Goal: Task Accomplishment & Management: Manage account settings

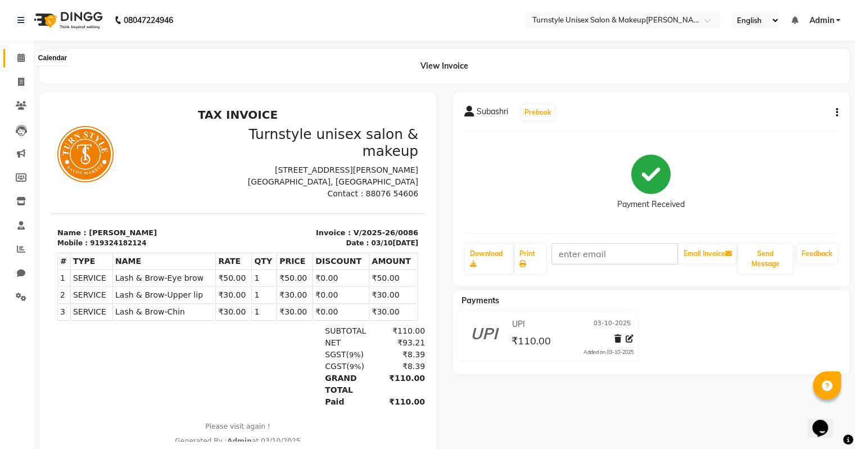
click at [22, 56] on icon at bounding box center [20, 57] width 7 height 8
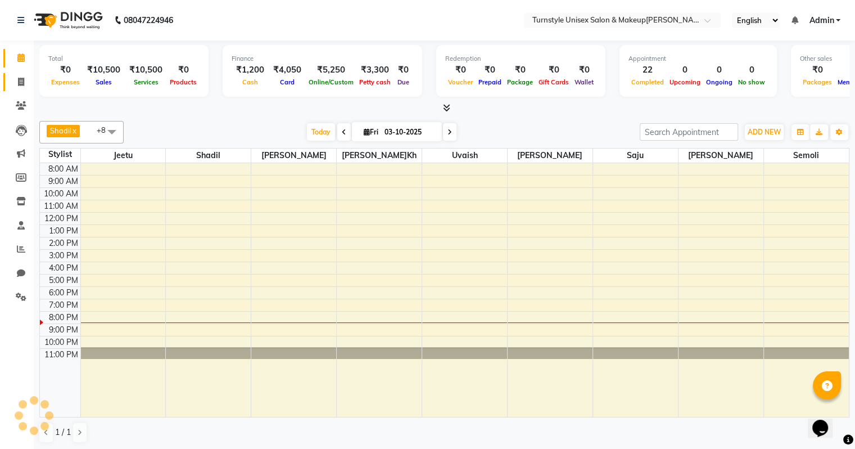
click at [19, 85] on icon at bounding box center [21, 82] width 6 height 8
select select "service"
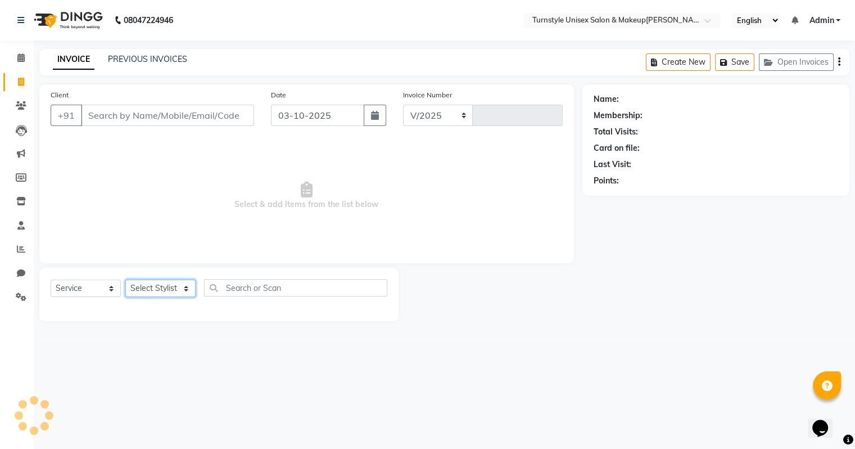
select select "9091"
type input "0087"
click at [142, 290] on select "Select Stylist" at bounding box center [160, 287] width 70 height 17
click at [125, 280] on select "Select Stylist Fathima Jeetu Lalita Saif Saju Sara Semoli Shadil Shahrukh Uvaish" at bounding box center [160, 287] width 70 height 17
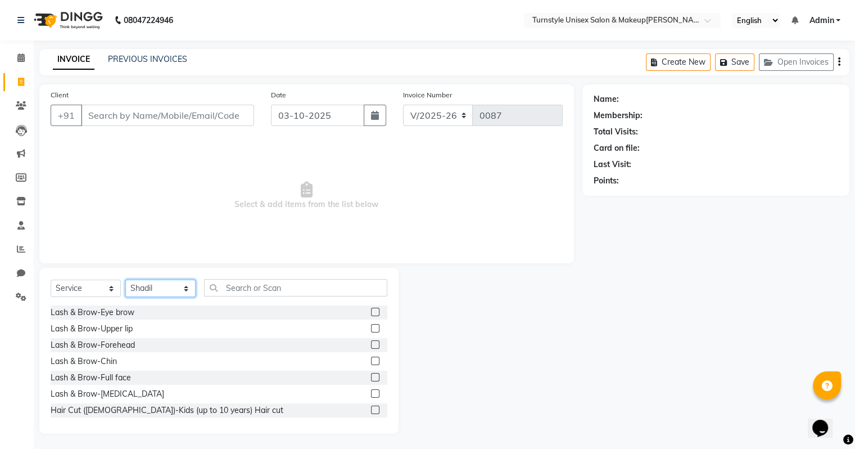
click at [164, 288] on select "Select Stylist Fathima Jeetu Lalita Saif Saju Sara Semoli Shadil Shahrukh Uvaish" at bounding box center [160, 287] width 70 height 17
select select "93350"
click at [125, 280] on select "Select Stylist Fathima Jeetu Lalita Saif Saju Sara Semoli Shadil Shahrukh Uvaish" at bounding box center [160, 287] width 70 height 17
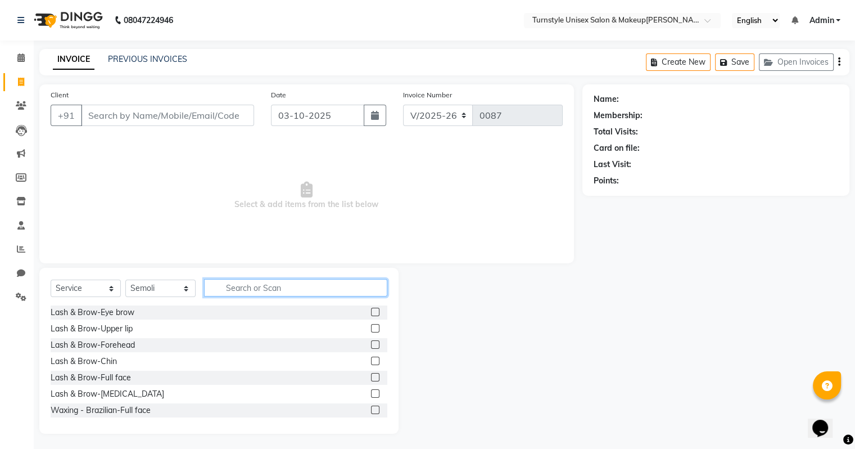
click at [237, 282] on input "text" at bounding box center [295, 287] width 183 height 17
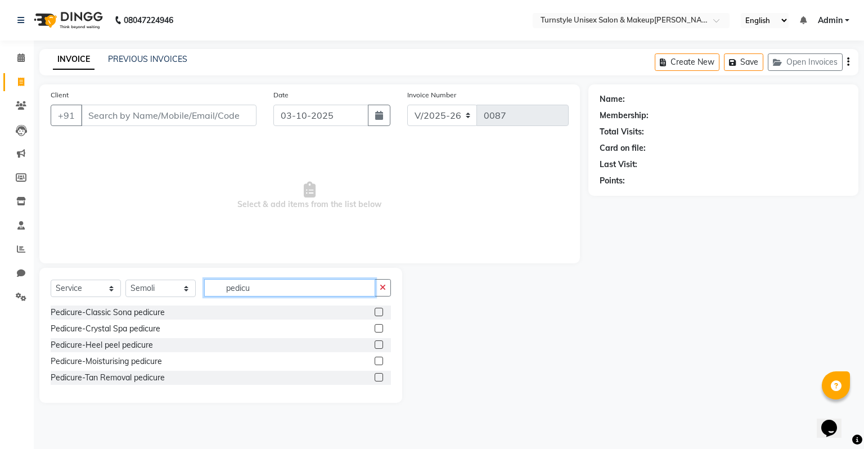
type input "pedicu"
click at [378, 361] on label at bounding box center [378, 360] width 8 height 8
click at [378, 361] on input "checkbox" at bounding box center [377, 361] width 7 height 7
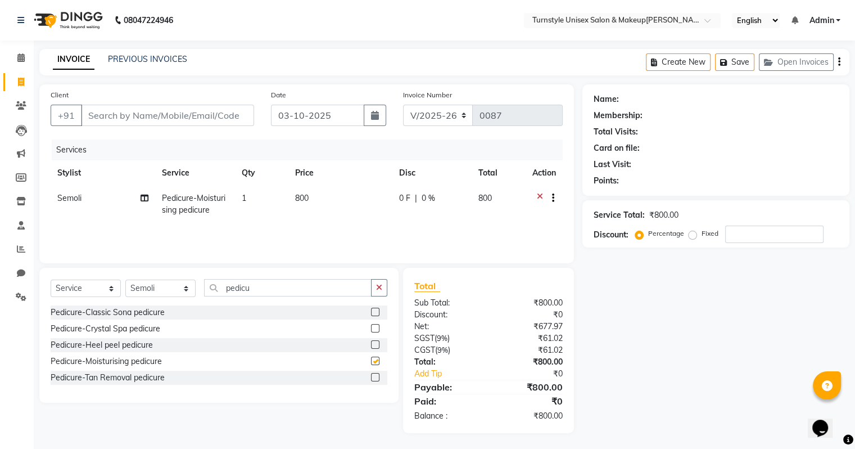
checkbox input "false"
click at [170, 289] on select "Select Stylist Fathima Jeetu Lalita Saif Saju Sara Semoli Shadil Shahrukh Uvaish" at bounding box center [160, 287] width 70 height 17
select select "93348"
click at [125, 280] on select "Select Stylist Fathima Jeetu Lalita Saif Saju Sara Semoli Shadil Shahrukh Uvaish" at bounding box center [160, 287] width 70 height 17
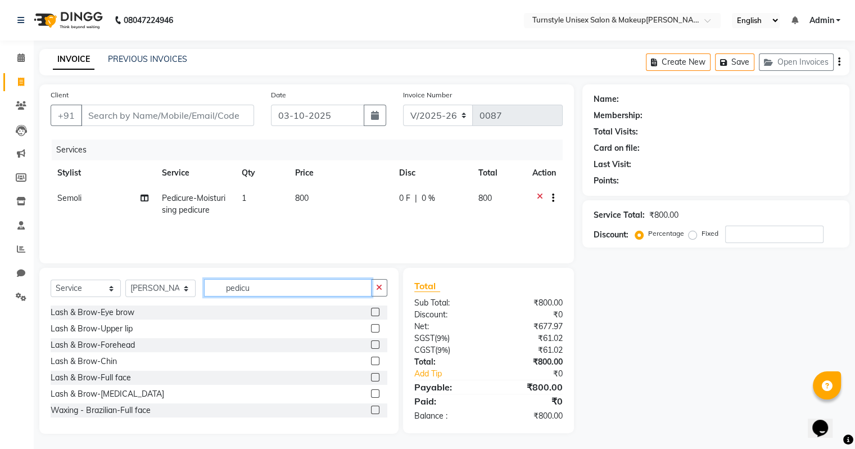
click at [272, 285] on input "pedicu" at bounding box center [288, 287] width 168 height 17
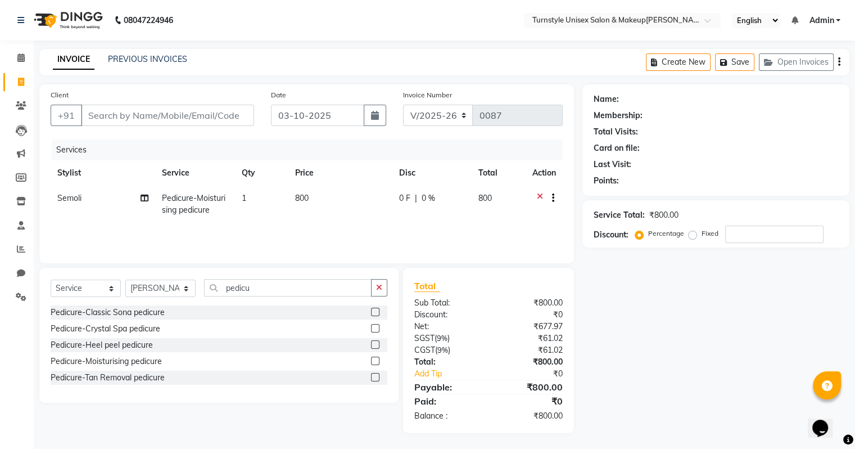
click at [377, 361] on label at bounding box center [375, 360] width 8 height 8
click at [377, 361] on input "checkbox" at bounding box center [374, 361] width 7 height 7
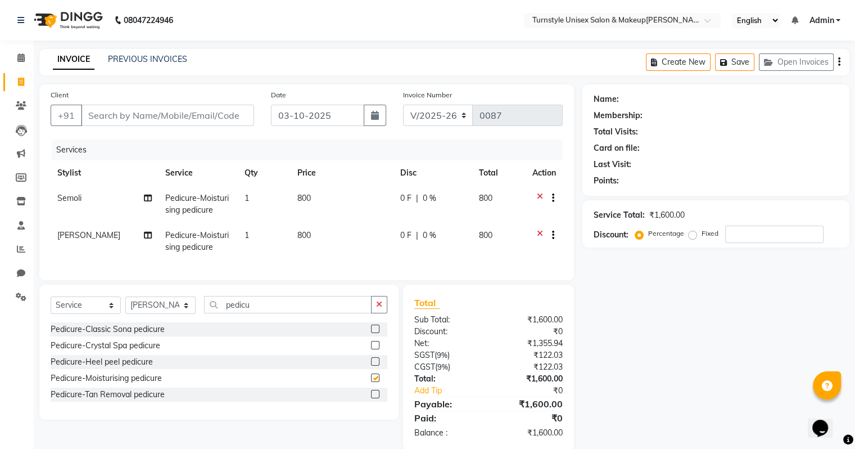
checkbox input "false"
click at [137, 109] on input "Client" at bounding box center [167, 115] width 173 height 21
type input "8"
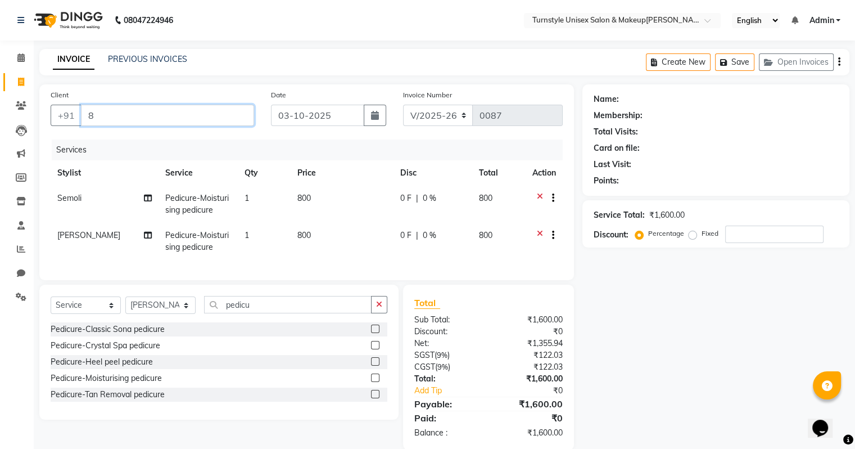
type input "0"
type input "8"
type input "9446464974"
click at [198, 120] on button "Add Client" at bounding box center [225, 115] width 58 height 21
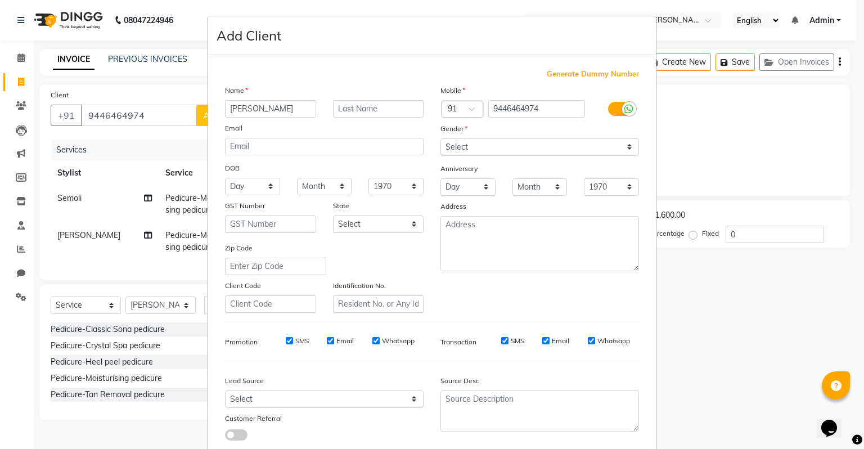
type input "Shree Lakshmi"
click at [482, 157] on div "Mobile Country Code × 91 9446464974 Gender Select Male Female Other Prefer Not …" at bounding box center [539, 198] width 215 height 228
click at [483, 153] on select "Select Male Female Other Prefer Not To Say" at bounding box center [539, 146] width 198 height 17
select select "female"
click at [440, 139] on select "Select Male Female Other Prefer Not To Say" at bounding box center [539, 146] width 198 height 17
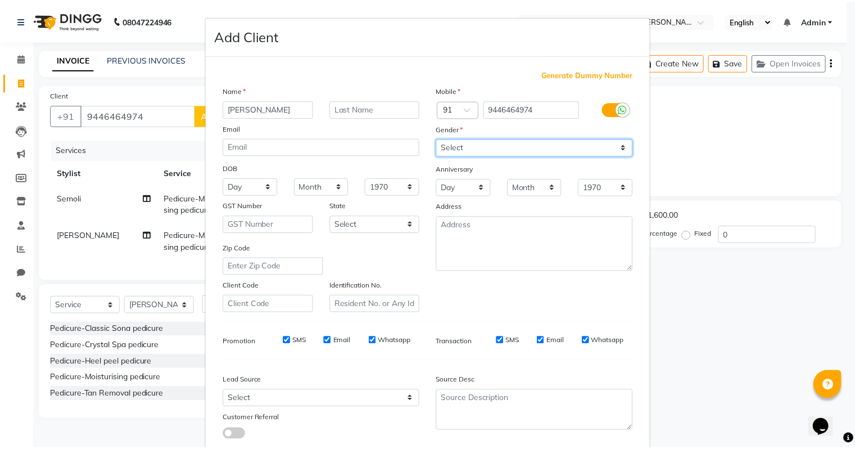
scroll to position [75, 0]
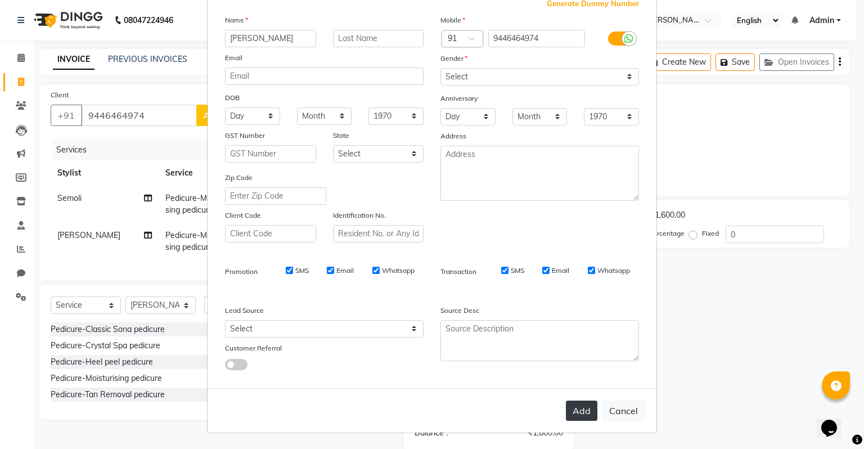
click at [572, 409] on button "Add" at bounding box center [581, 410] width 31 height 20
select select
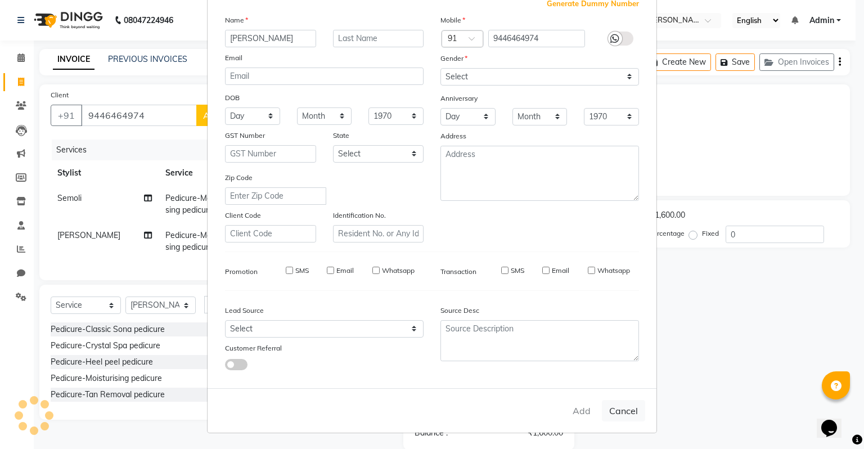
select select
checkbox input "false"
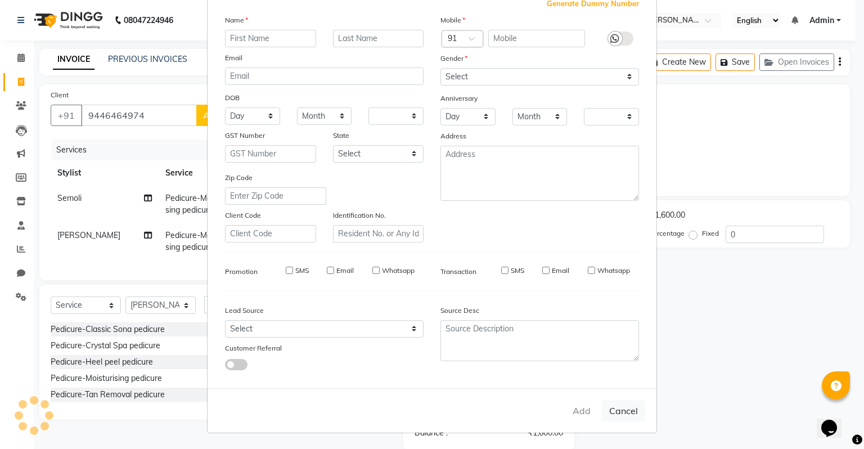
checkbox input "false"
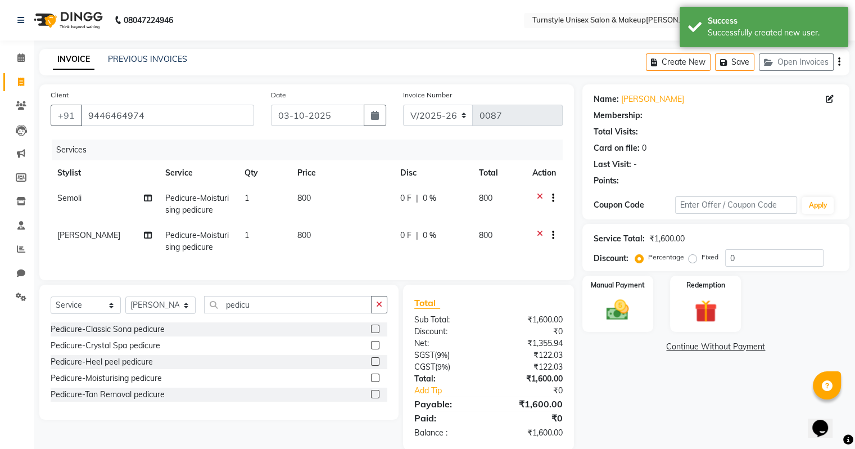
scroll to position [26, 0]
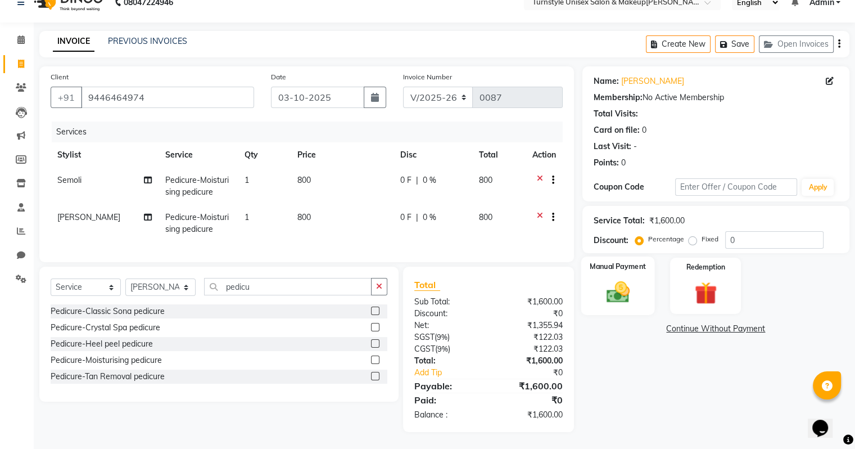
click at [618, 265] on div "Manual Payment" at bounding box center [618, 285] width 74 height 58
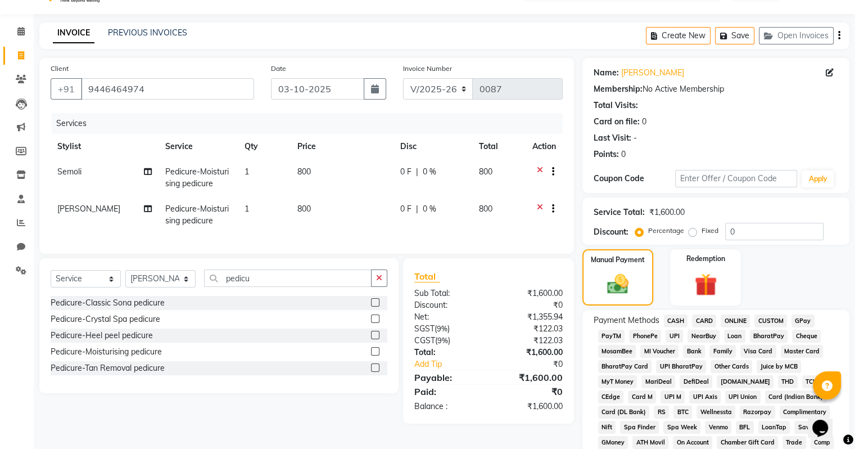
drag, startPoint x: 674, startPoint y: 339, endPoint x: 669, endPoint y: 336, distance: 5.8
click at [674, 340] on span "UPI" at bounding box center [674, 335] width 17 height 13
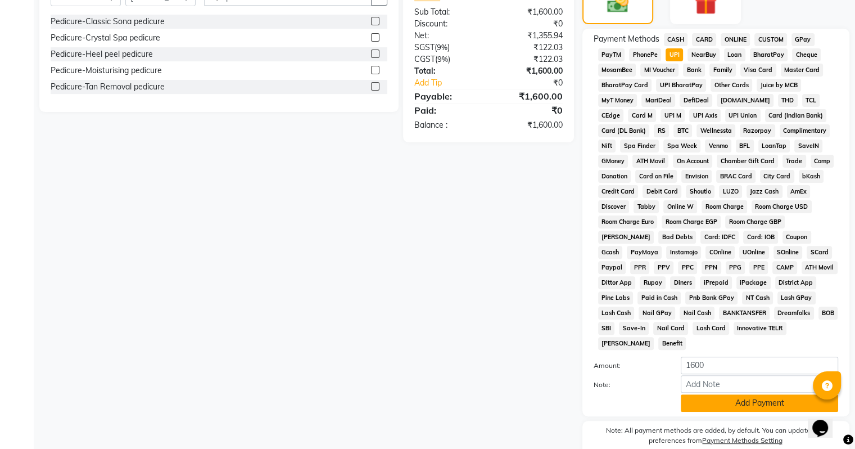
click at [753, 394] on button "Add Payment" at bounding box center [759, 402] width 157 height 17
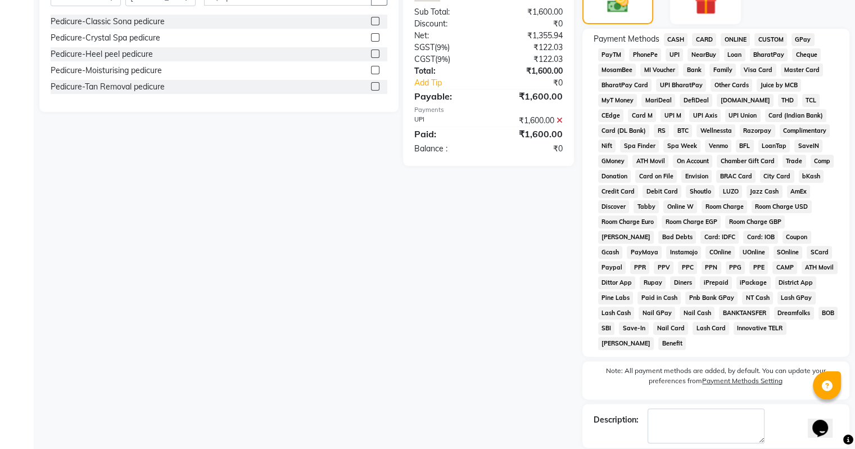
scroll to position [354, 0]
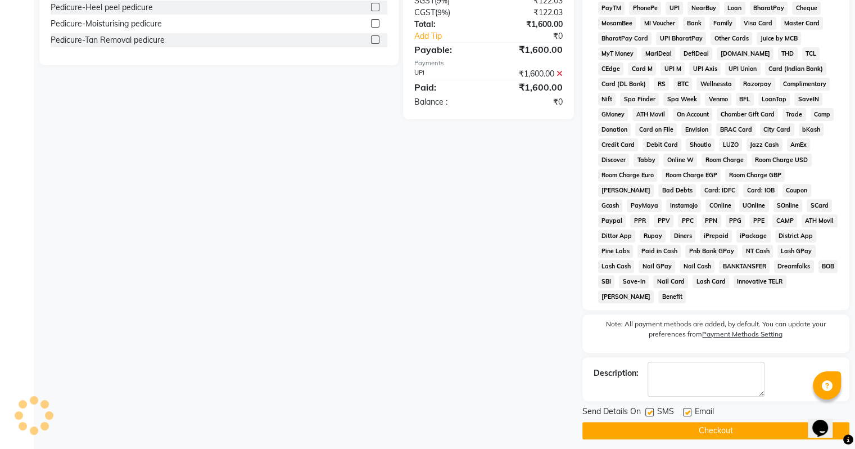
click at [684, 408] on label at bounding box center [687, 412] width 8 height 8
click at [684, 409] on input "checkbox" at bounding box center [686, 412] width 7 height 7
click at [685, 422] on button "Checkout" at bounding box center [716, 430] width 267 height 17
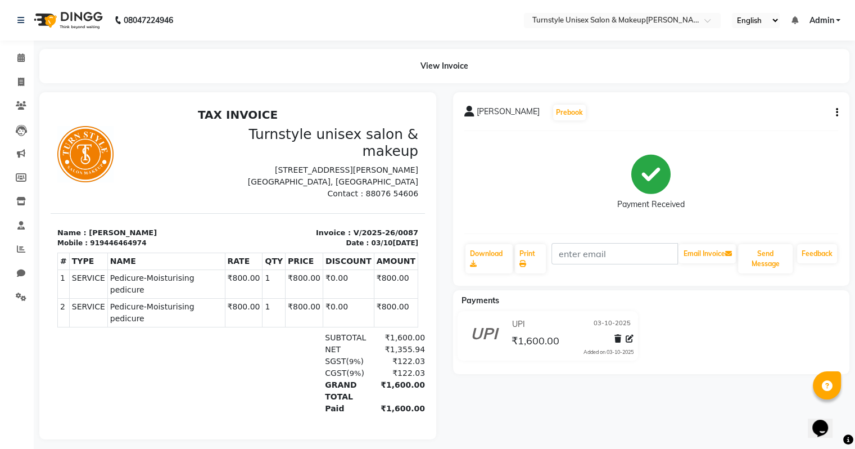
click at [675, 417] on div "Shree Lakshmi Prebook Payment Received Download Print Email Invoice Send Messag…" at bounding box center [652, 265] width 414 height 347
click at [22, 57] on icon at bounding box center [20, 57] width 7 height 8
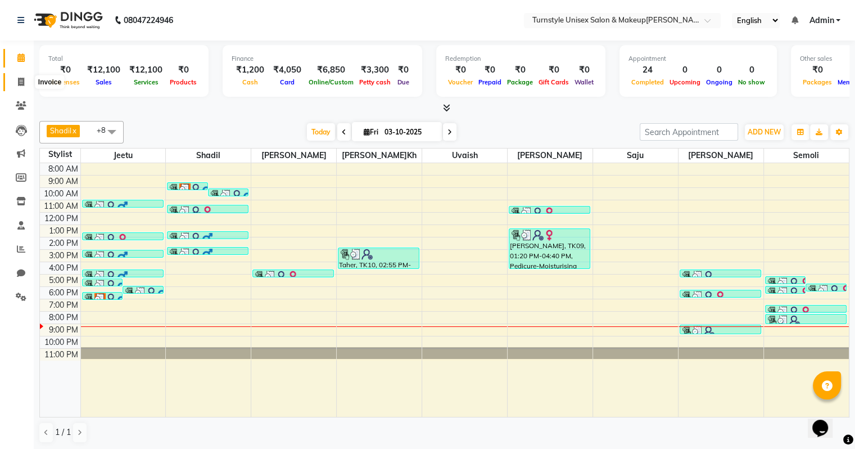
click at [11, 85] on span at bounding box center [21, 82] width 20 height 13
select select "service"
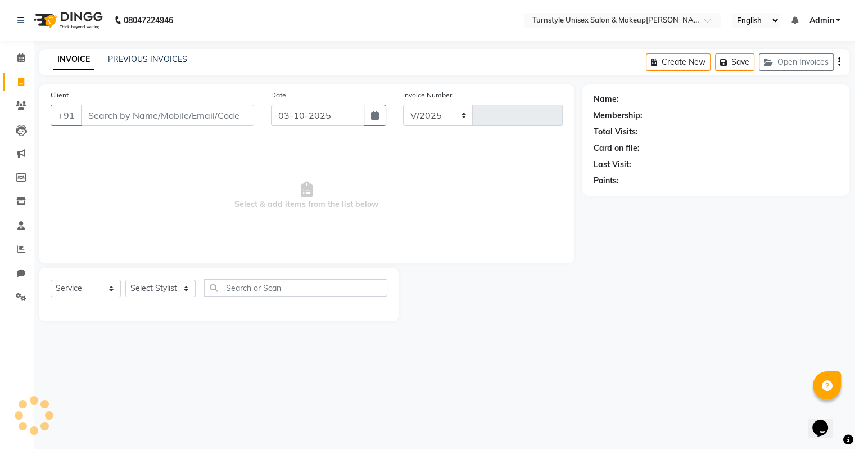
select select "9091"
type input "0088"
type input "7025251101"
click at [234, 121] on button "Add Client" at bounding box center [227, 115] width 58 height 21
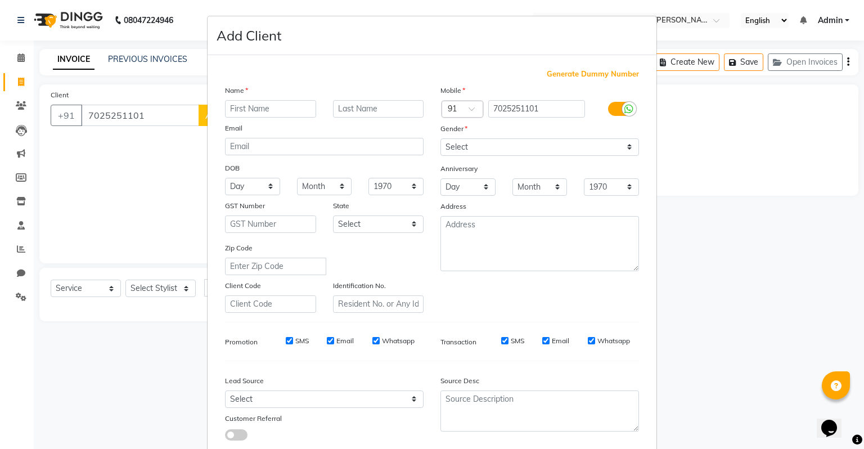
click at [279, 106] on input "text" at bounding box center [270, 108] width 91 height 17
type input "Alisa"
click at [457, 153] on select "Select Male Female Other Prefer Not To Say" at bounding box center [539, 146] width 198 height 17
select select "female"
click at [440, 139] on select "Select Male Female Other Prefer Not To Say" at bounding box center [539, 146] width 198 height 17
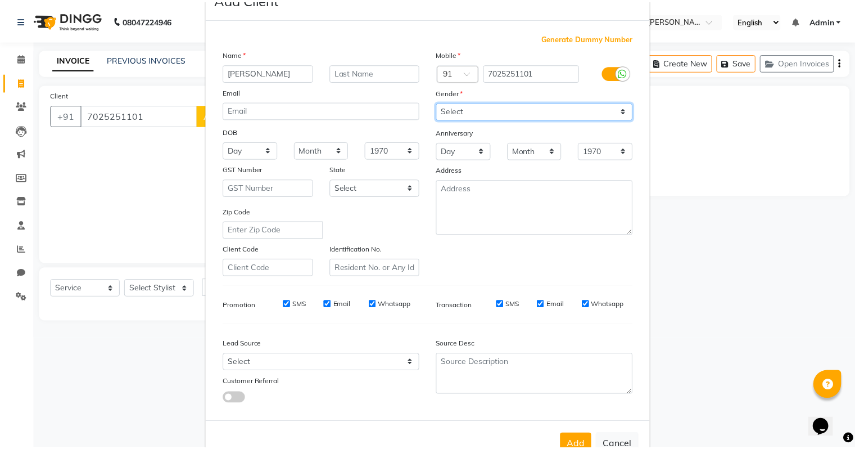
scroll to position [75, 0]
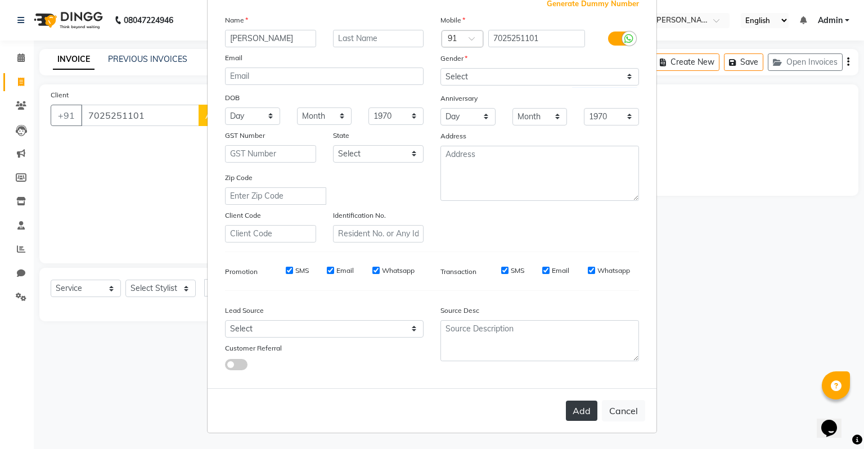
click at [584, 408] on button "Add" at bounding box center [581, 410] width 31 height 20
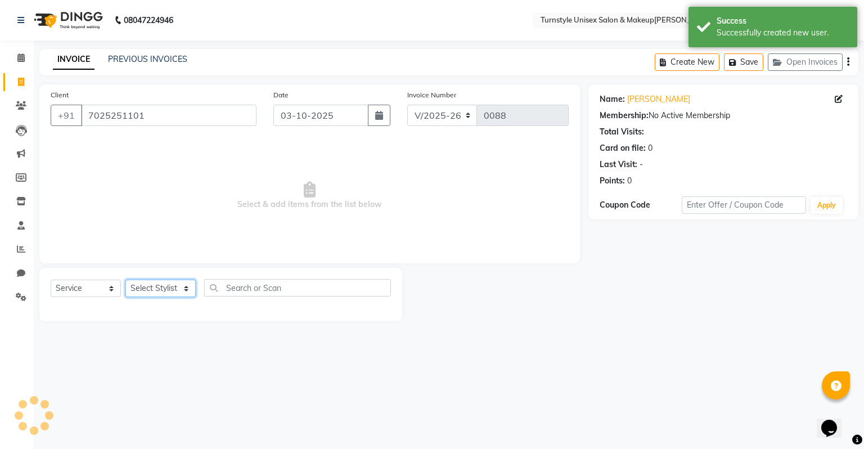
click at [174, 285] on select "Select Stylist Fathima Jeetu Lalita Saif Saju Sara Semoli Shadil Shahrukh Uvaish" at bounding box center [160, 287] width 70 height 17
select select "93350"
click at [125, 280] on select "Select Stylist Fathima Jeetu Lalita Saif Saju Sara Semoli Shadil Shahrukh Uvaish" at bounding box center [160, 287] width 70 height 17
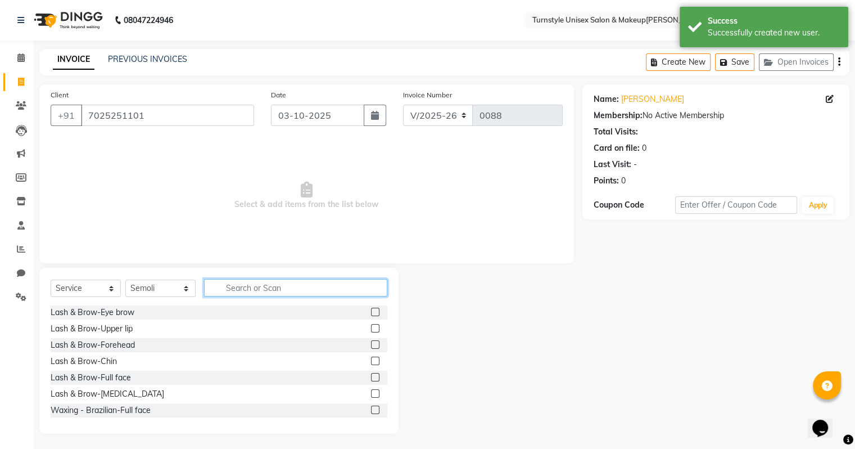
click at [288, 279] on input "text" at bounding box center [295, 287] width 183 height 17
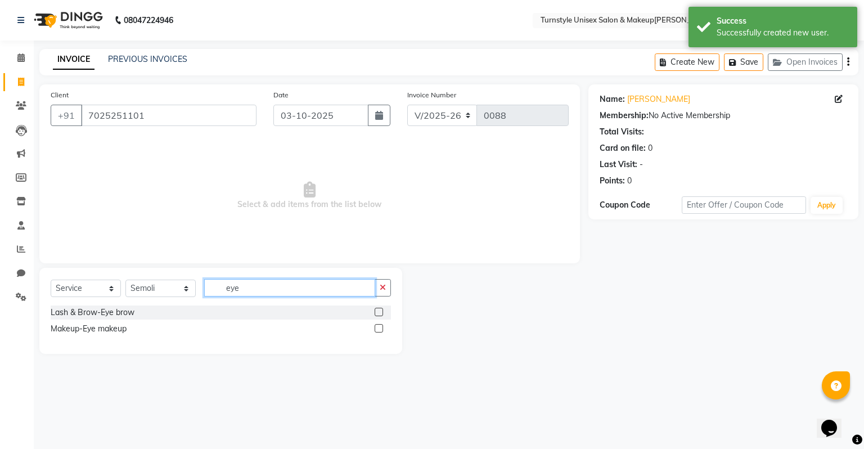
type input "eye"
click at [378, 313] on label at bounding box center [378, 312] width 8 height 8
click at [378, 313] on input "checkbox" at bounding box center [377, 312] width 7 height 7
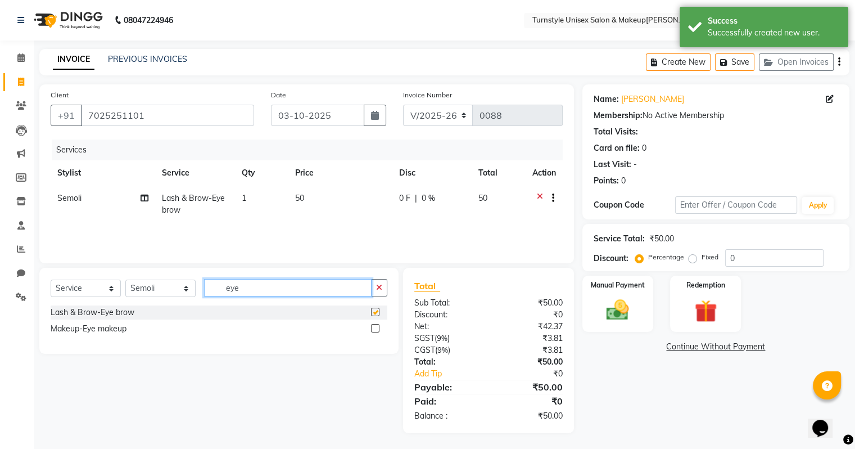
click at [269, 285] on input "eye" at bounding box center [288, 287] width 168 height 17
checkbox input "false"
type input "e"
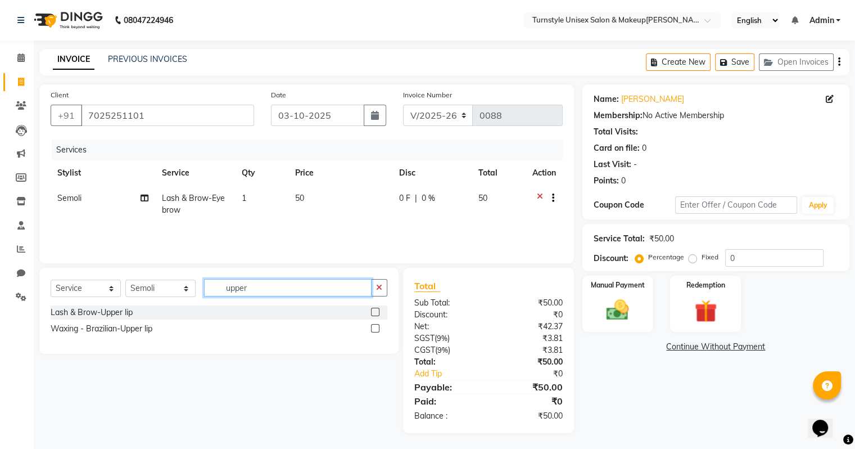
type input "upper"
click at [374, 312] on label at bounding box center [375, 312] width 8 height 8
click at [374, 312] on input "checkbox" at bounding box center [374, 312] width 7 height 7
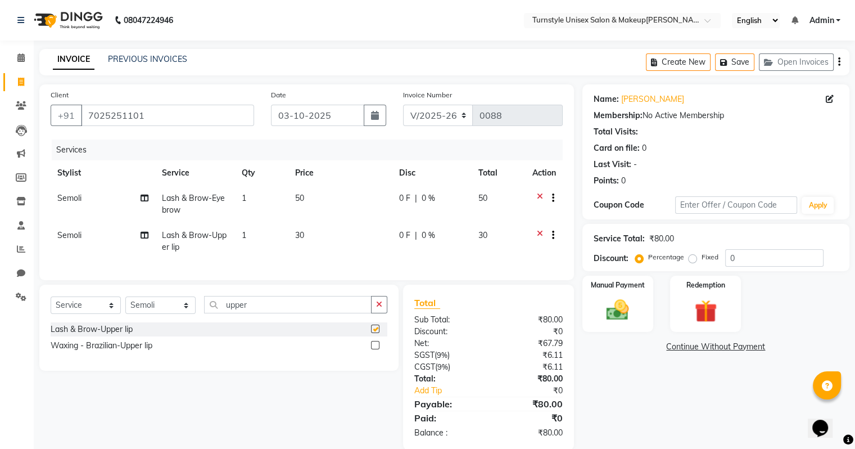
checkbox input "false"
click at [540, 234] on icon at bounding box center [540, 236] width 6 height 14
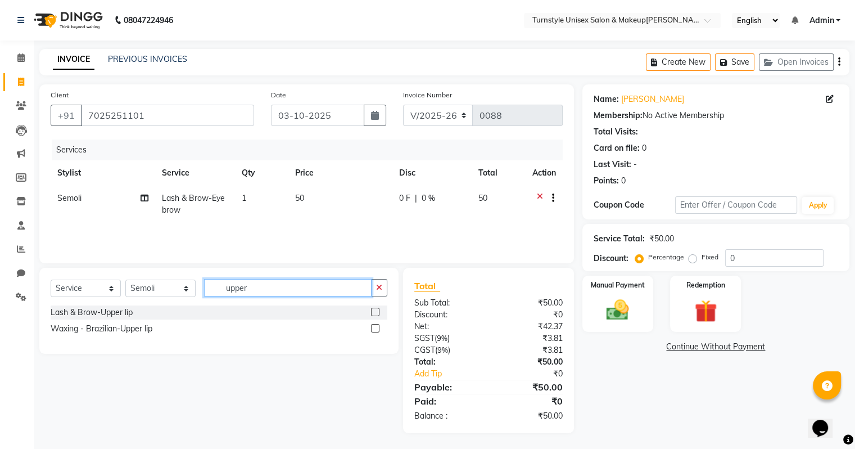
click at [286, 287] on input "upper" at bounding box center [288, 287] width 168 height 17
type input "u"
type input "for"
click at [371, 316] on div at bounding box center [374, 314] width 7 height 12
click at [376, 310] on label at bounding box center [375, 312] width 8 height 8
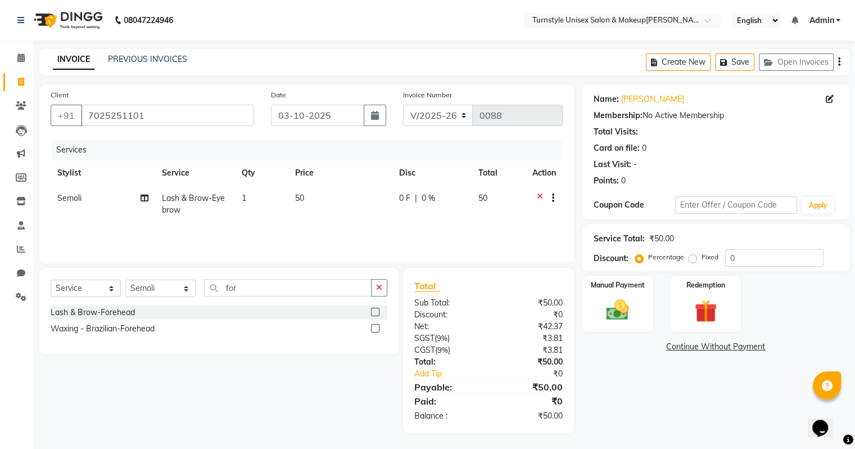
click at [376, 310] on input "checkbox" at bounding box center [374, 312] width 7 height 7
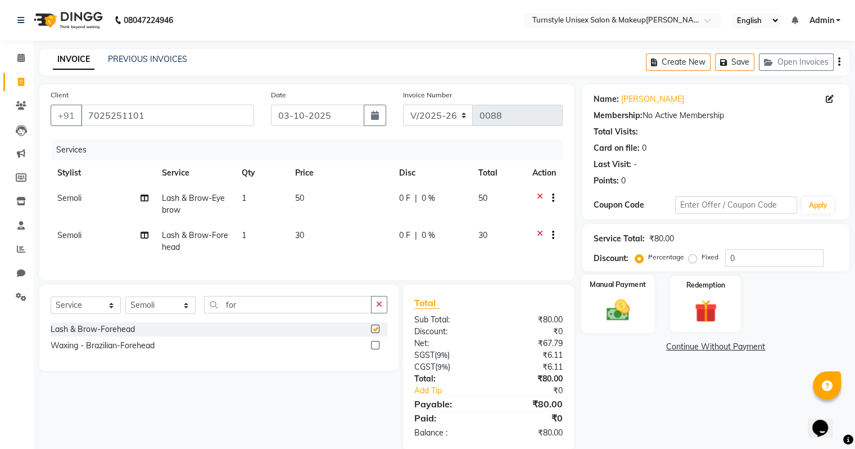
checkbox input "false"
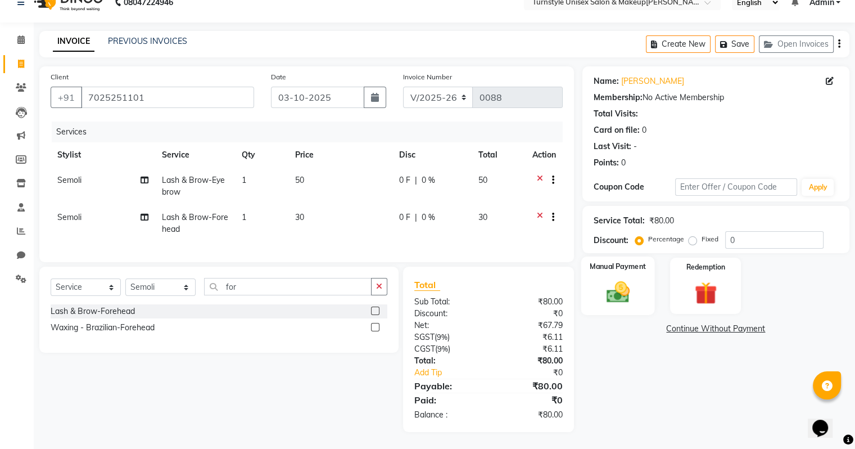
click at [639, 292] on div "Manual Payment" at bounding box center [618, 285] width 74 height 58
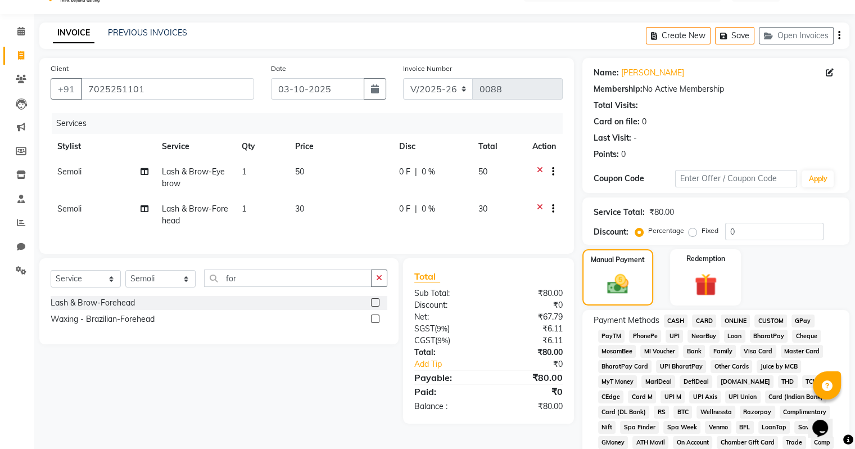
click at [672, 332] on span "UPI" at bounding box center [674, 335] width 17 height 13
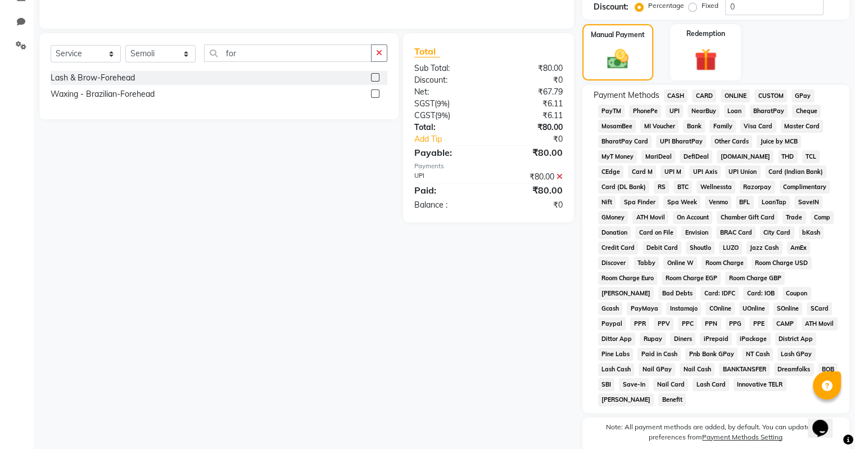
scroll to position [351, 0]
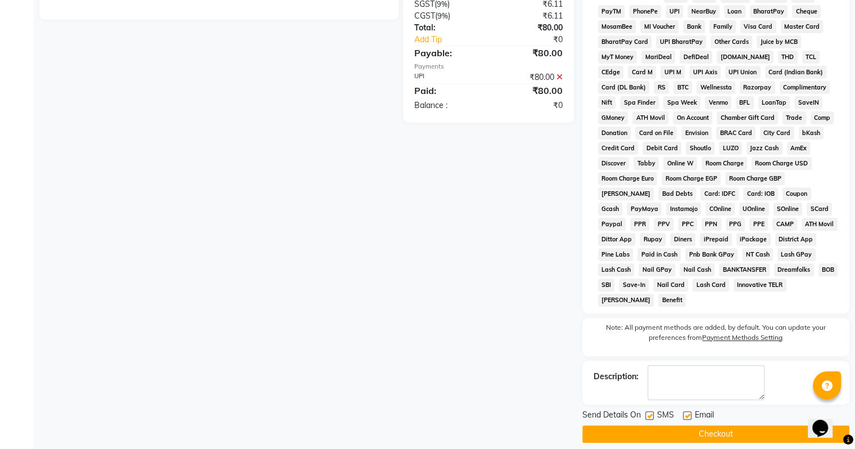
click at [689, 411] on label at bounding box center [687, 415] width 8 height 8
click at [689, 412] on input "checkbox" at bounding box center [686, 415] width 7 height 7
checkbox input "false"
click at [695, 425] on button "Checkout" at bounding box center [716, 433] width 267 height 17
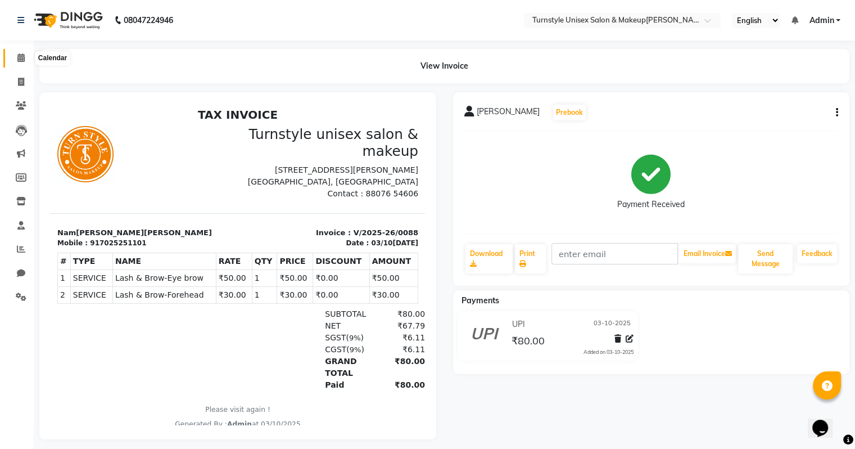
click at [20, 55] on icon at bounding box center [20, 57] width 7 height 8
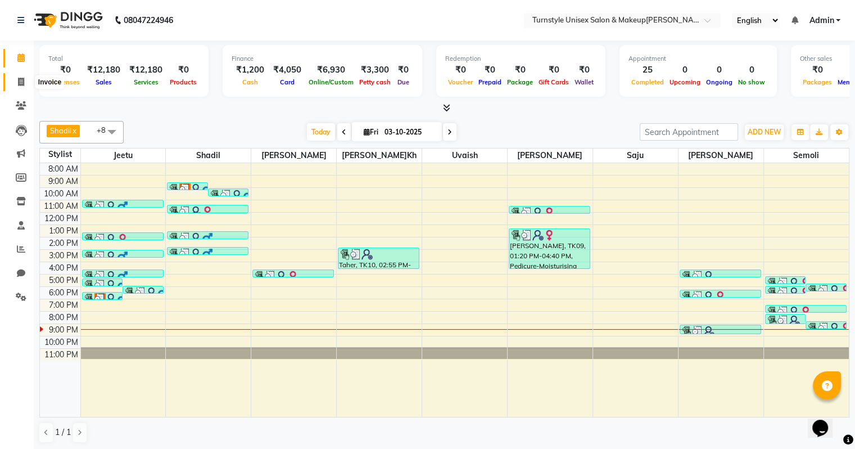
click at [18, 83] on icon at bounding box center [21, 82] width 6 height 8
select select "9091"
select select "service"
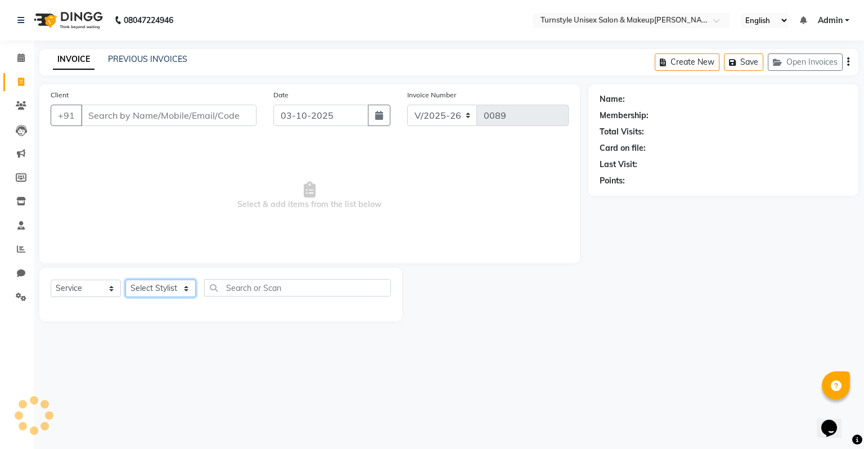
click at [136, 287] on select "Select Stylist" at bounding box center [160, 287] width 70 height 17
click at [181, 292] on select "Select Stylist Fathima Jeetu Lalita Saif Saju Sara Semoli Shadil Shahrukh Uvaish" at bounding box center [160, 287] width 70 height 17
click at [187, 287] on select "Select Stylist Fathima Jeetu Lalita Saif Saju Sara Semoli Shadil Shahrukh Uvaish" at bounding box center [160, 287] width 70 height 17
select select "93347"
click at [125, 280] on select "Select Stylist Fathima Jeetu Lalita Saif Saju Sara Semoli Shadil Shahrukh Uvaish" at bounding box center [160, 287] width 70 height 17
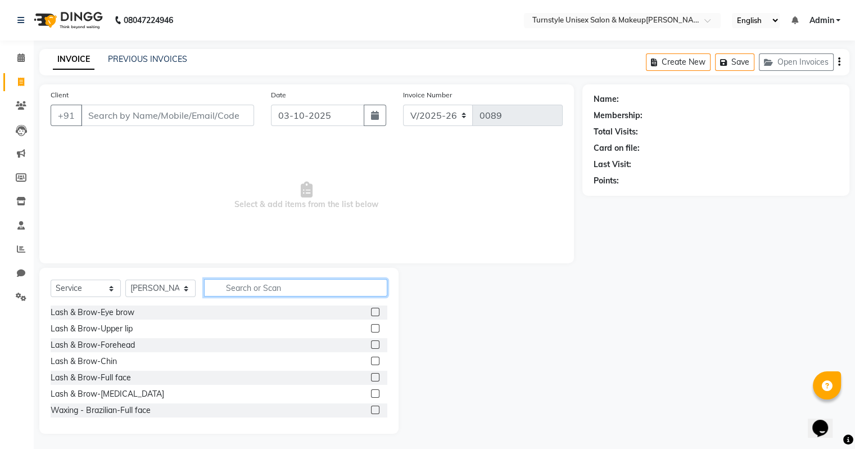
click at [276, 282] on input "text" at bounding box center [295, 287] width 183 height 17
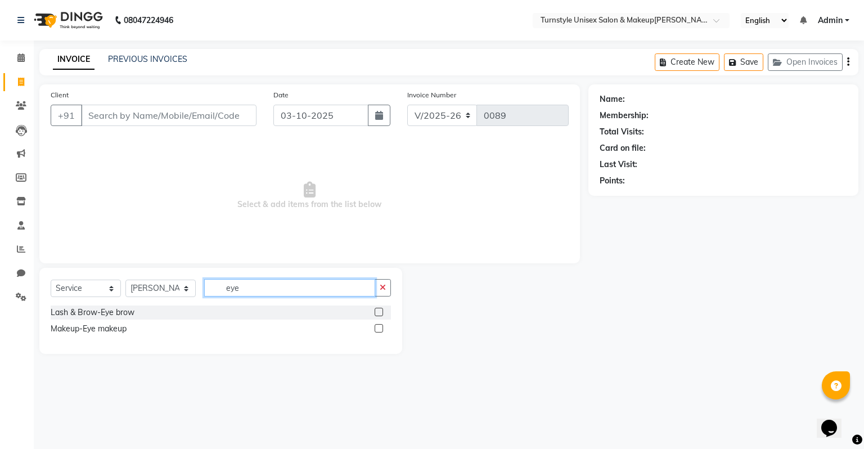
type input "eye"
click at [381, 314] on label at bounding box center [378, 312] width 8 height 8
click at [381, 314] on input "checkbox" at bounding box center [377, 312] width 7 height 7
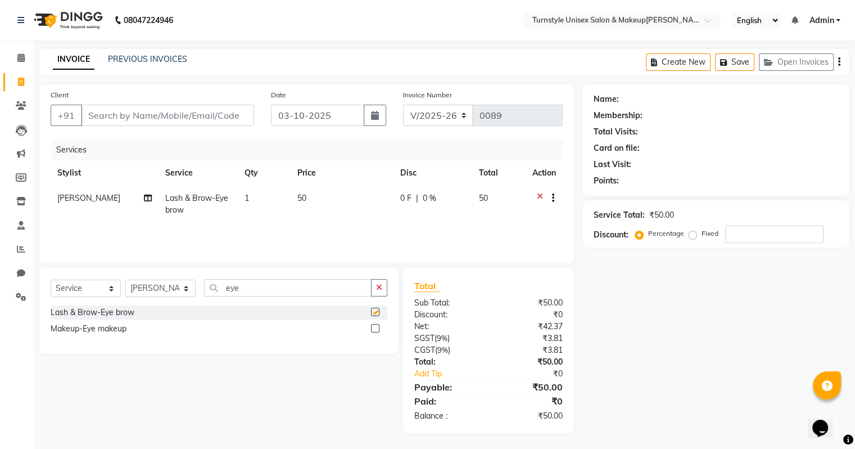
checkbox input "false"
click at [301, 296] on input "eye" at bounding box center [288, 287] width 168 height 17
type input "e"
type input "upper"
click at [372, 311] on label at bounding box center [375, 312] width 8 height 8
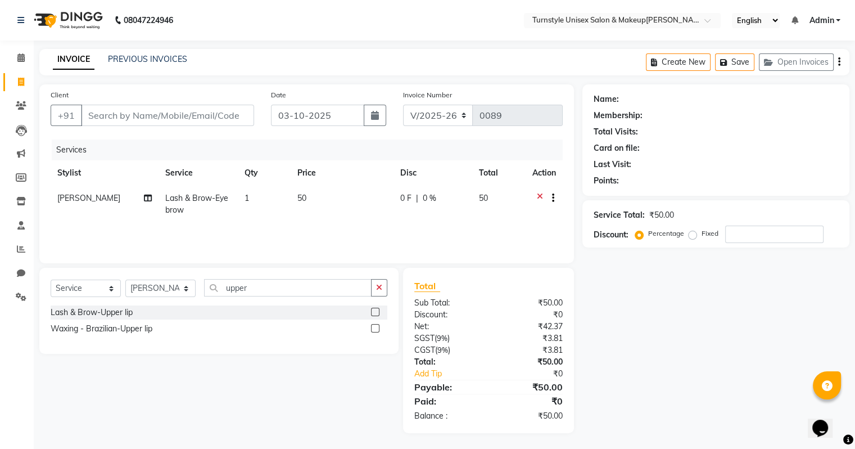
click at [372, 311] on input "checkbox" at bounding box center [374, 312] width 7 height 7
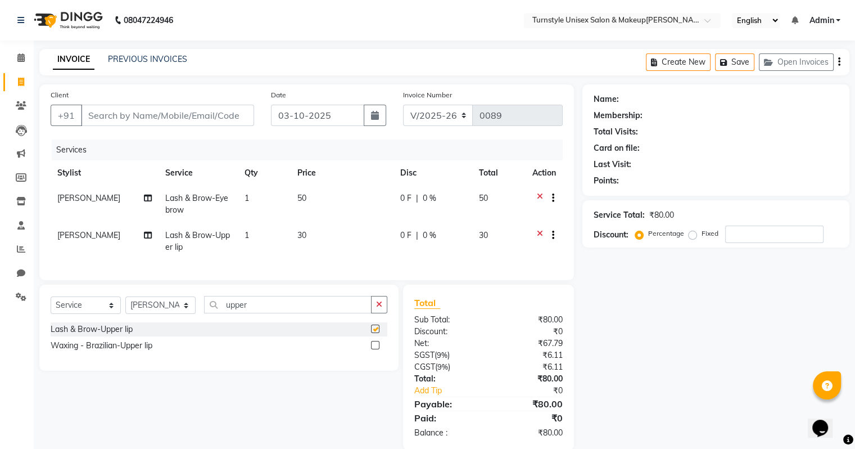
checkbox input "false"
click at [319, 313] on input "upper" at bounding box center [288, 304] width 168 height 17
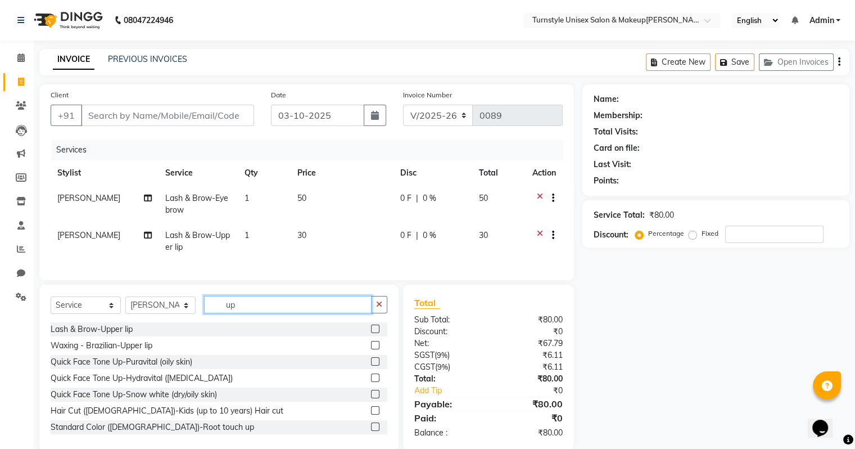
type input "u"
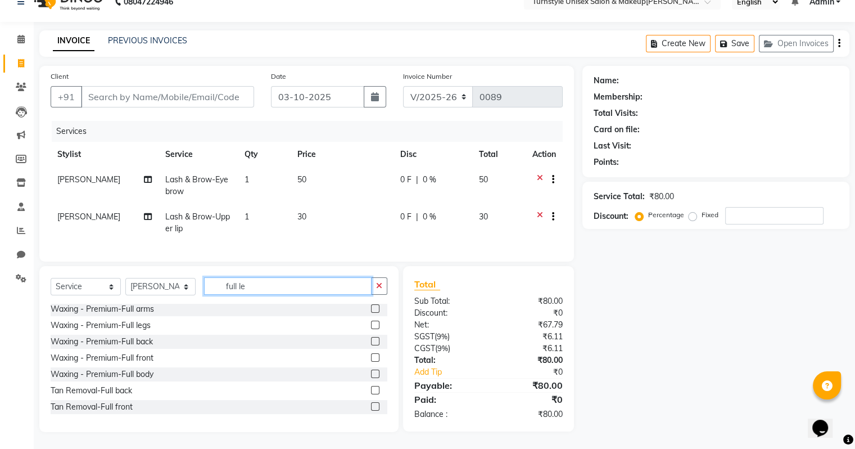
scroll to position [26, 0]
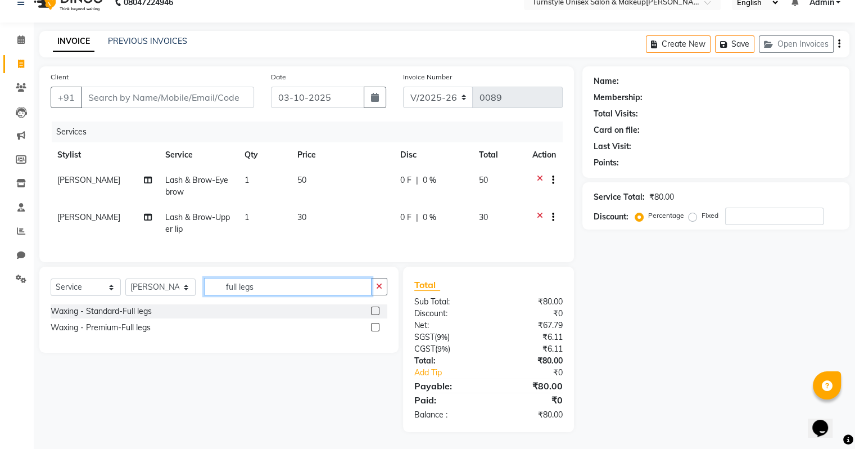
type input "full legs"
click at [373, 328] on label at bounding box center [375, 327] width 8 height 8
click at [373, 328] on input "checkbox" at bounding box center [374, 327] width 7 height 7
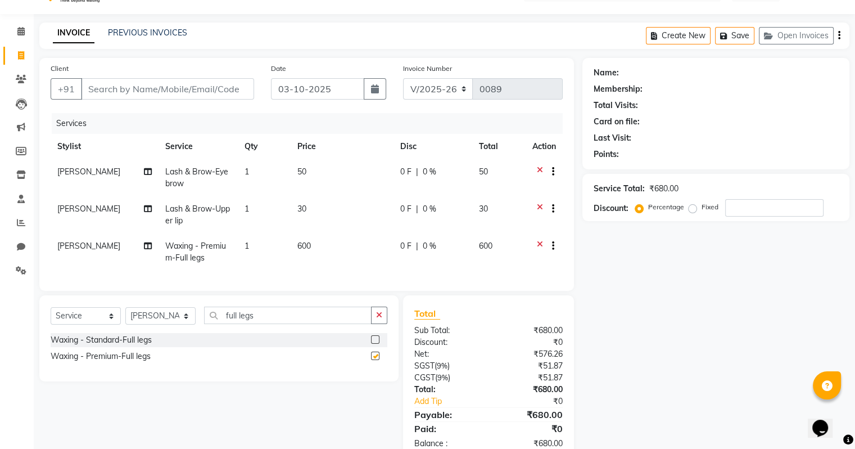
checkbox input "false"
click at [310, 323] on input "full legs" at bounding box center [288, 314] width 168 height 17
type input "full arms"
click at [377, 360] on label at bounding box center [375, 355] width 8 height 8
click at [377, 360] on input "checkbox" at bounding box center [374, 356] width 7 height 7
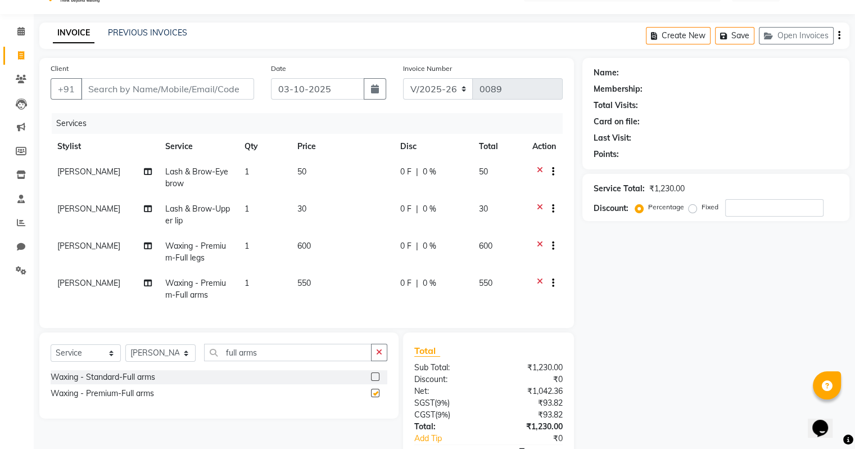
checkbox input "false"
click at [273, 361] on input "full arms" at bounding box center [288, 352] width 168 height 17
click at [308, 284] on span "550" at bounding box center [303, 283] width 13 height 10
select select "93347"
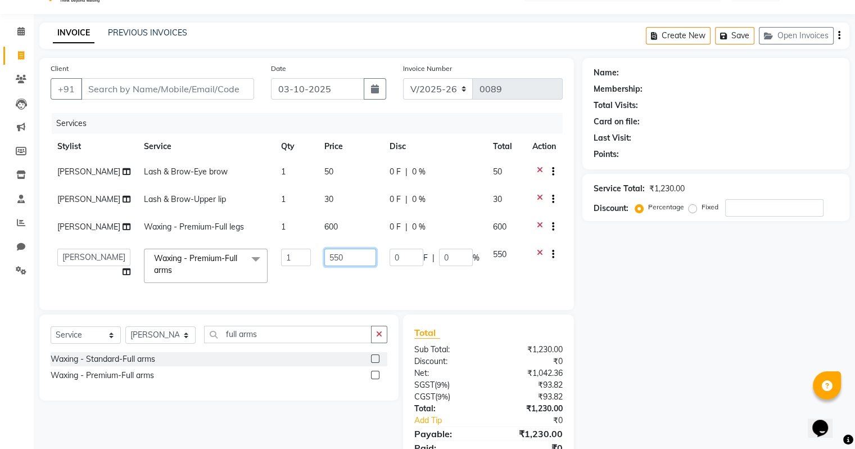
click at [328, 257] on input "550" at bounding box center [350, 257] width 52 height 17
type input "5"
type input "400"
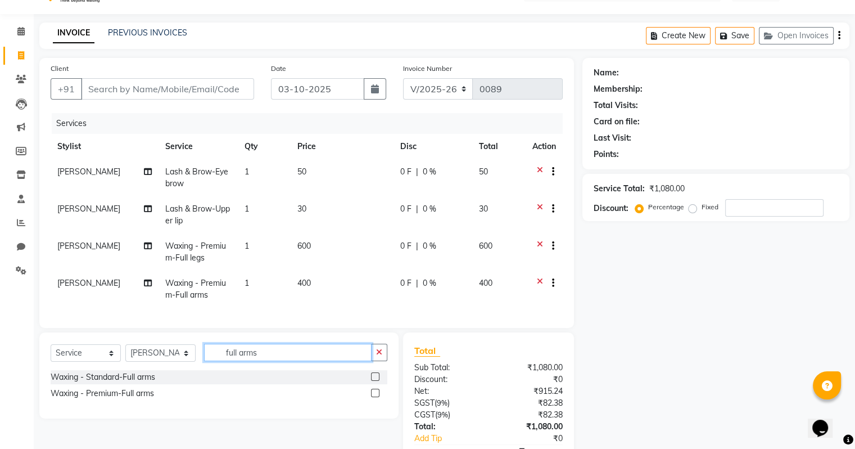
click at [272, 346] on div "Select Service Product Membership Package Voucher Prepaid Gift Card Select Styl…" at bounding box center [218, 375] width 359 height 86
type input "f"
type input "under"
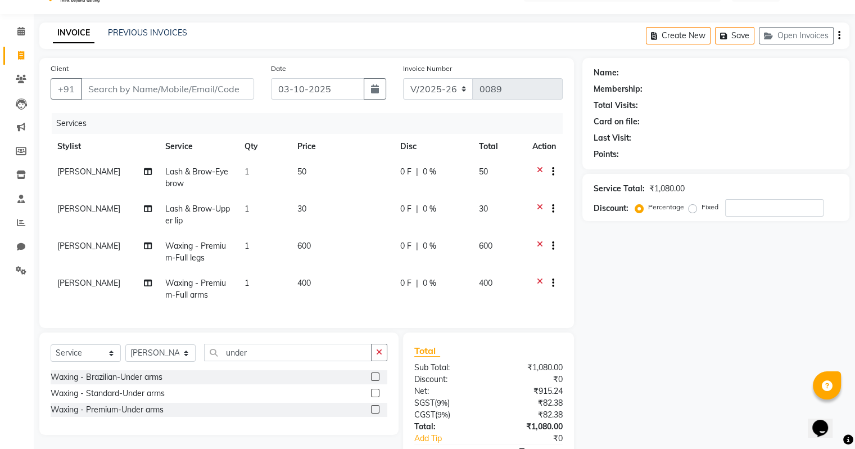
click at [376, 413] on label at bounding box center [375, 409] width 8 height 8
click at [376, 413] on input "checkbox" at bounding box center [374, 409] width 7 height 7
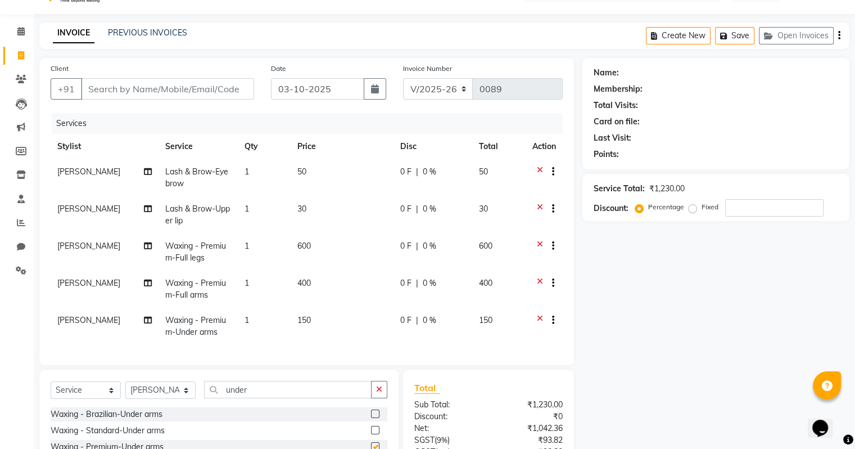
checkbox input "false"
click at [344, 398] on input "under" at bounding box center [288, 389] width 168 height 17
type input "u"
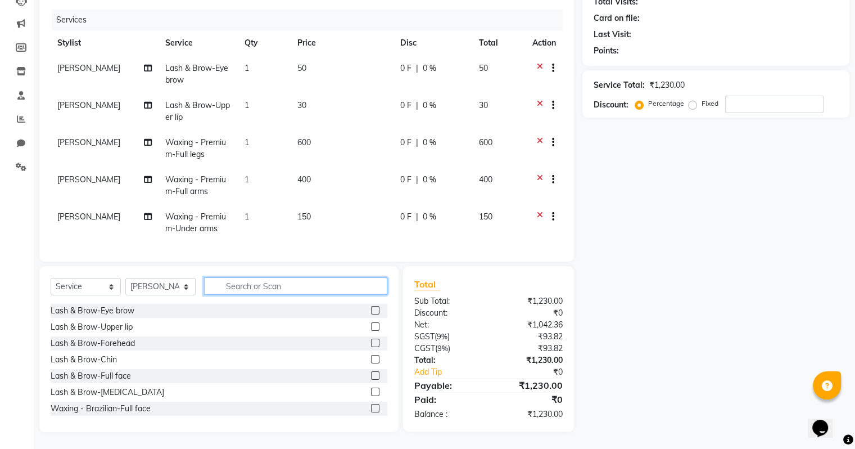
scroll to position [56, 0]
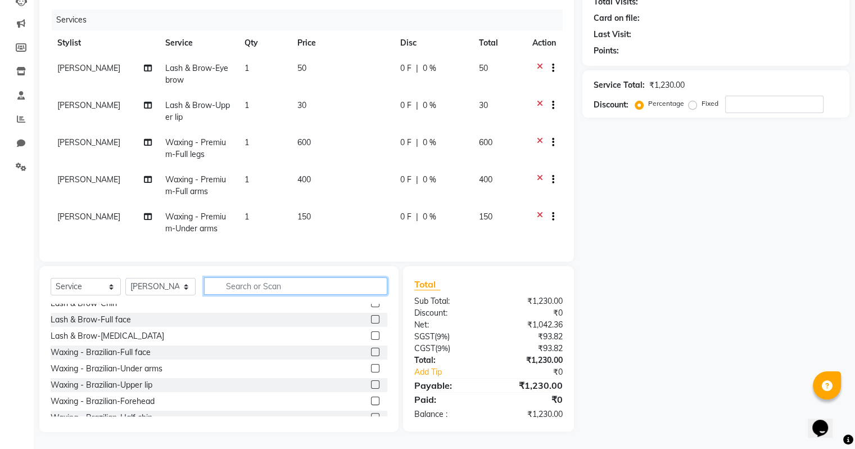
click at [304, 290] on input "text" at bounding box center [295, 285] width 183 height 17
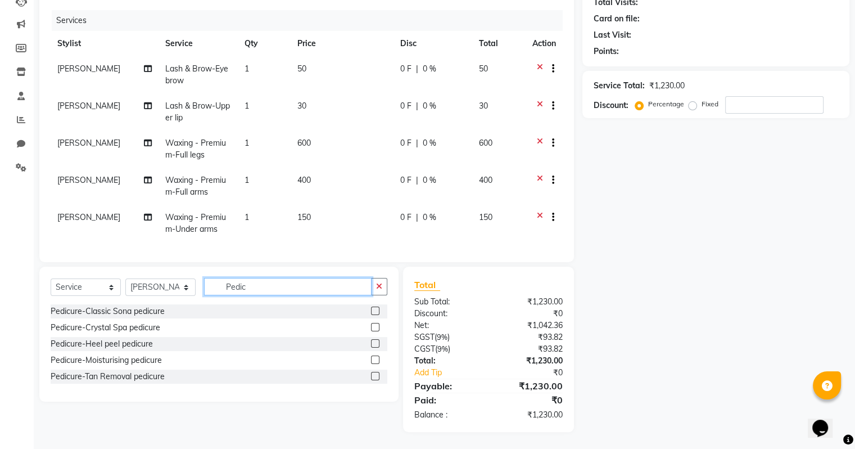
scroll to position [138, 0]
type input "Pedic"
click at [378, 358] on label at bounding box center [375, 359] width 8 height 8
click at [378, 358] on input "checkbox" at bounding box center [374, 359] width 7 height 7
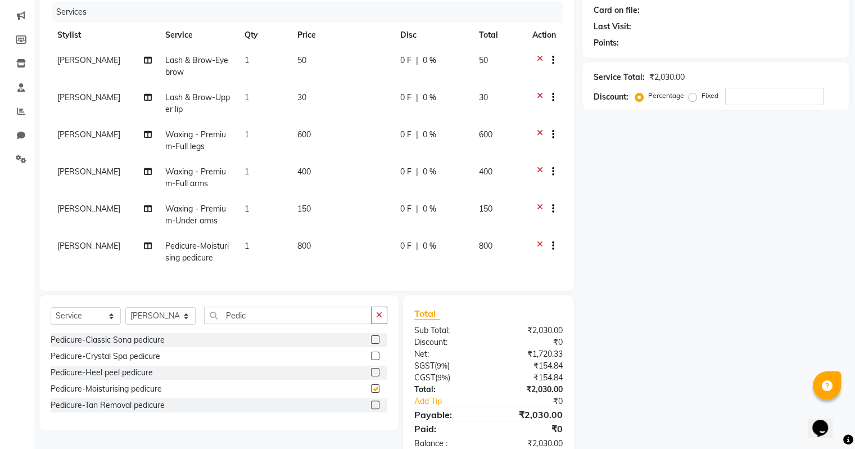
checkbox input "false"
click at [269, 318] on input "Pedic" at bounding box center [288, 314] width 168 height 17
type input "P"
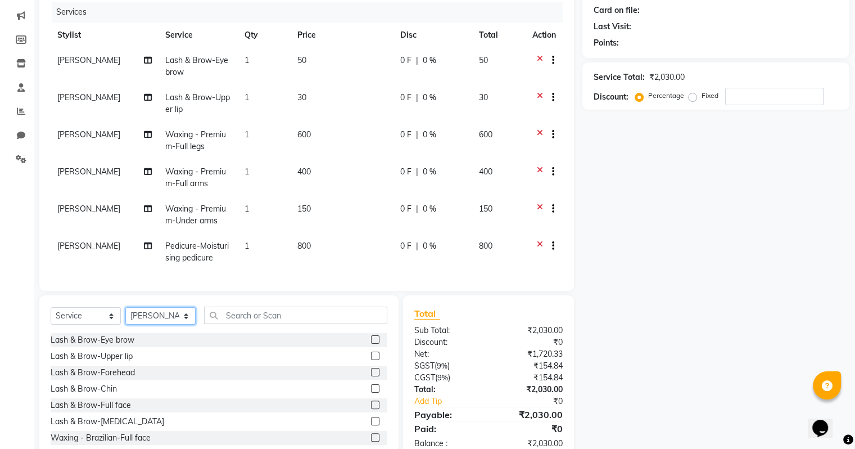
click at [164, 316] on select "Select Stylist Fathima Jeetu Lalita Saif Saju Sara Semoli Shadil Shahrukh Uvaish" at bounding box center [160, 315] width 70 height 17
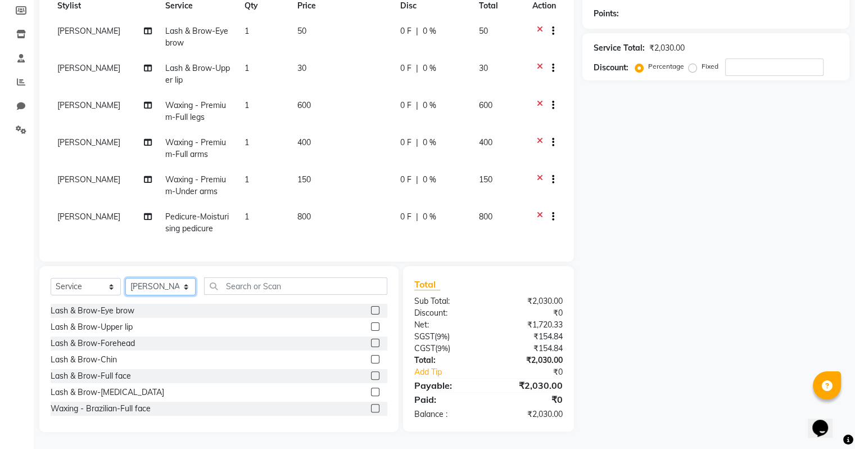
click at [184, 286] on select "Select Stylist Fathima Jeetu Lalita Saif Saju Sara Semoli Shadil Shahrukh Uvaish" at bounding box center [160, 286] width 70 height 17
select select "93346"
click at [125, 278] on select "Select Stylist Fathima Jeetu Lalita Saif Saju Sara Semoli Shadil Shahrukh Uvaish" at bounding box center [160, 286] width 70 height 17
click at [247, 292] on input "text" at bounding box center [295, 285] width 183 height 17
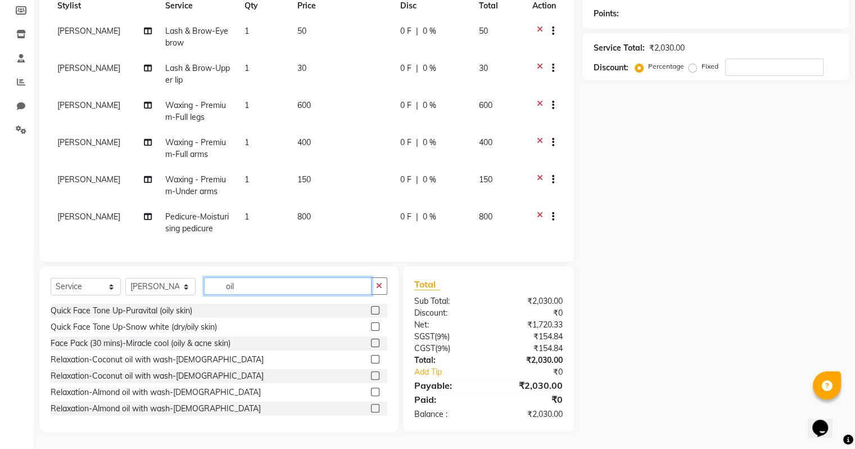
type input "oil"
click at [371, 358] on label at bounding box center [375, 359] width 8 height 8
click at [371, 358] on input "checkbox" at bounding box center [374, 359] width 7 height 7
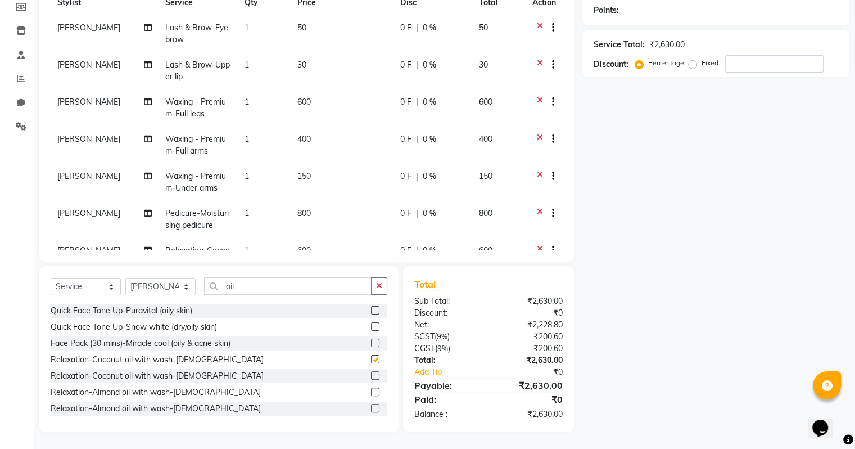
checkbox input "false"
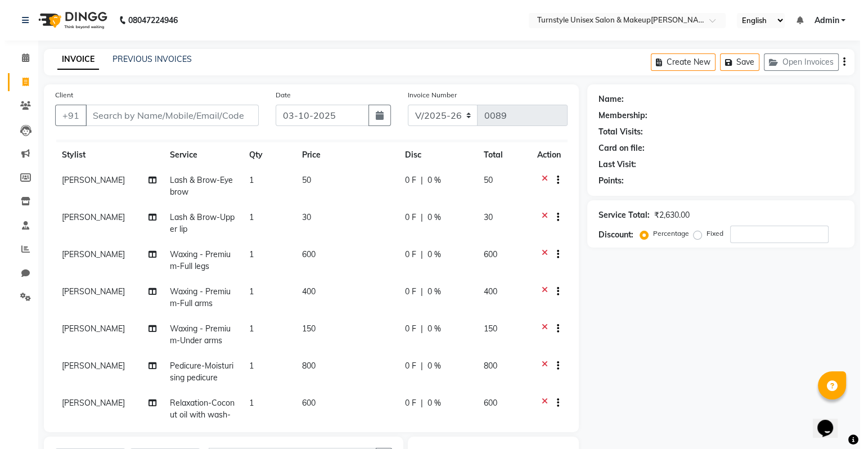
scroll to position [0, 0]
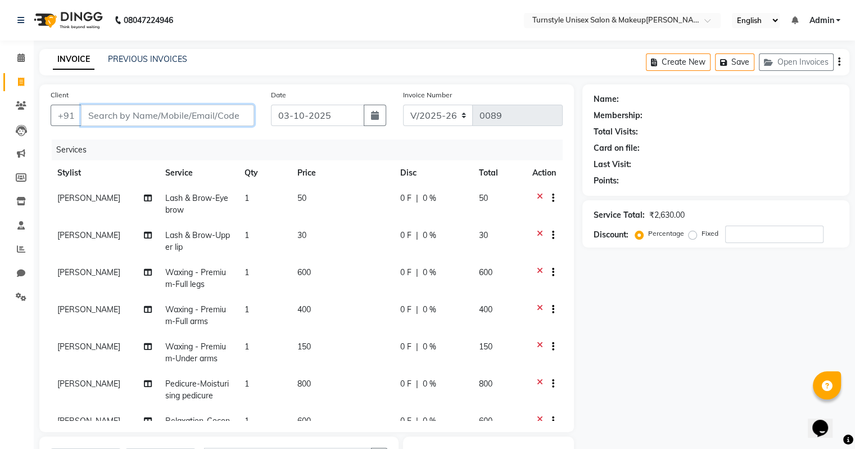
click at [100, 111] on input "Client" at bounding box center [167, 115] width 173 height 21
type input "9"
type input "0"
type input "9611863537"
click at [232, 115] on span "Add Client" at bounding box center [225, 115] width 44 height 11
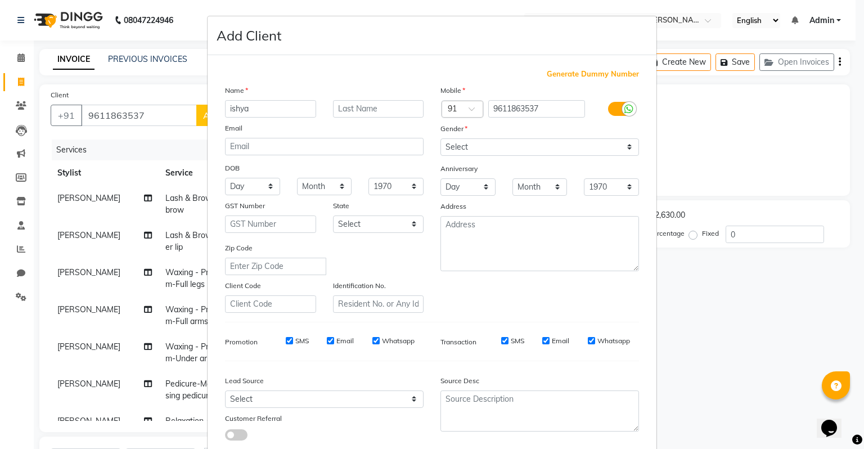
type input "ishya"
click at [516, 150] on select "Select Male Female Other Prefer Not To Say" at bounding box center [539, 146] width 198 height 17
select select "female"
click at [440, 139] on select "Select Male Female Other Prefer Not To Say" at bounding box center [539, 146] width 198 height 17
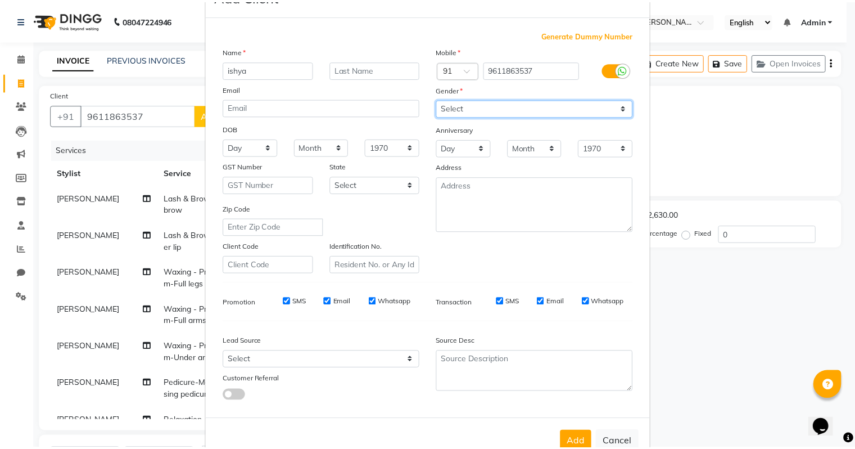
scroll to position [75, 0]
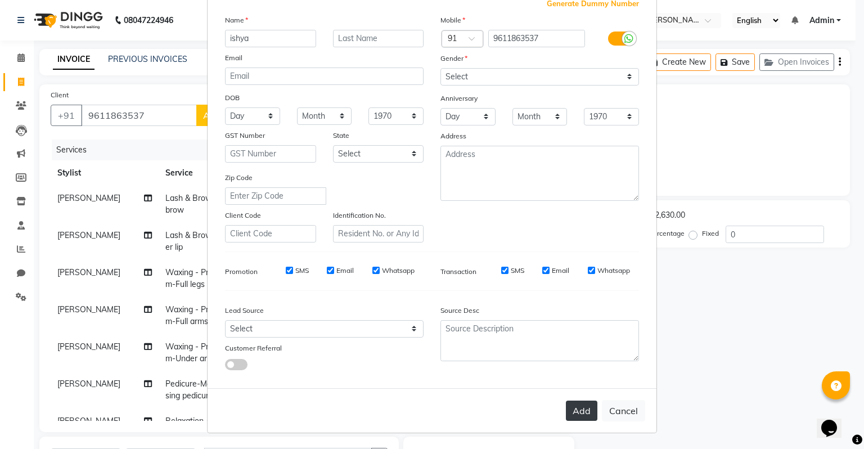
click at [589, 407] on button "Add" at bounding box center [581, 410] width 31 height 20
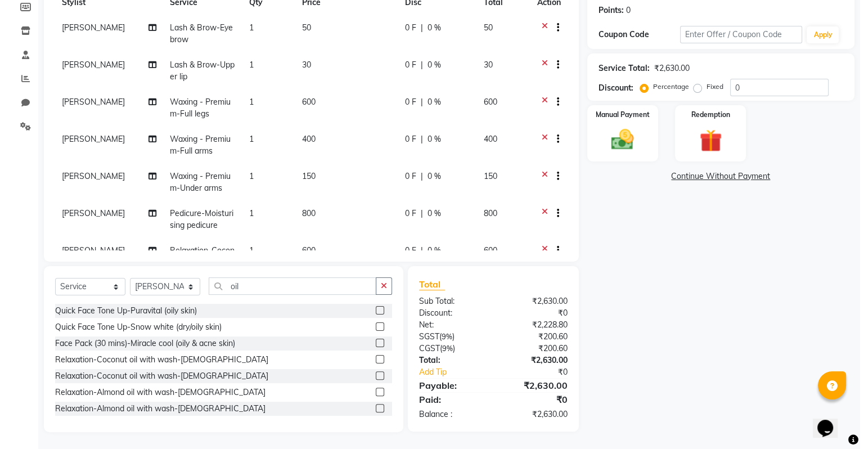
scroll to position [0, 0]
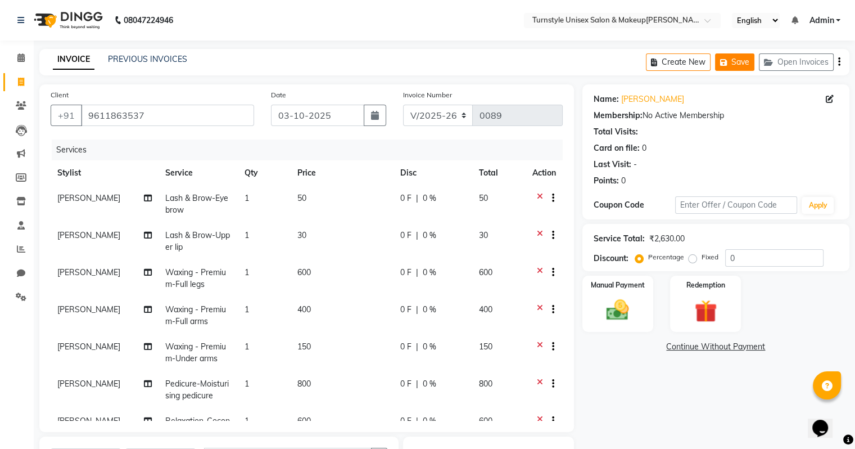
click at [741, 60] on button "Save" at bounding box center [734, 61] width 39 height 17
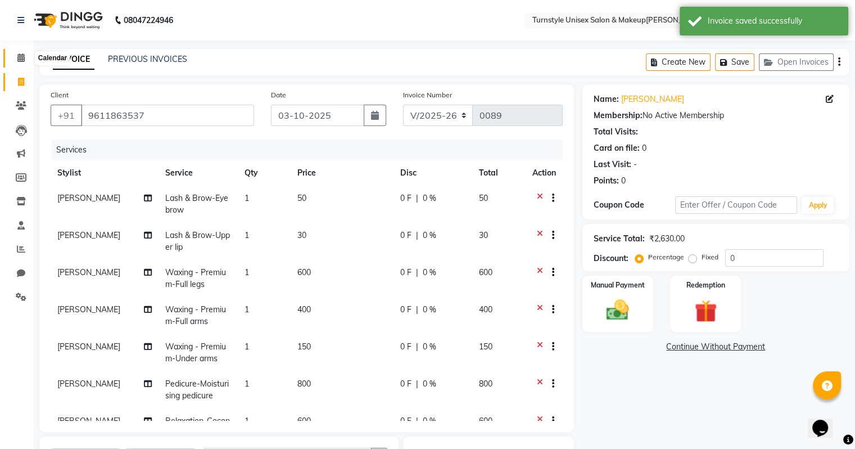
click at [23, 57] on icon at bounding box center [20, 57] width 7 height 8
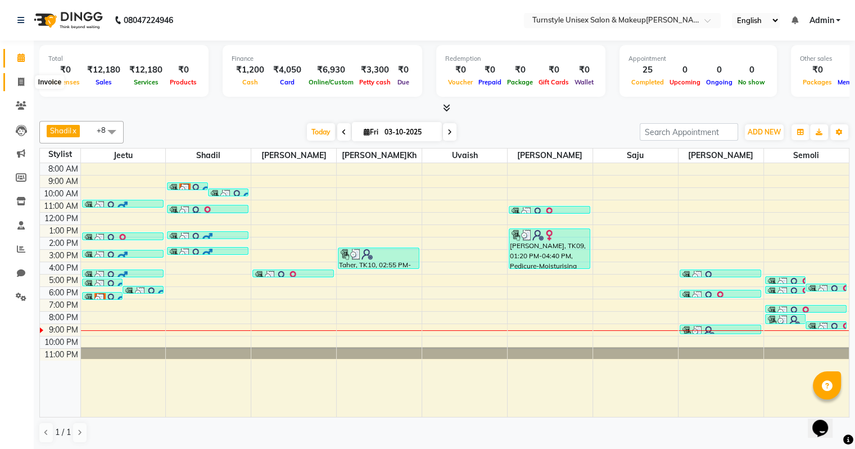
click at [24, 80] on span at bounding box center [21, 82] width 20 height 13
select select "service"
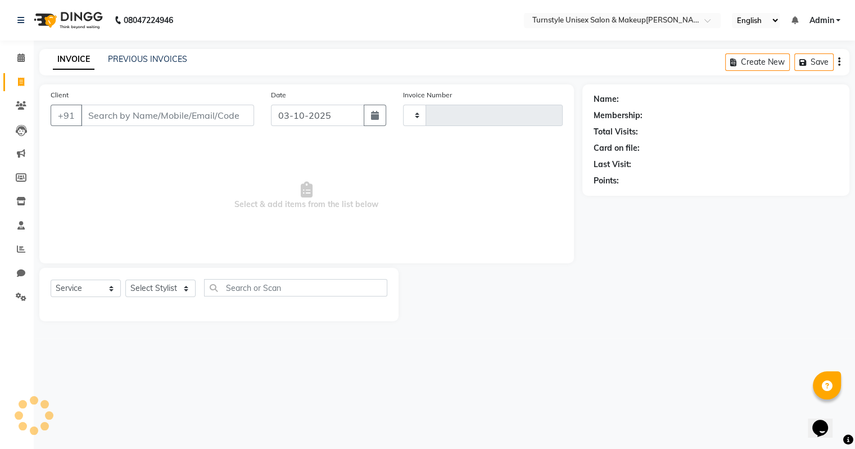
type input "0089"
select select "9091"
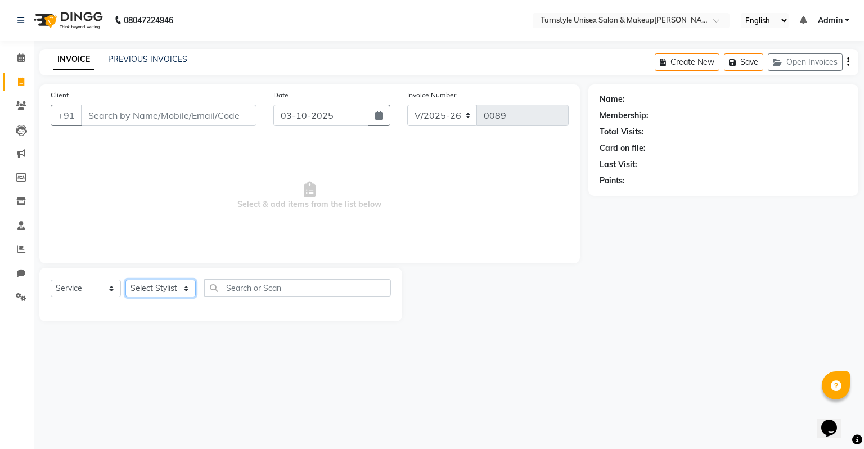
click at [156, 290] on select "Select Stylist Fathima Jeetu Lalita Saif Saju Sara Semoli Shadil Shahrukh Uvaish" at bounding box center [160, 287] width 70 height 17
select select "93348"
click at [125, 280] on select "Select Stylist Fathima Jeetu Lalita Saif Saju Sara Semoli Shadil Shahrukh Uvaish" at bounding box center [160, 287] width 70 height 17
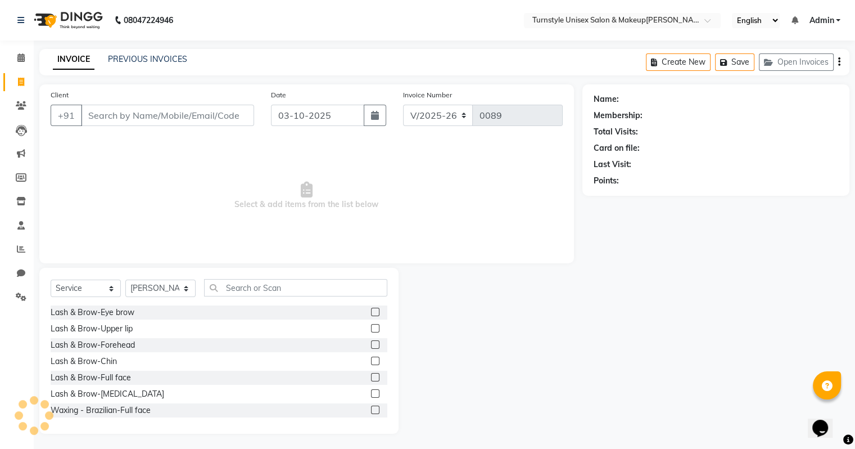
click at [224, 278] on div "Select Service Product Membership Package Voucher Prepaid Gift Card Select Styl…" at bounding box center [218, 351] width 359 height 166
click at [115, 100] on div "Client +91" at bounding box center [152, 112] width 220 height 46
click at [118, 109] on input "Client" at bounding box center [167, 115] width 173 height 21
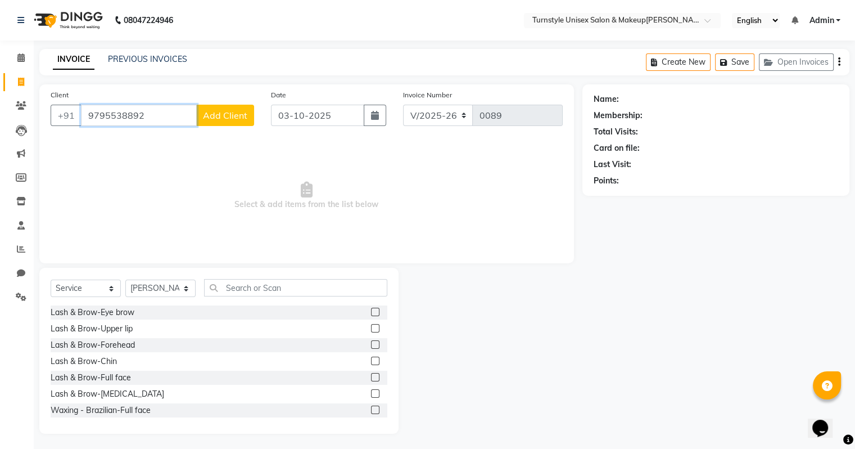
type input "9795538892"
click at [229, 114] on span "Add Client" at bounding box center [225, 115] width 44 height 11
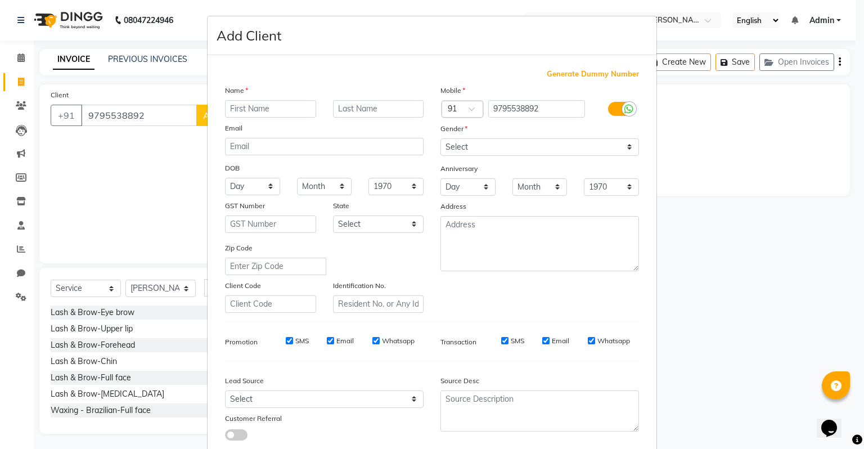
click at [267, 109] on input "text" at bounding box center [270, 108] width 91 height 17
type input "Shruthi"
click at [472, 152] on select "Select Male Female Other Prefer Not To Say" at bounding box center [539, 146] width 198 height 17
select select "female"
click at [440, 139] on select "Select Male Female Other Prefer Not To Say" at bounding box center [539, 146] width 198 height 17
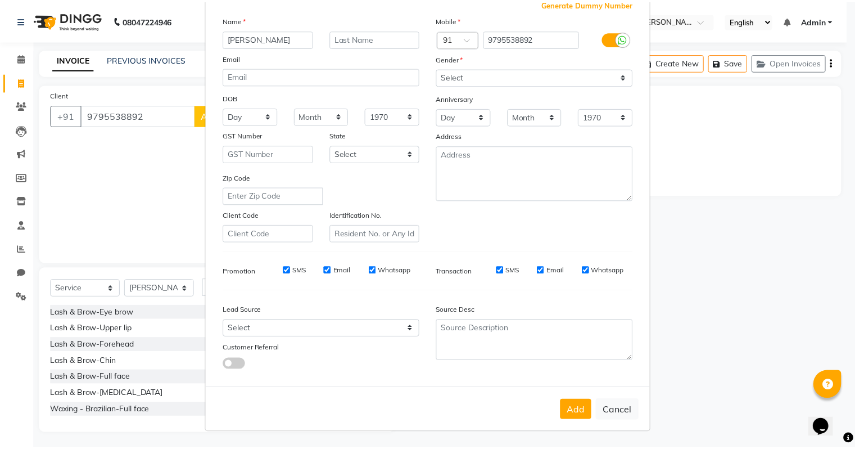
scroll to position [75, 0]
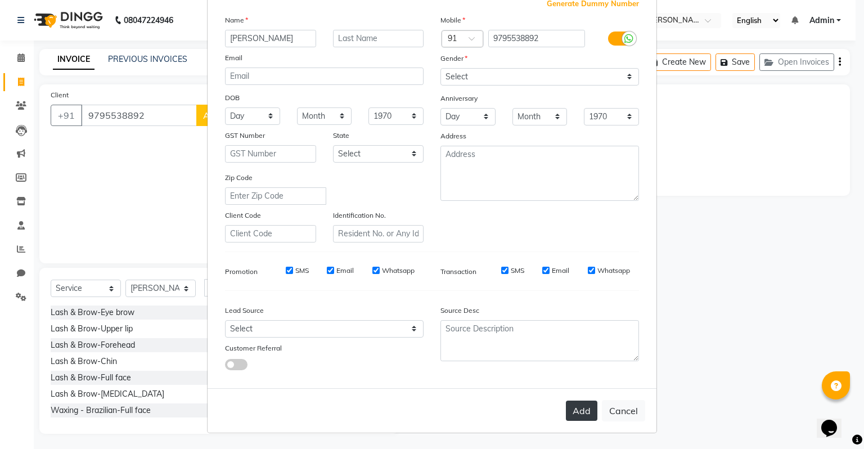
click at [572, 409] on button "Add" at bounding box center [581, 410] width 31 height 20
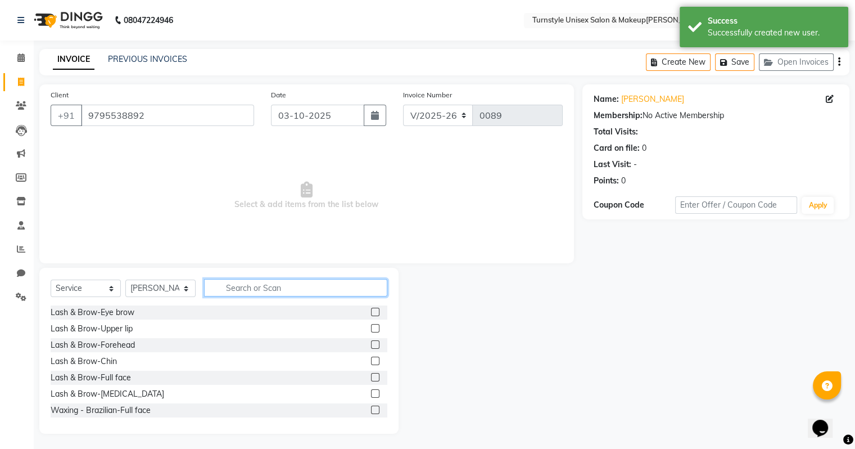
click at [264, 286] on input "text" at bounding box center [295, 287] width 183 height 17
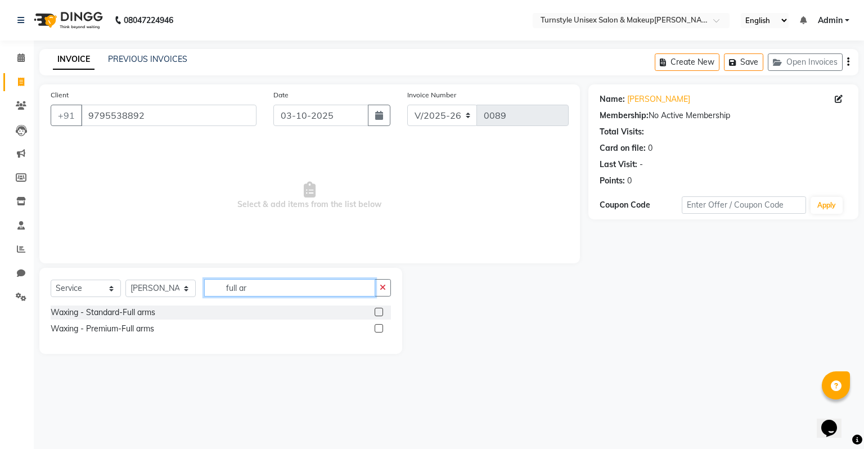
type input "full ar"
click at [215, 311] on div "Waxing - Standard-Full arms" at bounding box center [221, 312] width 340 height 14
click at [376, 314] on label at bounding box center [378, 312] width 8 height 8
click at [376, 314] on input "checkbox" at bounding box center [377, 312] width 7 height 7
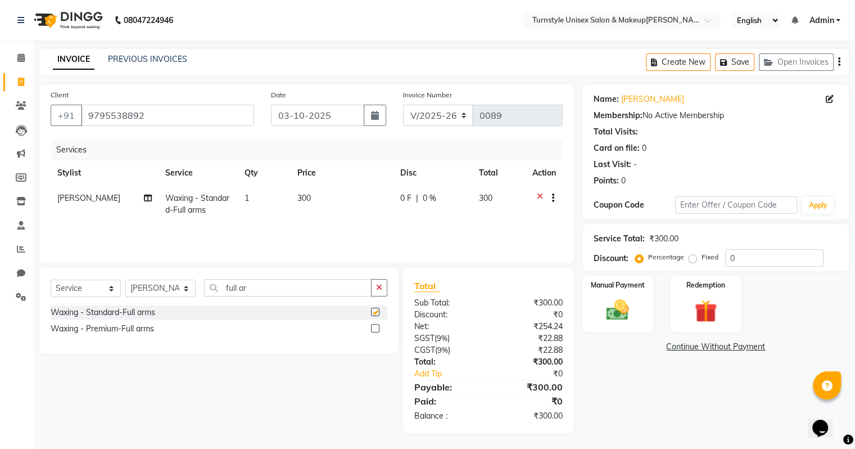
checkbox input "false"
click at [374, 329] on label at bounding box center [375, 328] width 8 height 8
click at [374, 329] on input "checkbox" at bounding box center [374, 328] width 7 height 7
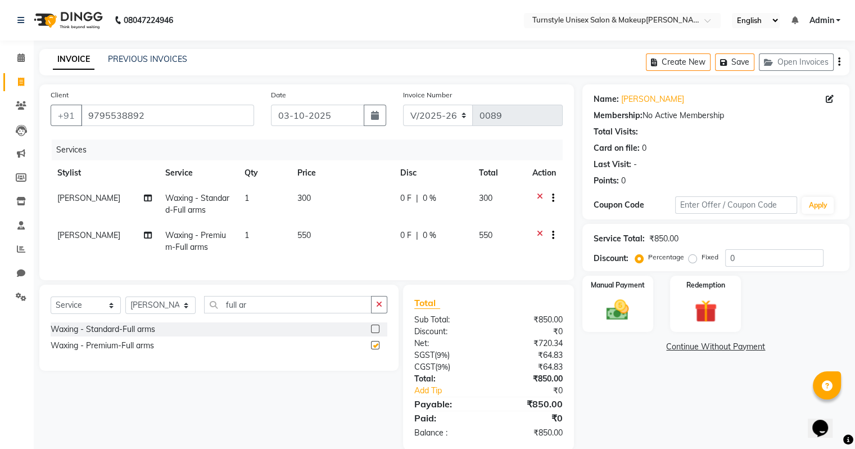
checkbox input "false"
click at [538, 197] on icon at bounding box center [540, 199] width 6 height 14
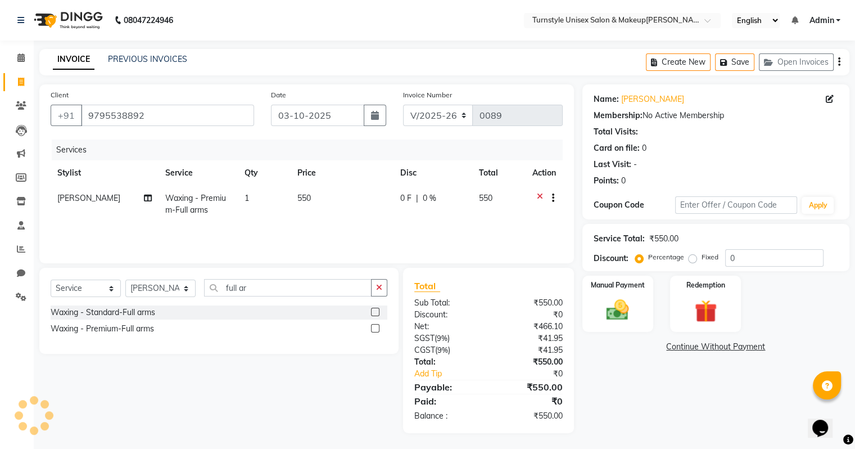
click at [304, 201] on span "550" at bounding box center [303, 198] width 13 height 10
select select "93348"
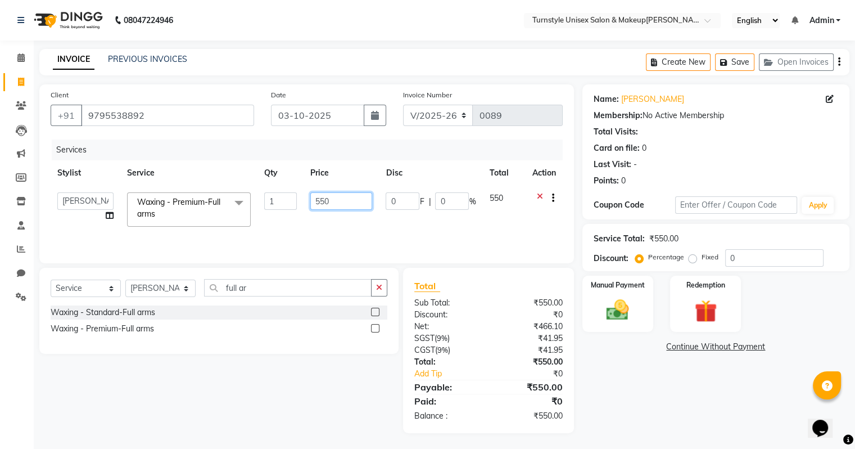
click at [328, 201] on input "550" at bounding box center [341, 200] width 62 height 17
type input "5"
type input "400"
click at [273, 291] on input "full ar" at bounding box center [288, 287] width 168 height 17
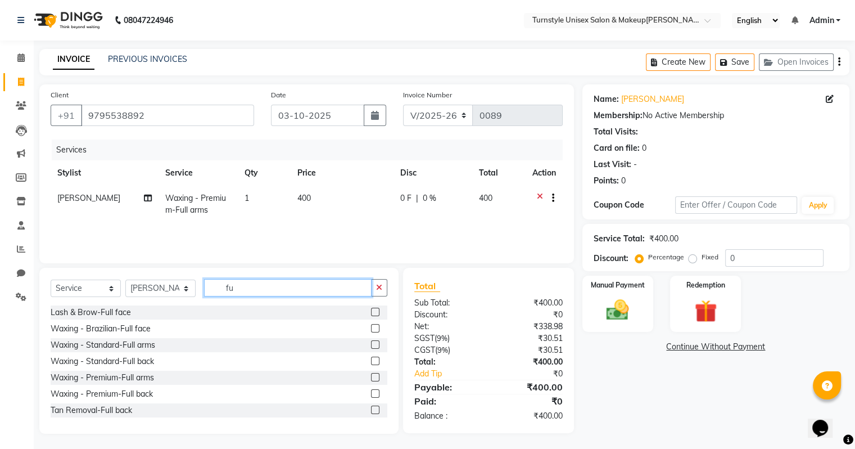
type input "f"
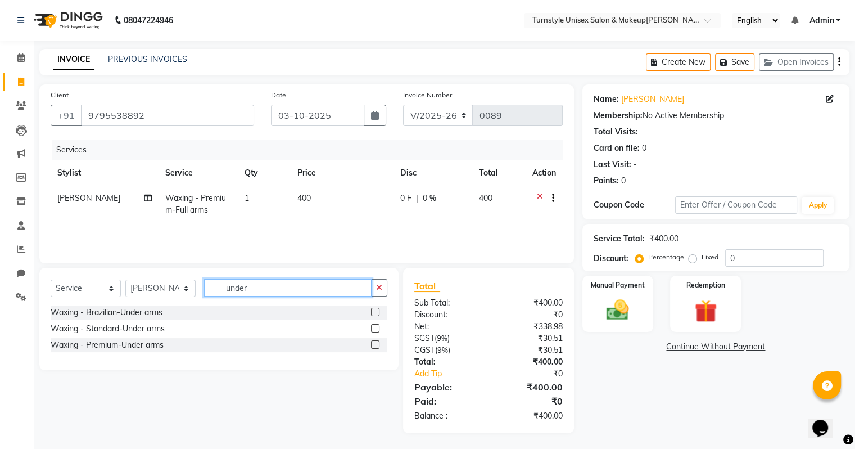
type input "under"
click at [181, 351] on div "Waxing - Premium-Under arms" at bounding box center [219, 345] width 337 height 14
click at [372, 345] on label at bounding box center [375, 344] width 8 height 8
click at [372, 345] on input "checkbox" at bounding box center [374, 344] width 7 height 7
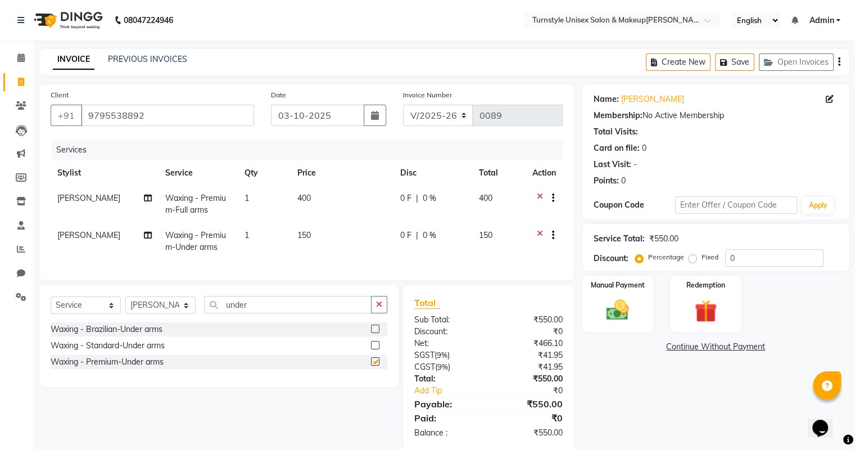
checkbox input "false"
click at [256, 313] on input "under" at bounding box center [288, 304] width 168 height 17
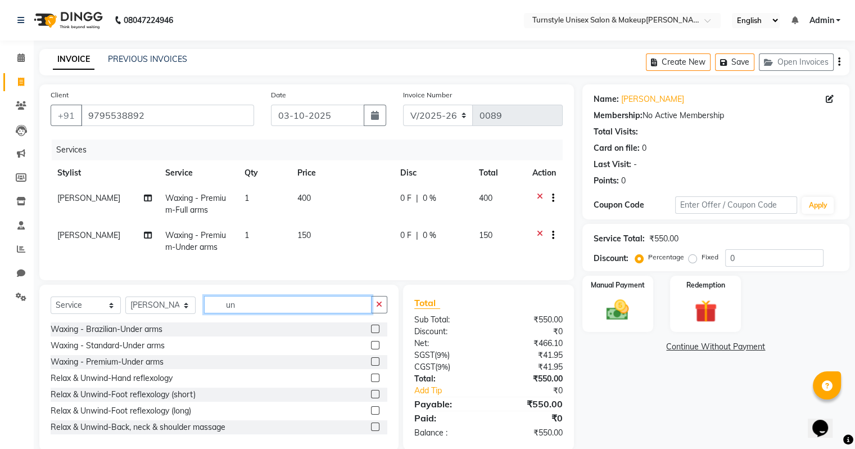
type input "u"
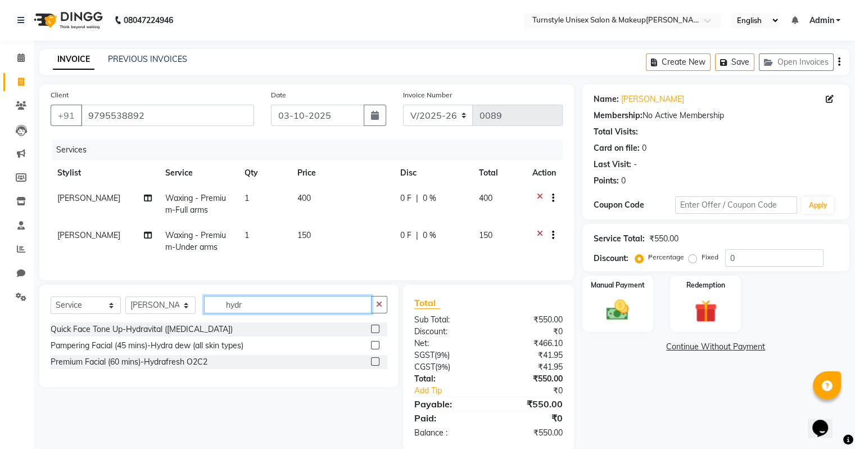
type input "hydr"
click at [373, 349] on label at bounding box center [375, 345] width 8 height 8
click at [373, 349] on input "checkbox" at bounding box center [374, 345] width 7 height 7
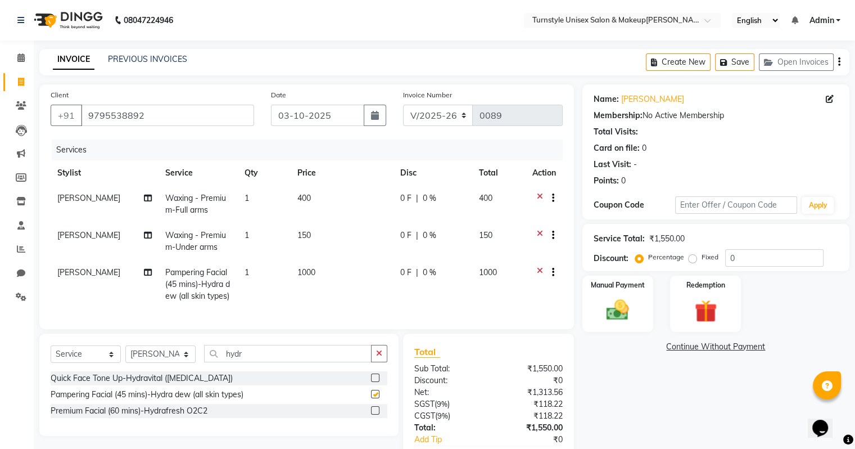
checkbox input "false"
click at [252, 362] on input "hydr" at bounding box center [288, 353] width 168 height 17
type input "h"
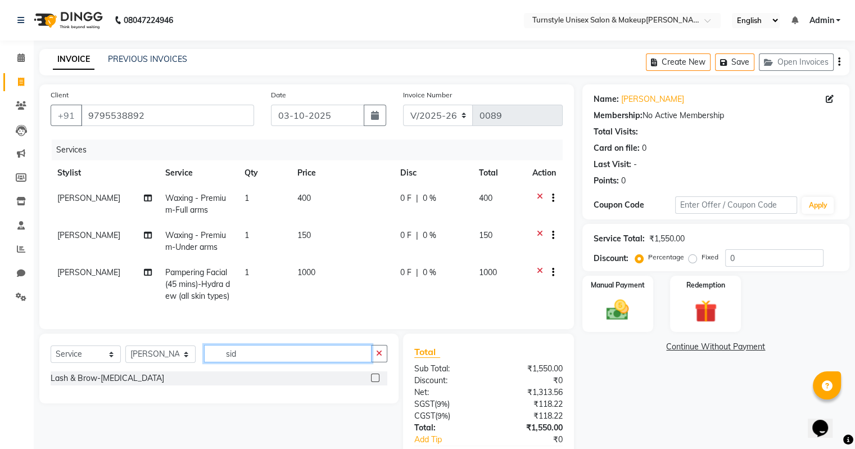
type input "sid"
click at [377, 382] on label at bounding box center [375, 377] width 8 height 8
click at [377, 382] on input "checkbox" at bounding box center [374, 377] width 7 height 7
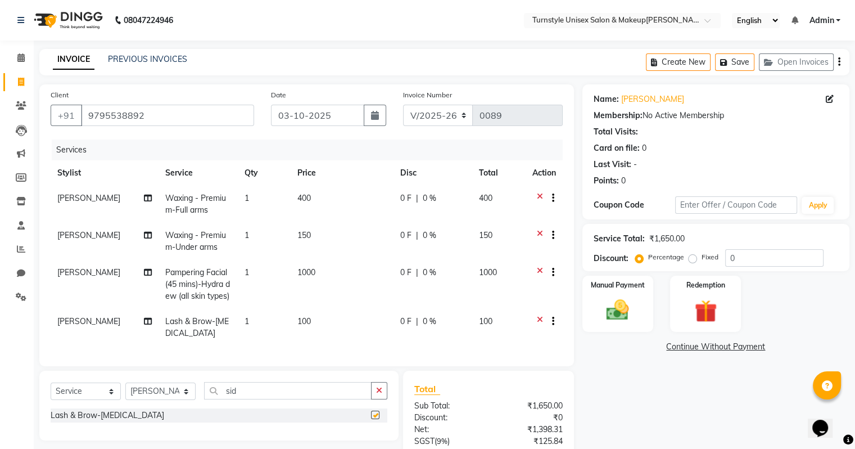
checkbox input "false"
click at [251, 399] on input "sid" at bounding box center [288, 390] width 168 height 17
type input "s"
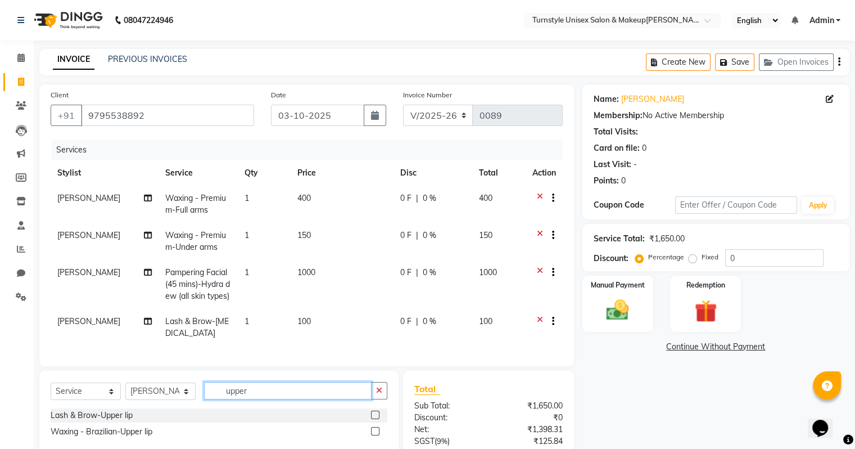
scroll to position [124, 0]
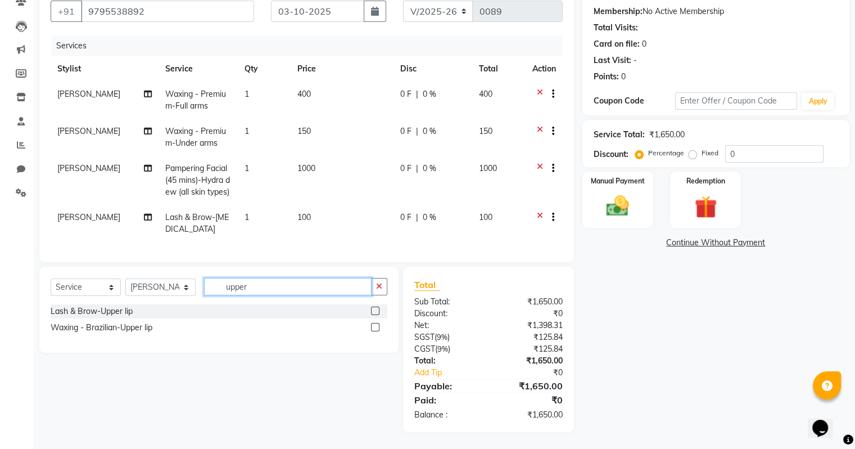
type input "upper"
click at [381, 311] on div at bounding box center [379, 311] width 16 height 14
click at [372, 310] on label at bounding box center [375, 310] width 8 height 8
click at [372, 310] on input "checkbox" at bounding box center [374, 311] width 7 height 7
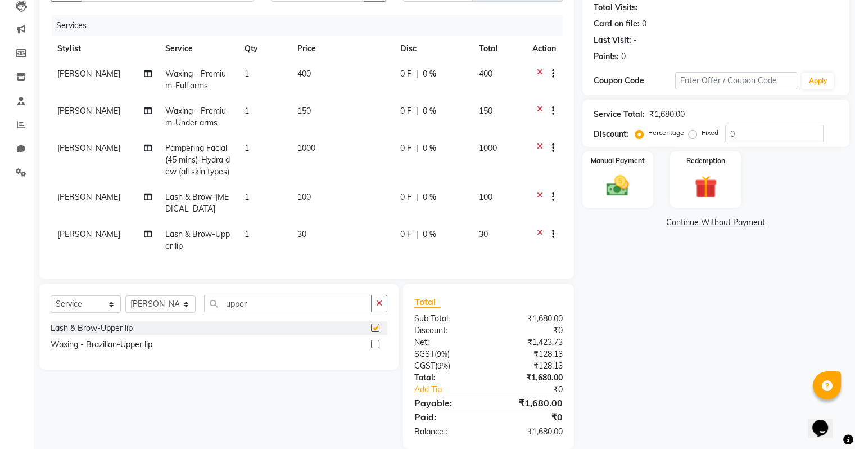
checkbox input "false"
click at [374, 348] on label at bounding box center [375, 344] width 8 height 8
click at [374, 348] on input "checkbox" at bounding box center [374, 344] width 7 height 7
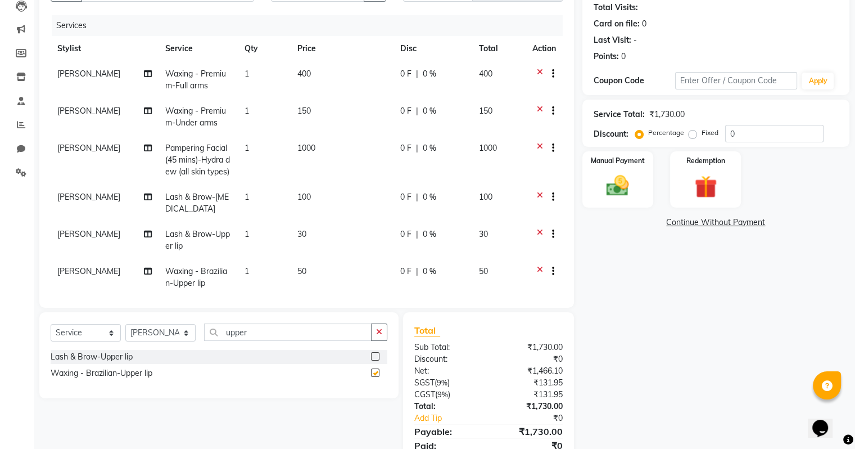
checkbox input "false"
click at [537, 242] on icon at bounding box center [540, 235] width 6 height 14
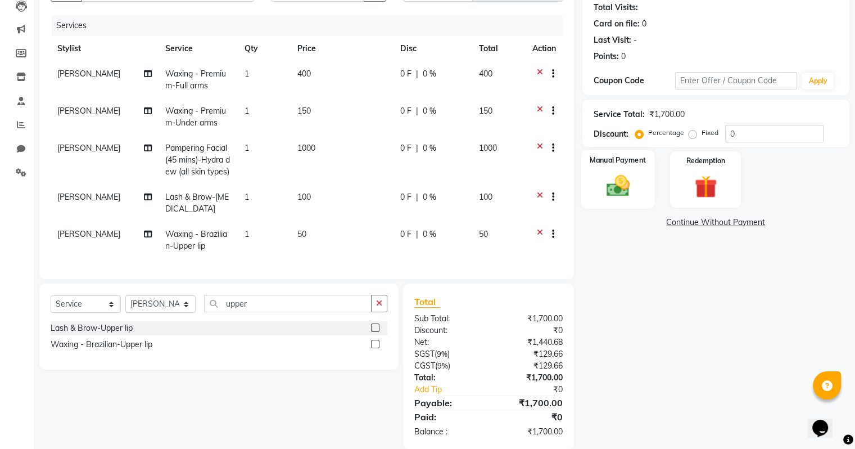
click at [629, 183] on img at bounding box center [618, 186] width 38 height 27
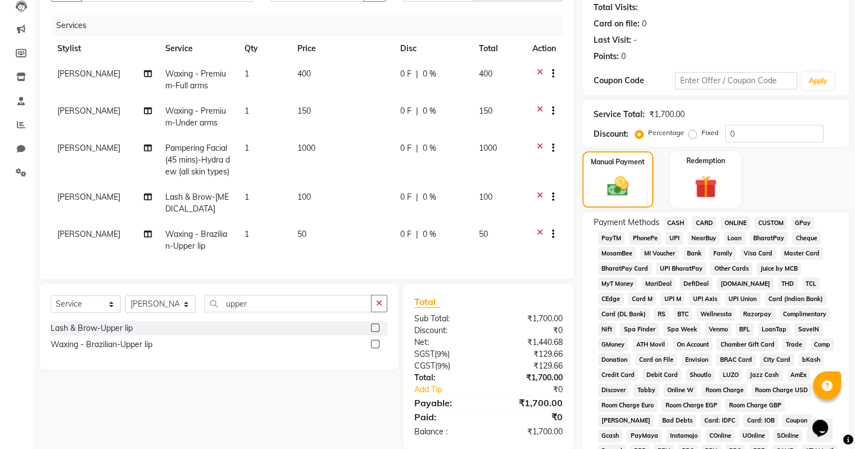
click at [670, 233] on span "UPI" at bounding box center [674, 238] width 17 height 13
drag, startPoint x: 855, startPoint y: 288, endPoint x: 378, endPoint y: 334, distance: 478.4
click at [467, 324] on html "08047224946 Select Location × Turnstyle Unisex Salon & Makeup, S.g. Palya Engli…" at bounding box center [427, 100] width 855 height 449
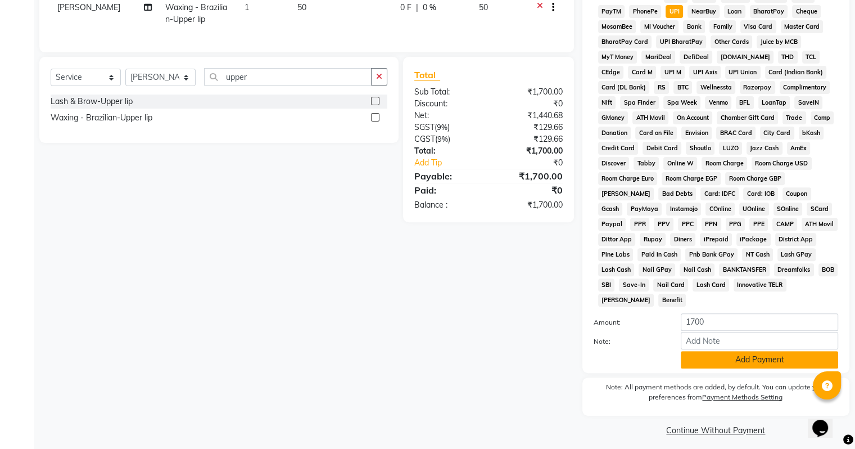
click at [714, 351] on button "Add Payment" at bounding box center [759, 359] width 157 height 17
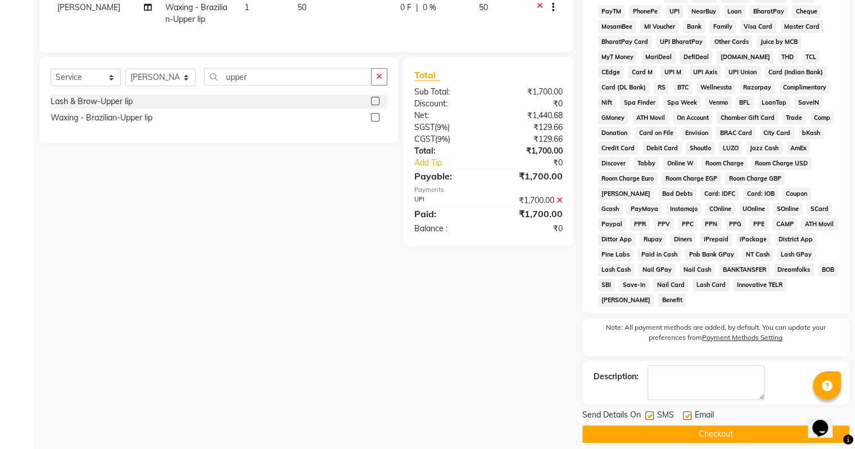
click at [783, 200] on span "Coupon" at bounding box center [797, 193] width 29 height 13
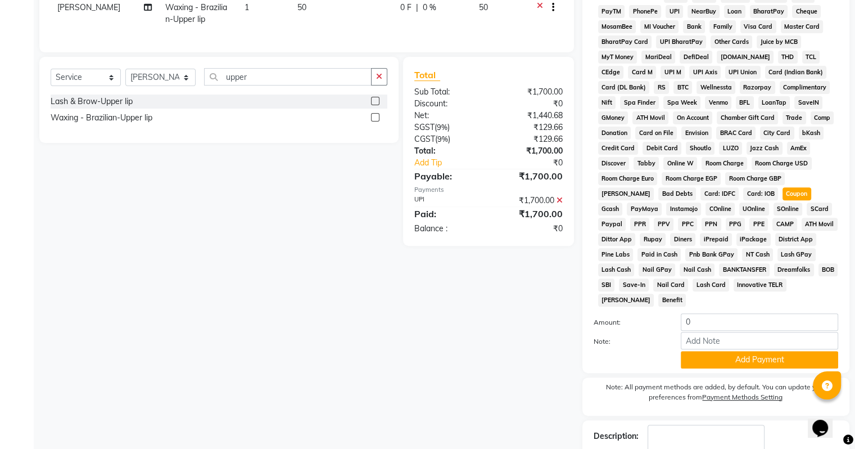
click at [726, 142] on div "BRAC Card" at bounding box center [734, 134] width 44 height 15
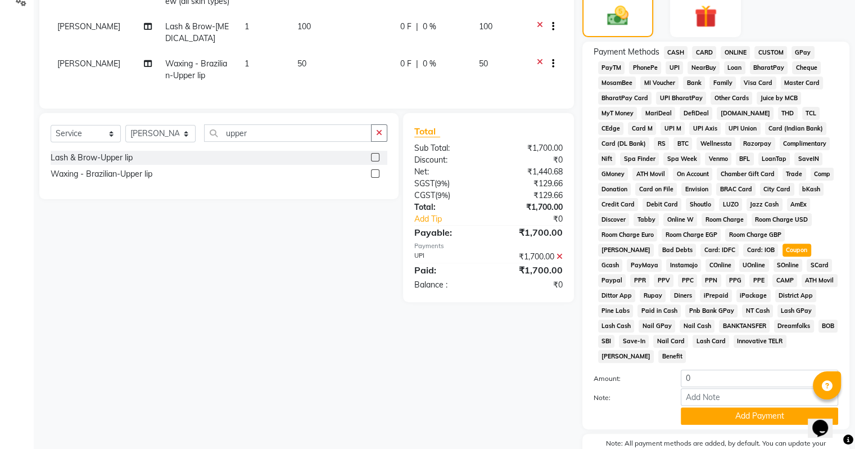
click at [672, 64] on span "UPI" at bounding box center [674, 67] width 17 height 13
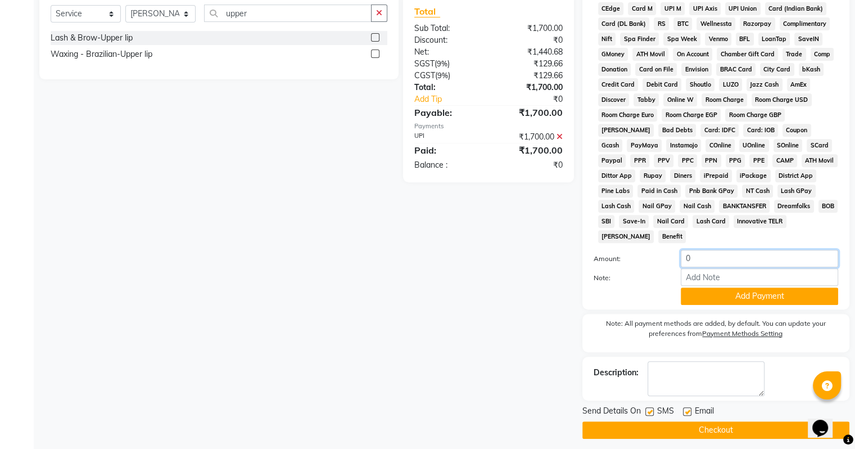
click at [695, 255] on input "0" at bounding box center [759, 258] width 157 height 17
type input "1700"
click at [654, 287] on div at bounding box center [628, 295] width 87 height 17
click at [694, 288] on button "Add Payment" at bounding box center [759, 295] width 157 height 17
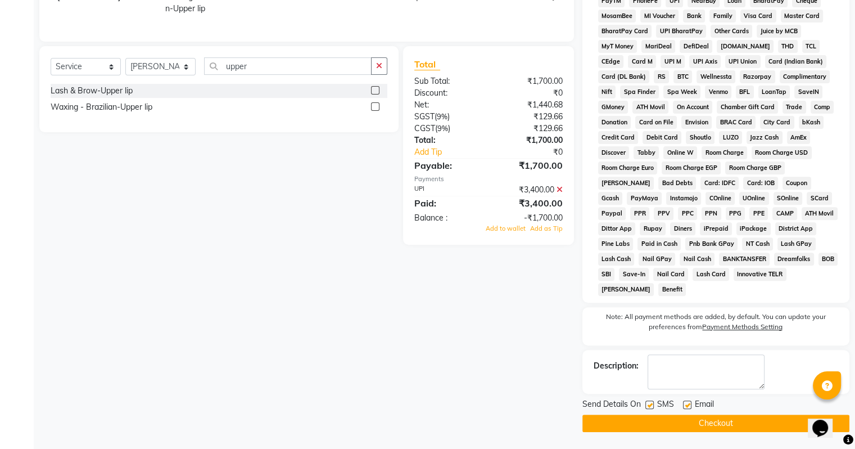
scroll to position [354, 0]
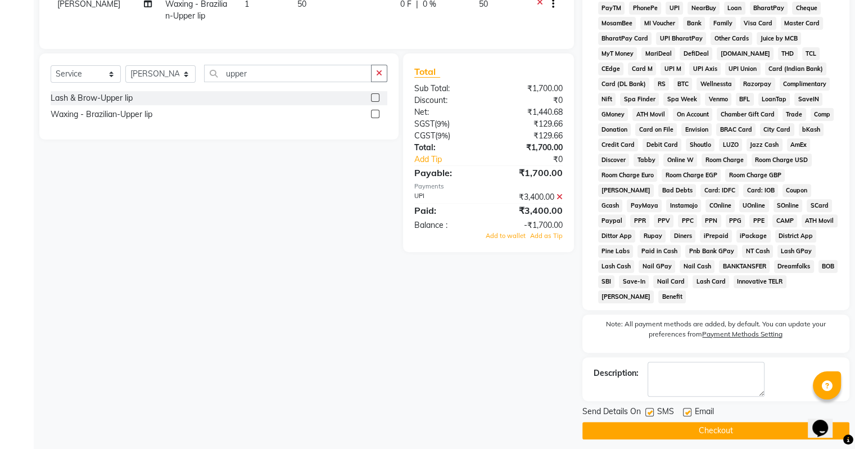
click at [560, 201] on icon at bounding box center [560, 197] width 6 height 8
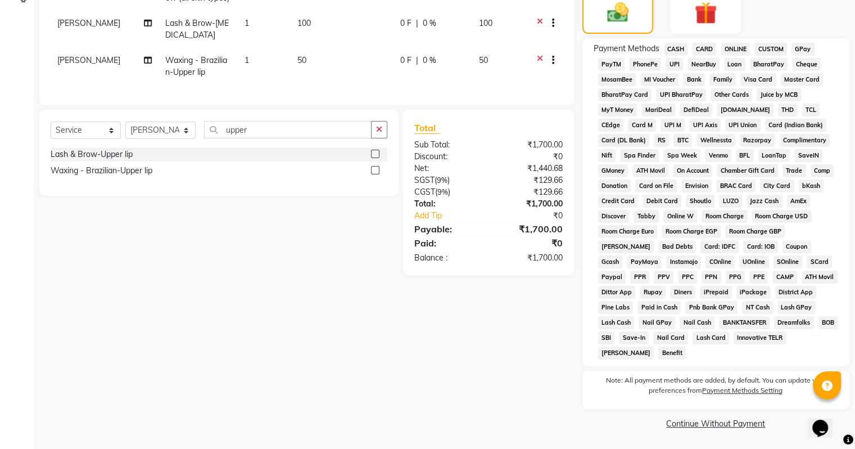
scroll to position [291, 0]
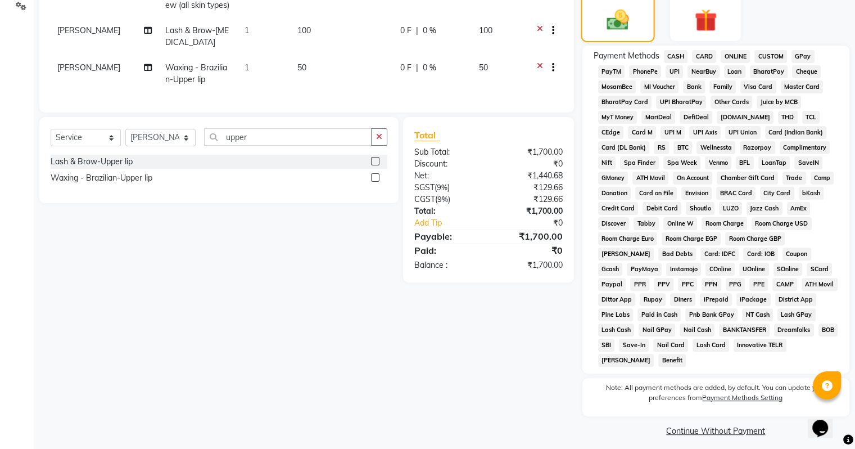
click at [605, 33] on img at bounding box center [618, 20] width 36 height 26
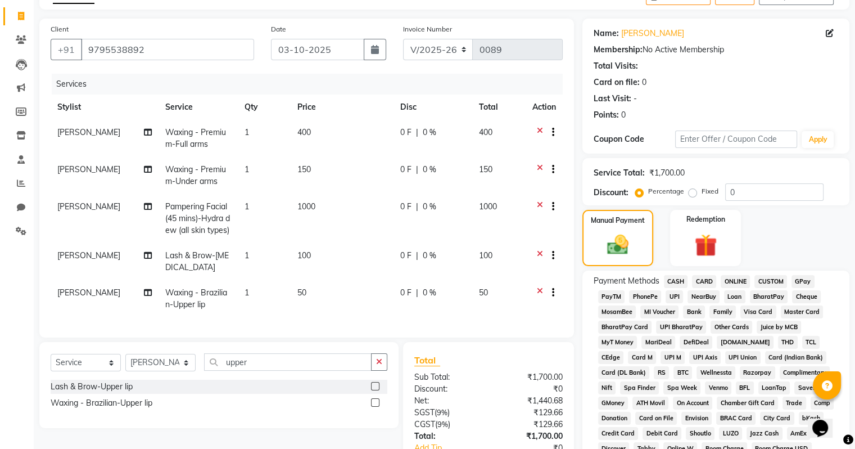
click at [672, 296] on span "UPI" at bounding box center [674, 296] width 17 height 13
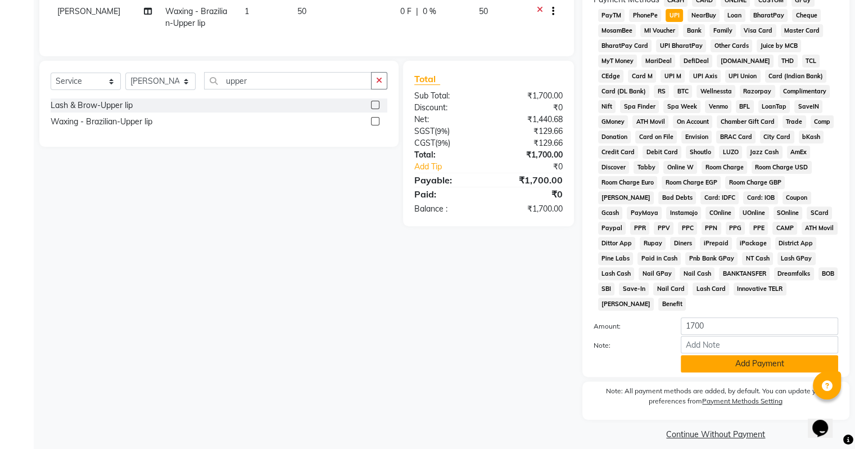
click at [704, 359] on button "Add Payment" at bounding box center [759, 363] width 157 height 17
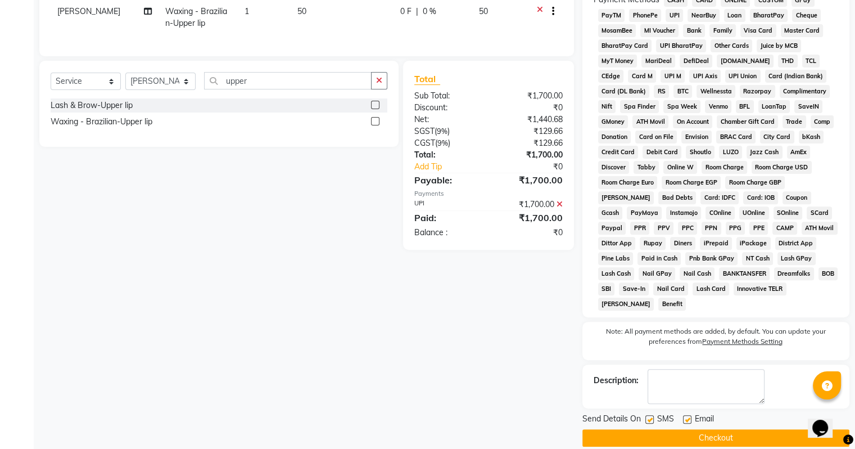
click at [688, 415] on label at bounding box center [687, 419] width 8 height 8
click at [688, 416] on input "checkbox" at bounding box center [686, 419] width 7 height 7
checkbox input "false"
click at [694, 429] on button "Checkout" at bounding box center [716, 437] width 267 height 17
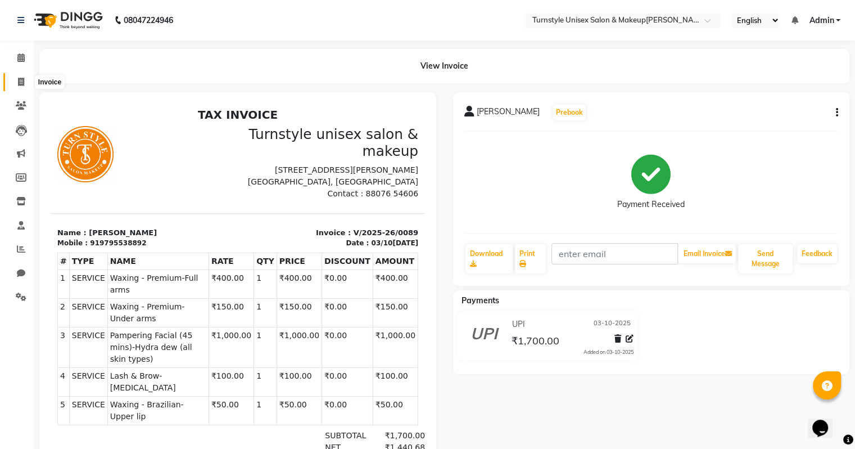
click at [18, 82] on icon at bounding box center [21, 82] width 6 height 8
select select "service"
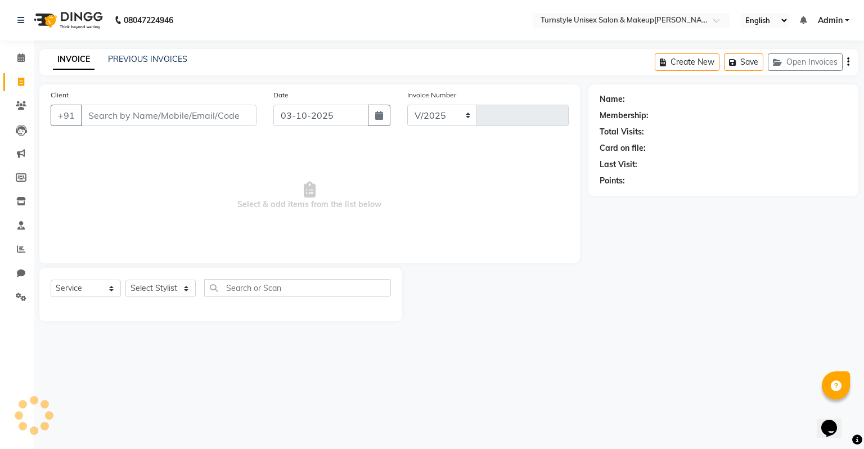
select select "9091"
type input "0090"
click at [16, 59] on span at bounding box center [21, 58] width 20 height 13
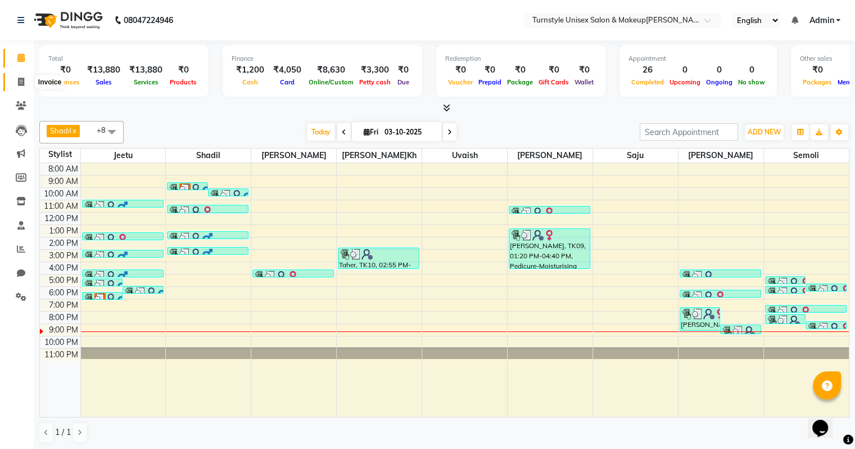
click at [19, 83] on icon at bounding box center [21, 82] width 6 height 8
select select "9091"
select select "service"
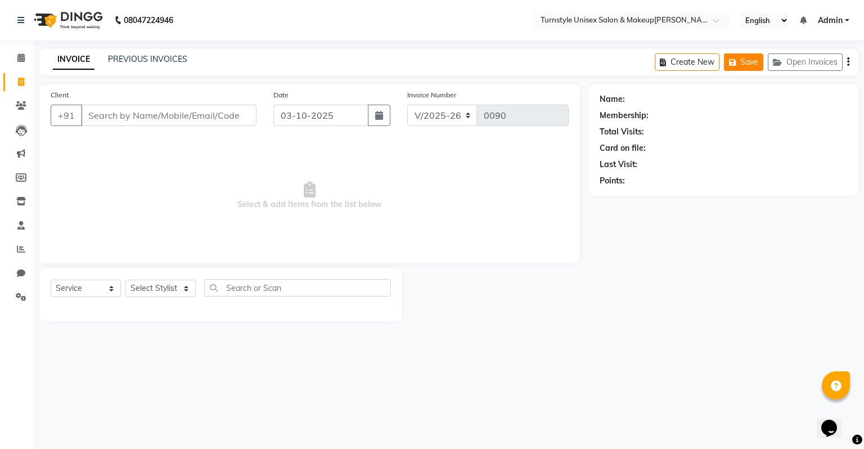
click at [756, 61] on button "Save" at bounding box center [743, 61] width 39 height 17
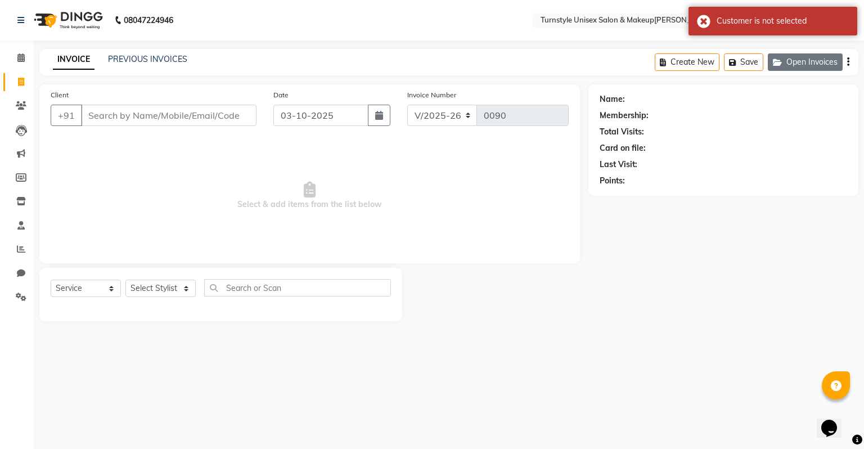
click at [796, 60] on button "Open Invoices" at bounding box center [804, 61] width 75 height 17
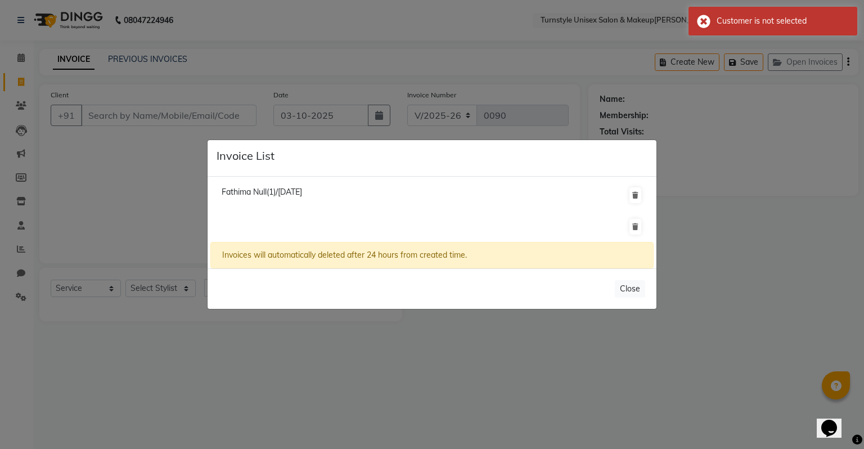
click at [302, 192] on span "Fathima Null(1)/02 October 2025" at bounding box center [262, 192] width 80 height 10
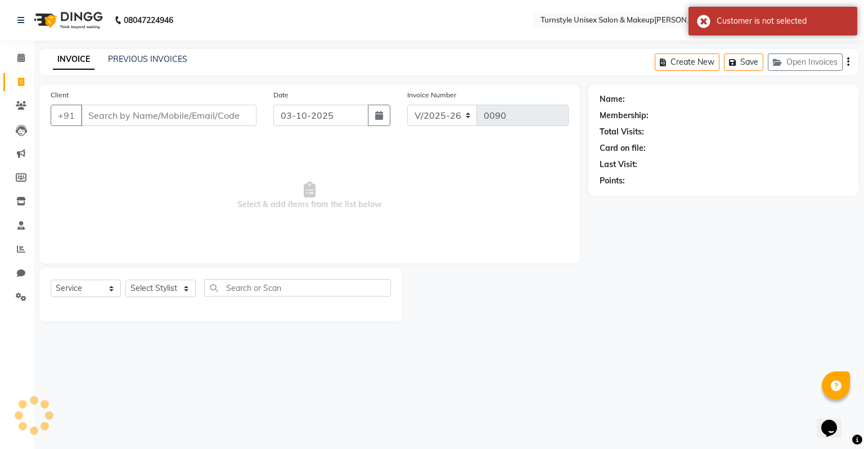
click at [307, 192] on ul "Fathima Null(1)/02 October 2025" at bounding box center [431, 182] width 443 height 62
click at [805, 61] on button "Open Invoices" at bounding box center [804, 61] width 75 height 17
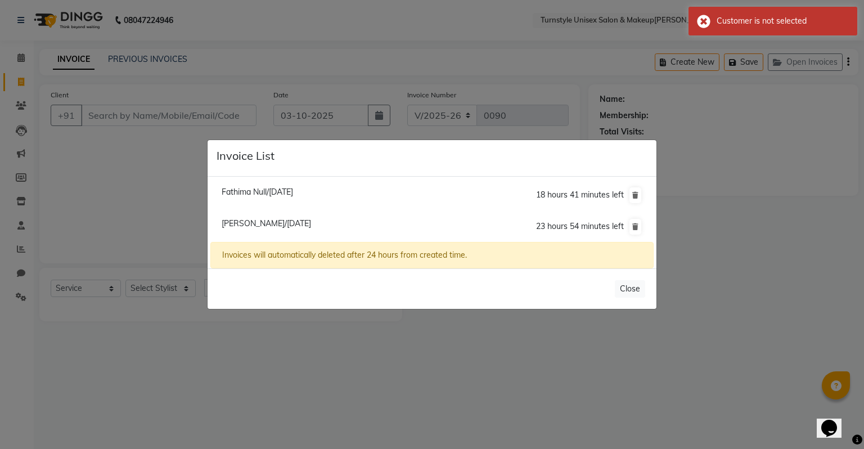
click at [299, 225] on span "Ishya Null/03 October 2025" at bounding box center [266, 223] width 89 height 10
type input "9611863537"
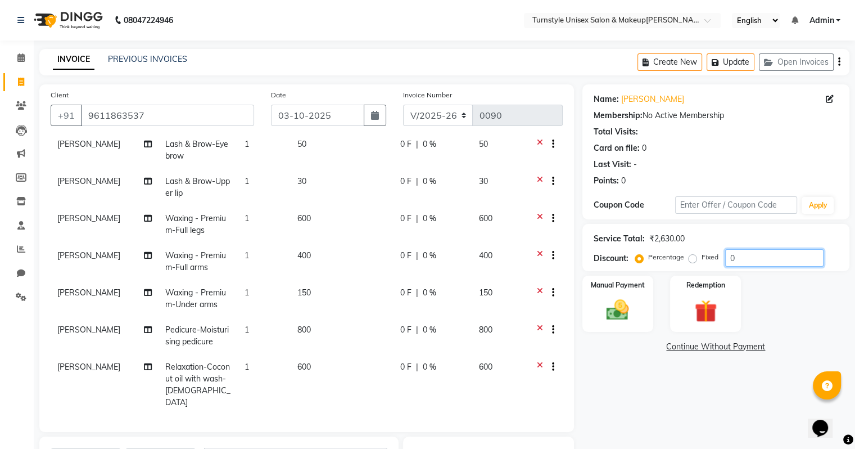
click at [742, 256] on input "0" at bounding box center [774, 257] width 98 height 17
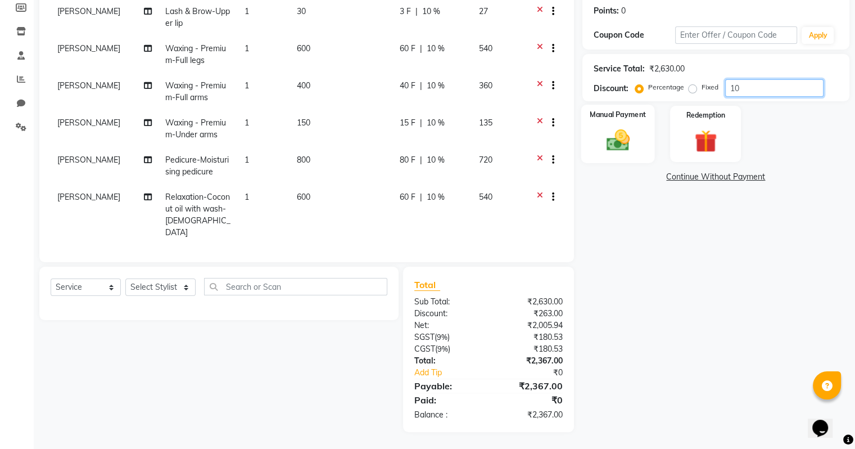
type input "10"
click at [603, 139] on img at bounding box center [618, 140] width 38 height 27
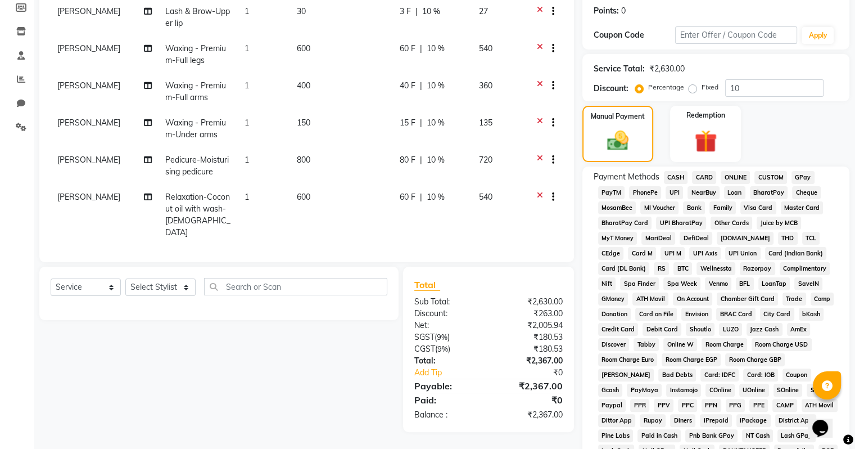
click at [699, 175] on span "CARD" at bounding box center [704, 177] width 24 height 13
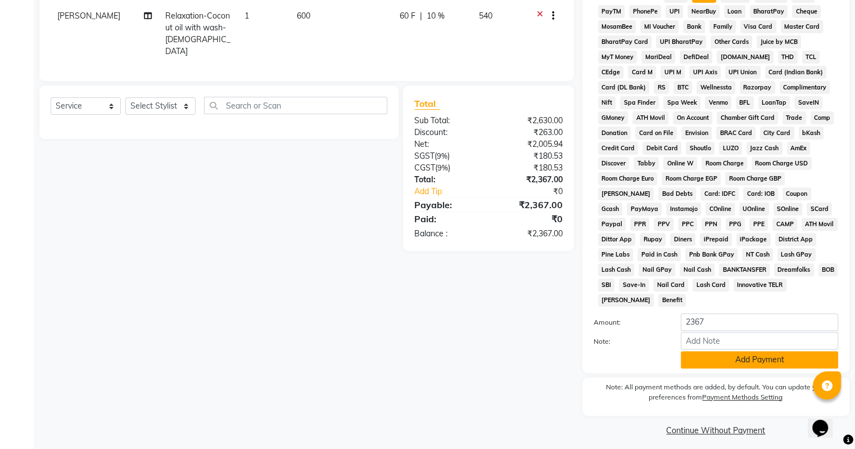
click at [747, 351] on button "Add Payment" at bounding box center [759, 359] width 157 height 17
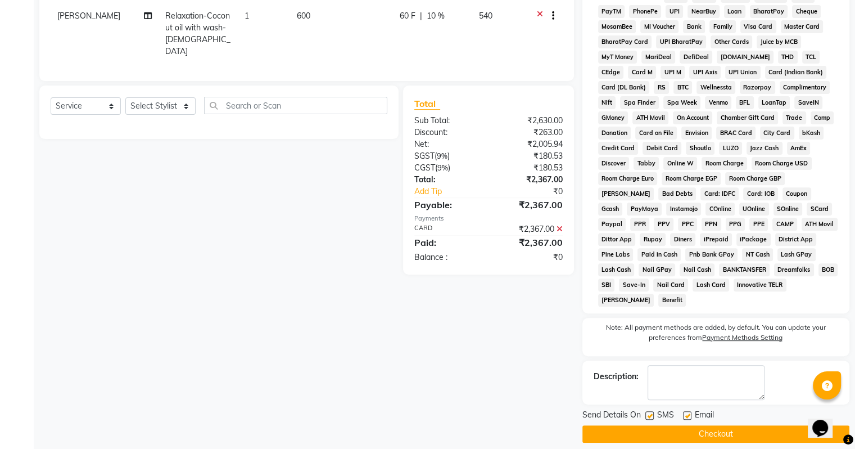
scroll to position [354, 0]
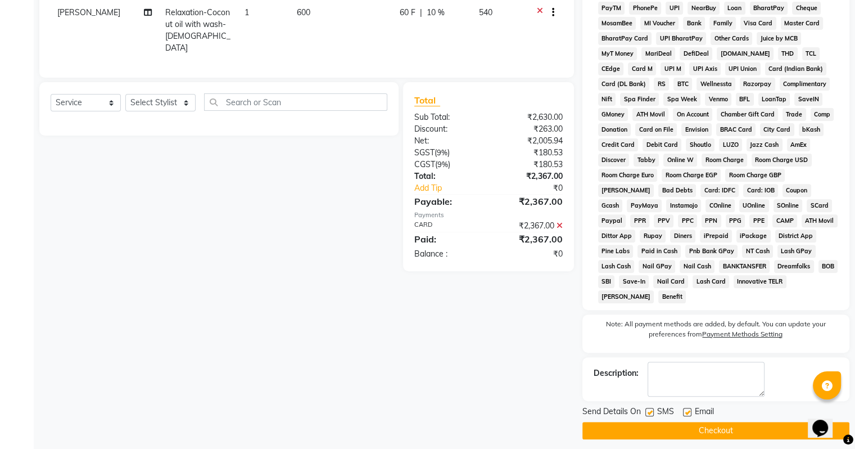
click at [688, 408] on label at bounding box center [687, 412] width 8 height 8
click at [688, 409] on input "checkbox" at bounding box center [686, 412] width 7 height 7
checkbox input "false"
click at [694, 427] on button "Checkout" at bounding box center [716, 430] width 267 height 17
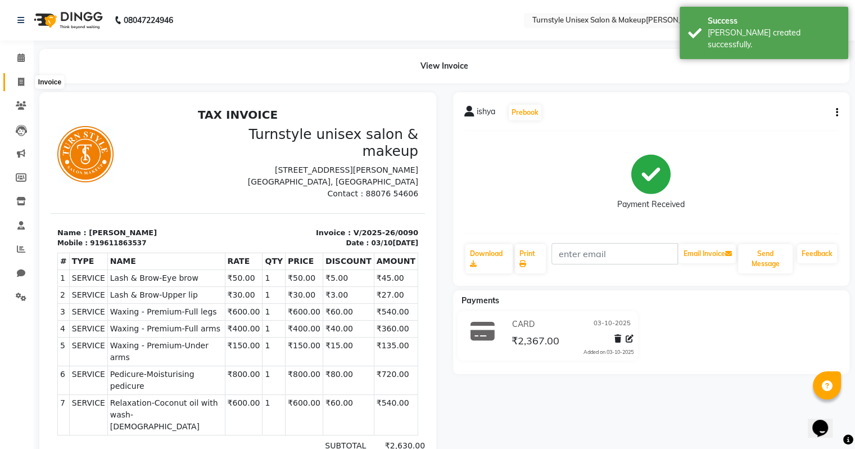
click at [24, 81] on span at bounding box center [21, 82] width 20 height 13
select select "9091"
select select "service"
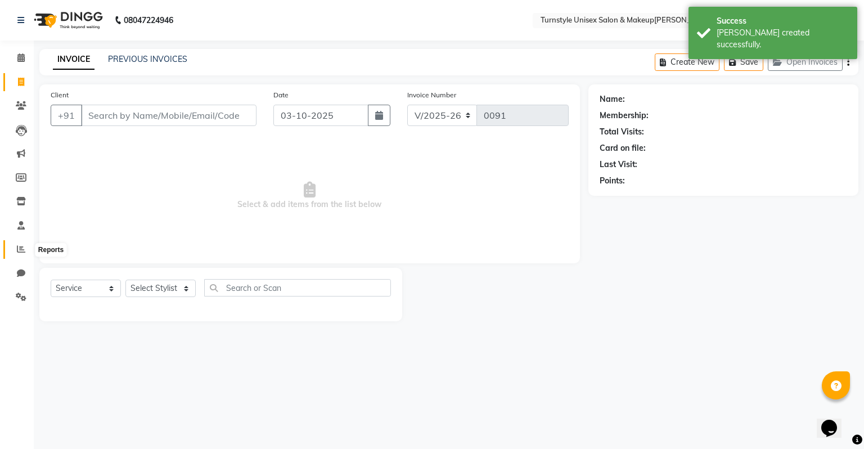
click at [21, 251] on icon at bounding box center [21, 249] width 8 height 8
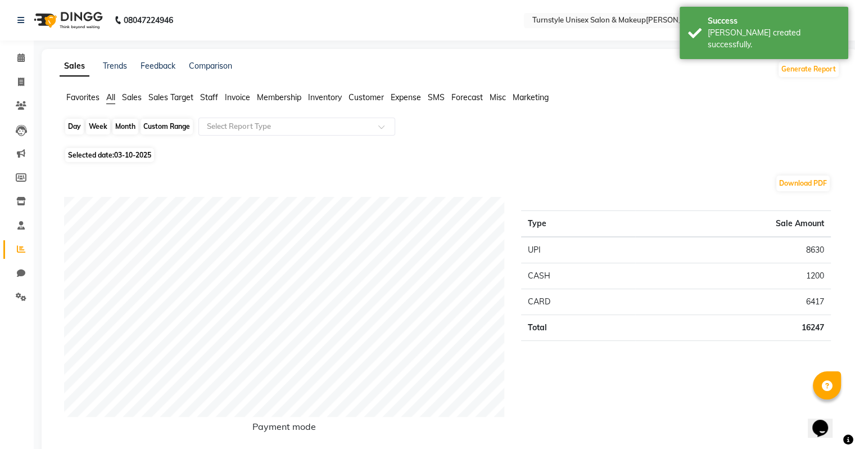
click at [75, 127] on div "Day" at bounding box center [74, 127] width 19 height 16
select select "10"
select select "2025"
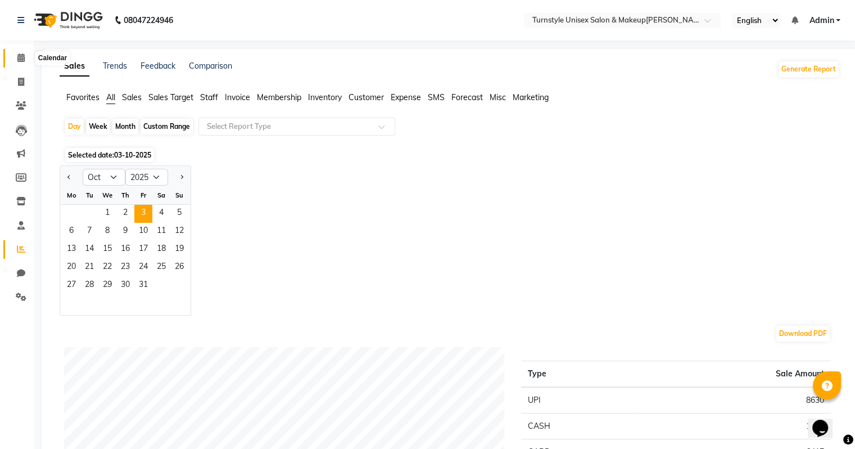
click at [15, 55] on span at bounding box center [21, 58] width 20 height 13
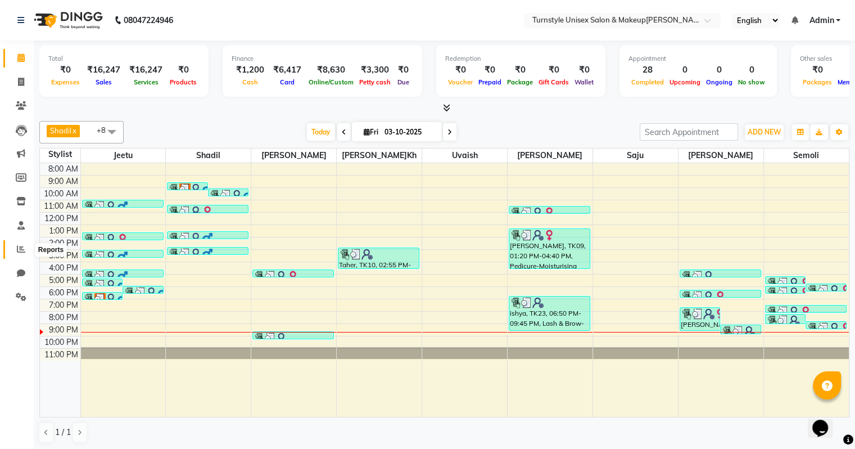
click at [20, 246] on icon at bounding box center [21, 249] width 8 height 8
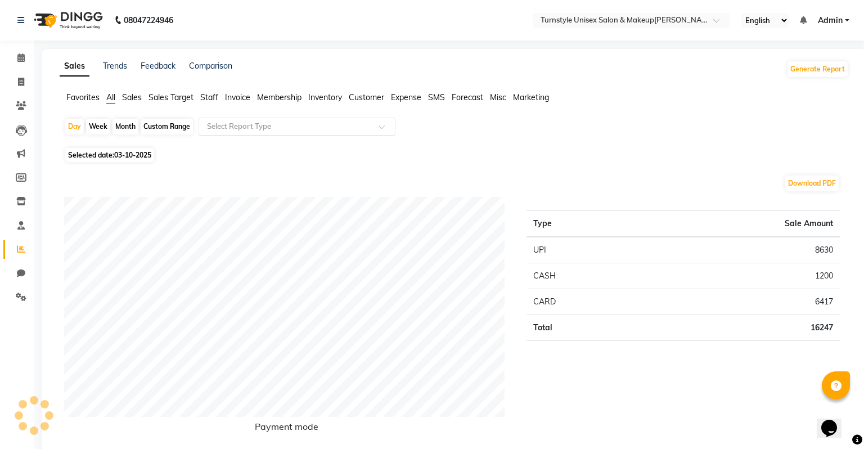
click at [222, 125] on input "text" at bounding box center [286, 126] width 162 height 11
click at [176, 97] on span "Sales Target" at bounding box center [170, 97] width 45 height 10
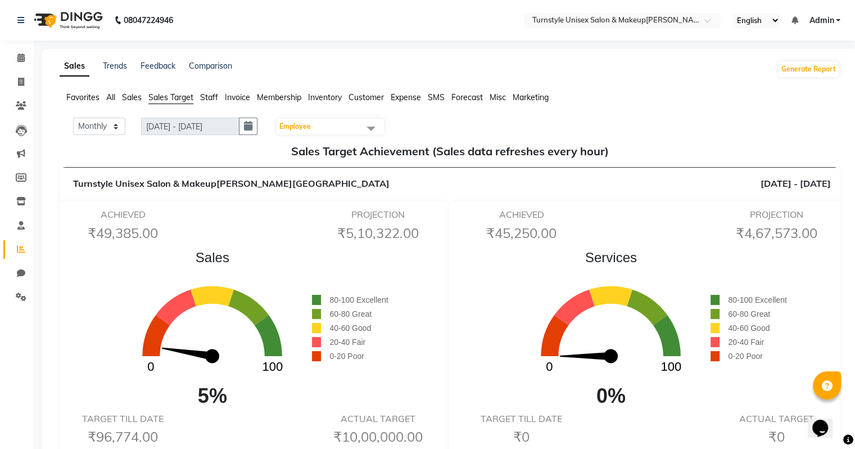
click at [203, 97] on span "Staff" at bounding box center [209, 97] width 18 height 10
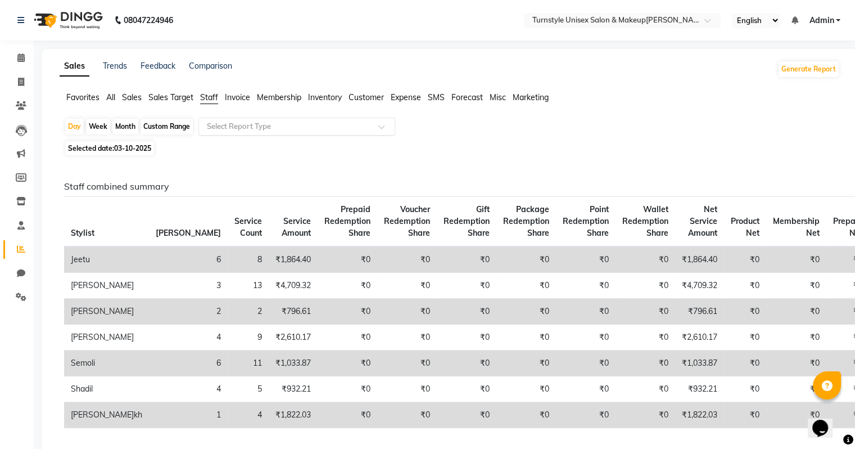
click at [261, 127] on input "text" at bounding box center [286, 126] width 162 height 11
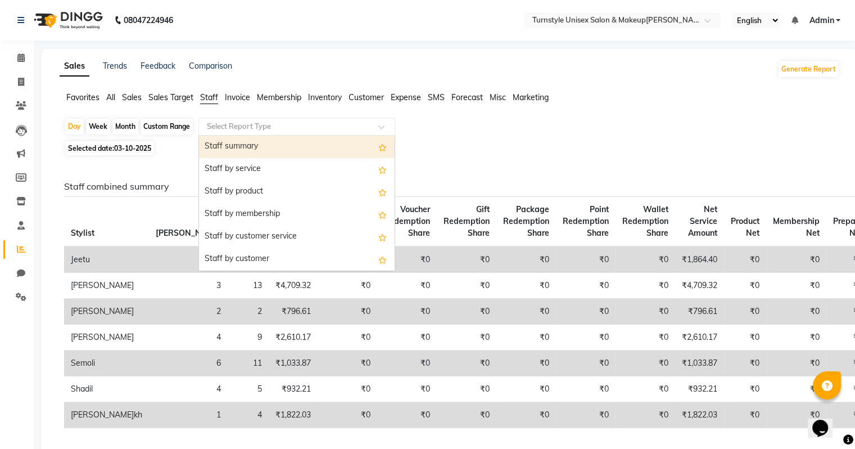
click at [173, 96] on span "Sales Target" at bounding box center [170, 97] width 45 height 10
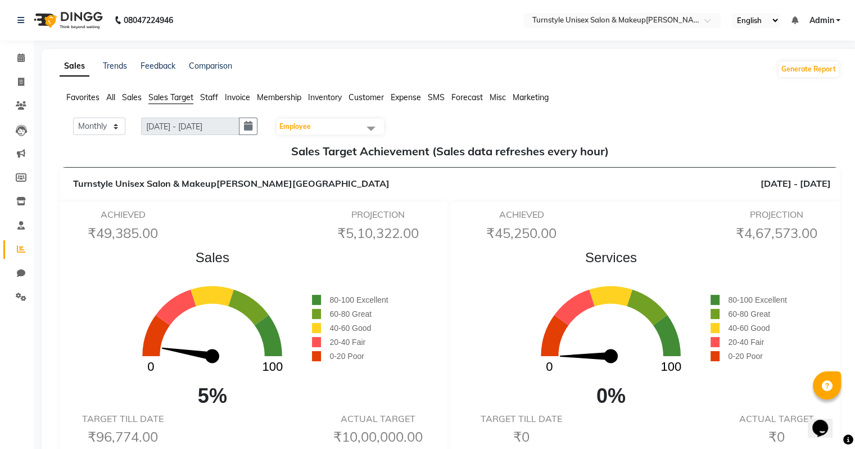
click at [140, 98] on span "Sales" at bounding box center [132, 97] width 20 height 10
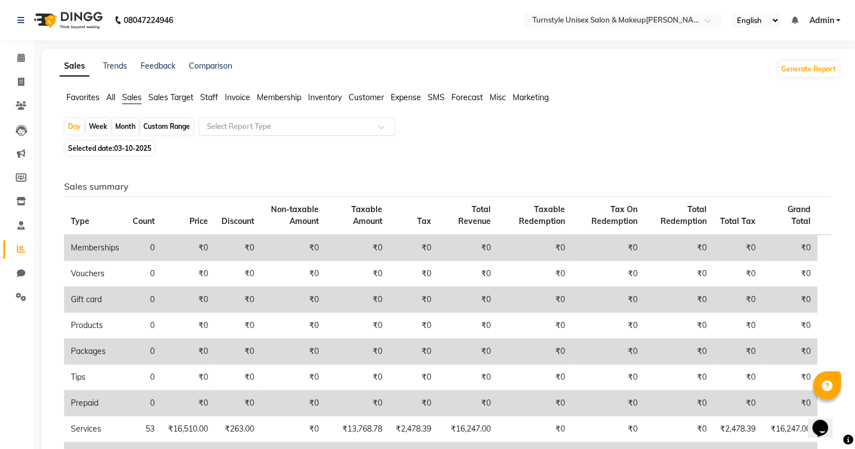
click at [219, 123] on input "text" at bounding box center [286, 126] width 162 height 11
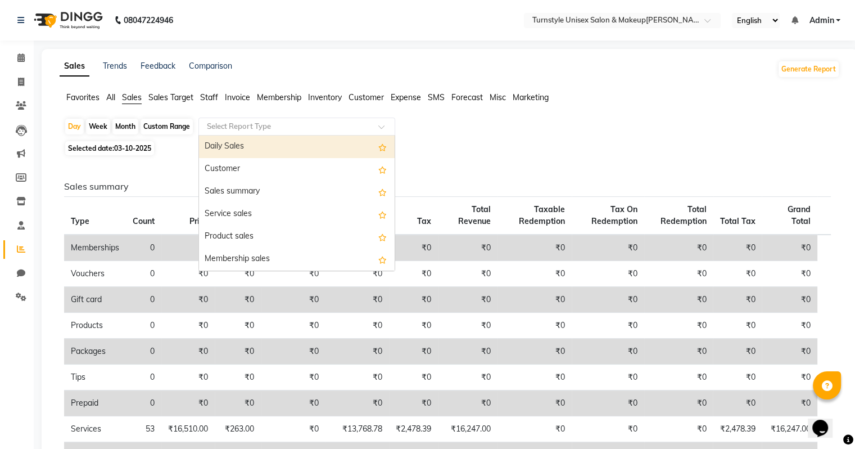
click at [228, 145] on div "Daily Sales" at bounding box center [297, 147] width 196 height 22
select select "full_report"
select select "pdf"
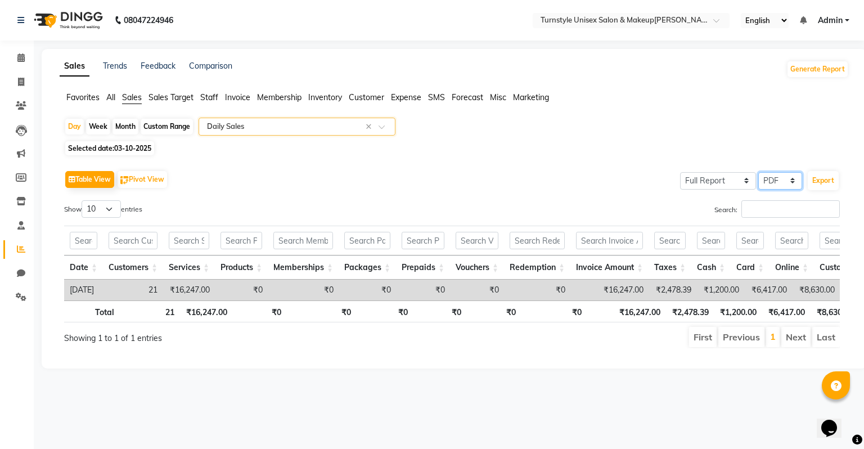
click at [778, 179] on select "Select CSV PDF" at bounding box center [780, 180] width 44 height 17
click at [821, 178] on button "Export" at bounding box center [822, 180] width 31 height 19
select select "monospace"
select select "18px"
select select "template_1"
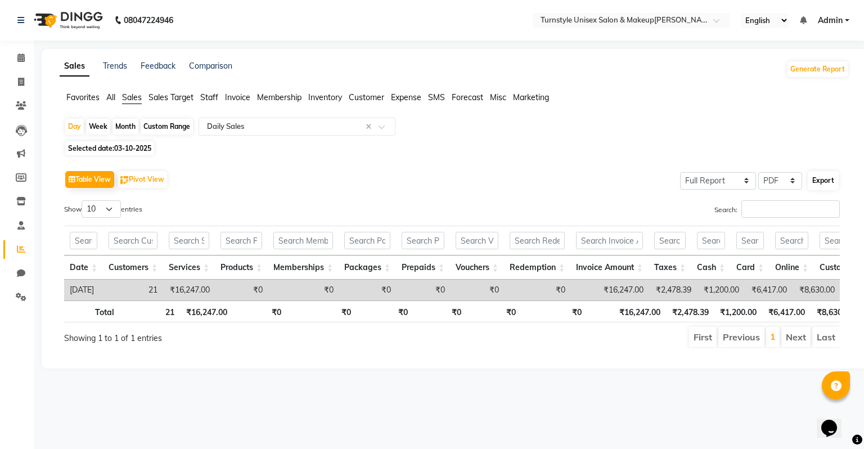
select select "A4"
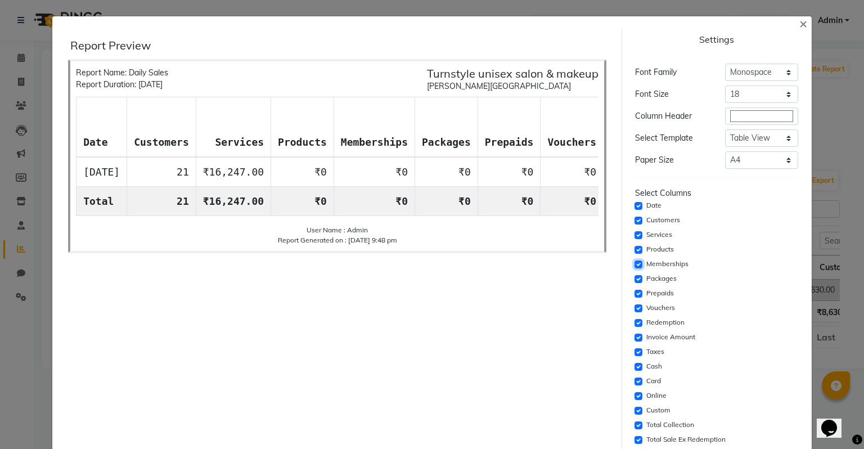
click at [634, 262] on input "checkbox" at bounding box center [638, 264] width 8 height 8
checkbox input "false"
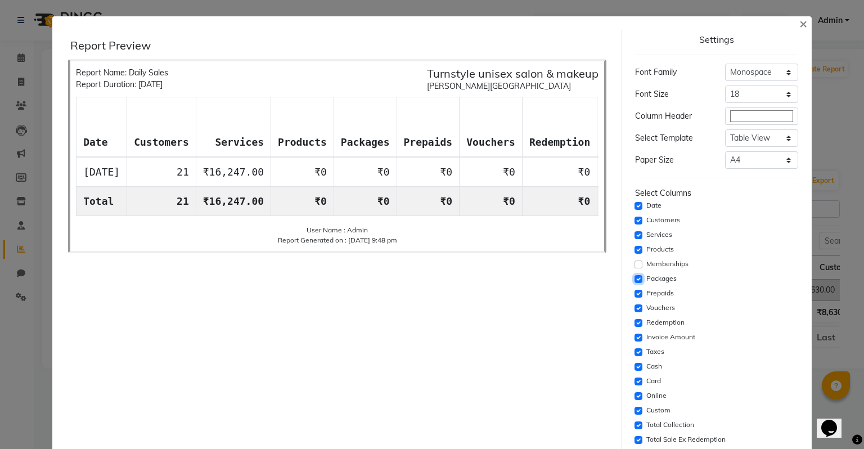
click at [634, 278] on input "checkbox" at bounding box center [638, 279] width 8 height 8
checkbox input "false"
click at [635, 285] on div "Select Columns Date Customers Services Products Memberships Packages Prepaids V…" at bounding box center [716, 404] width 163 height 435
click at [634, 292] on input "checkbox" at bounding box center [638, 294] width 8 height 8
checkbox input "false"
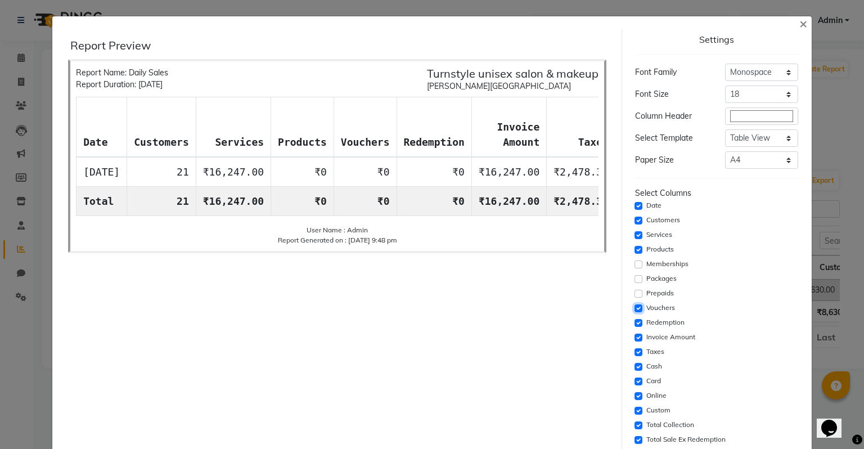
click at [634, 305] on input "checkbox" at bounding box center [638, 308] width 8 height 8
checkbox input "false"
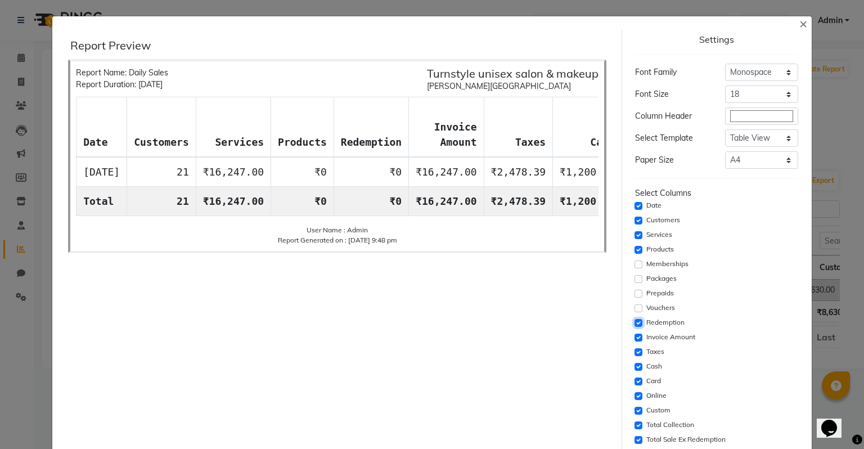
click at [634, 326] on input "checkbox" at bounding box center [638, 323] width 8 height 8
checkbox input "false"
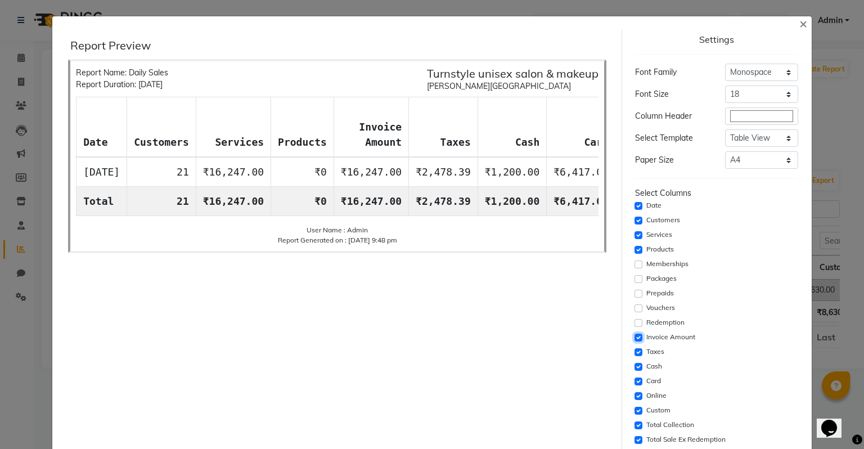
click at [634, 337] on input "checkbox" at bounding box center [638, 337] width 8 height 8
checkbox input "false"
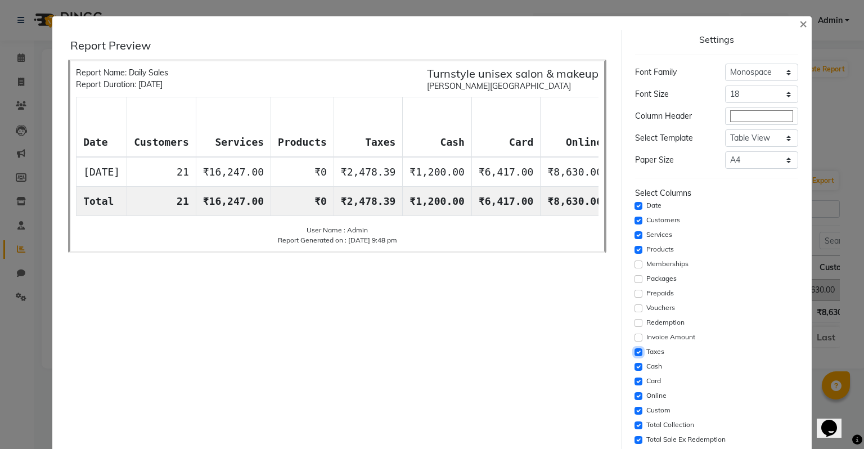
click at [634, 350] on input "checkbox" at bounding box center [638, 352] width 8 height 8
checkbox input "false"
click at [634, 339] on input "checkbox" at bounding box center [638, 337] width 8 height 8
click at [634, 337] on input "checkbox" at bounding box center [638, 337] width 8 height 8
checkbox input "false"
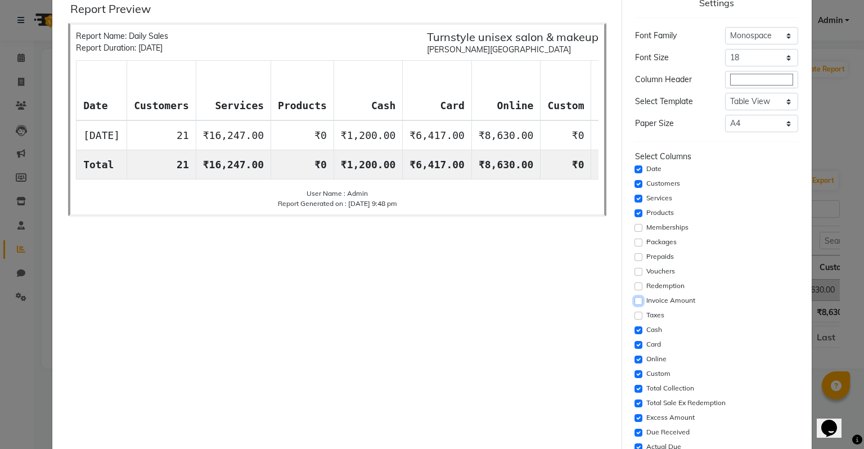
scroll to position [56, 0]
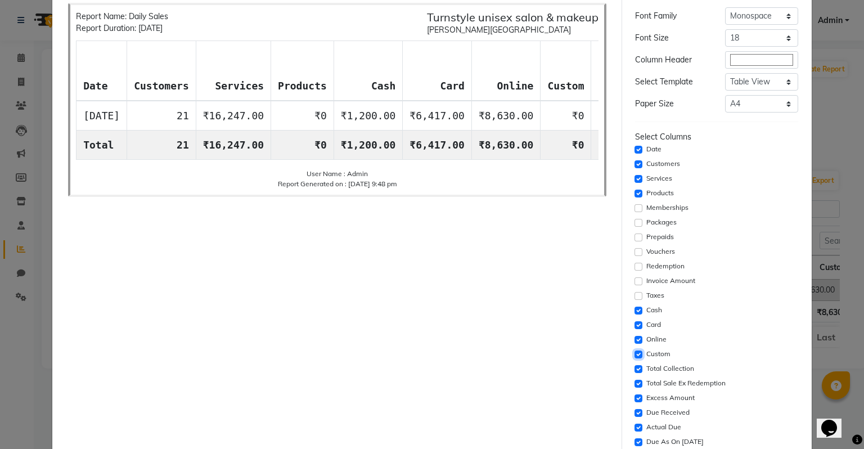
click at [634, 356] on input "checkbox" at bounding box center [638, 354] width 8 height 8
checkbox input "false"
click at [634, 382] on input "checkbox" at bounding box center [638, 384] width 8 height 8
checkbox input "false"
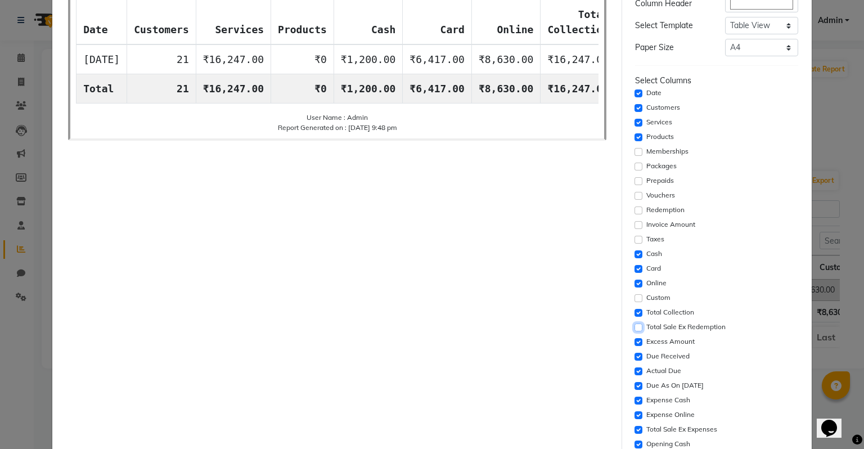
scroll to position [169, 0]
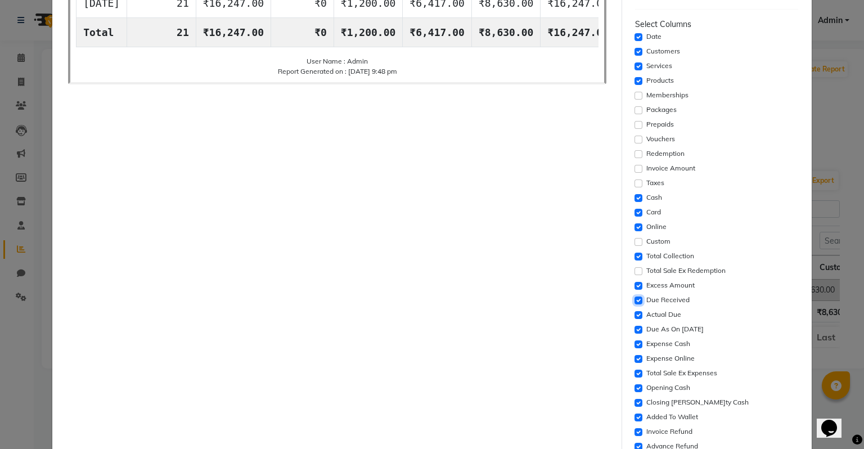
click at [634, 299] on input "checkbox" at bounding box center [638, 300] width 8 height 8
checkbox input "false"
click at [634, 316] on input "checkbox" at bounding box center [638, 315] width 8 height 8
checkbox input "false"
click at [634, 330] on input "checkbox" at bounding box center [638, 330] width 8 height 8
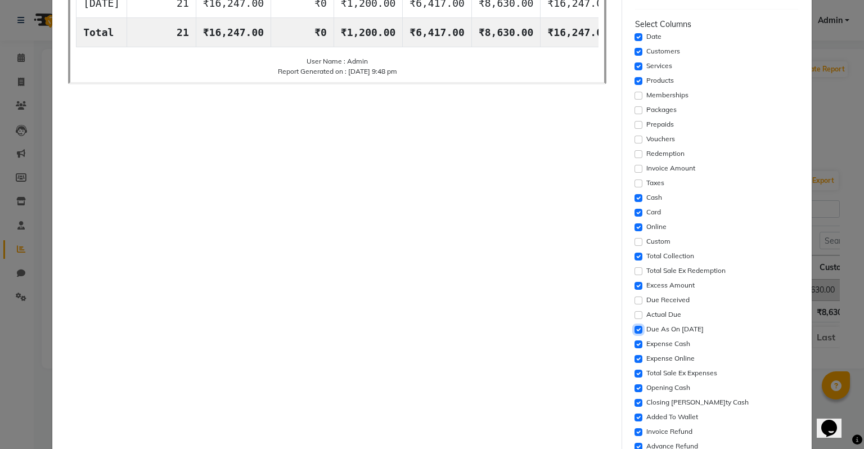
checkbox input "false"
click at [634, 356] on input "checkbox" at bounding box center [638, 359] width 8 height 8
checkbox input "false"
click at [634, 373] on input "checkbox" at bounding box center [638, 373] width 8 height 8
checkbox input "false"
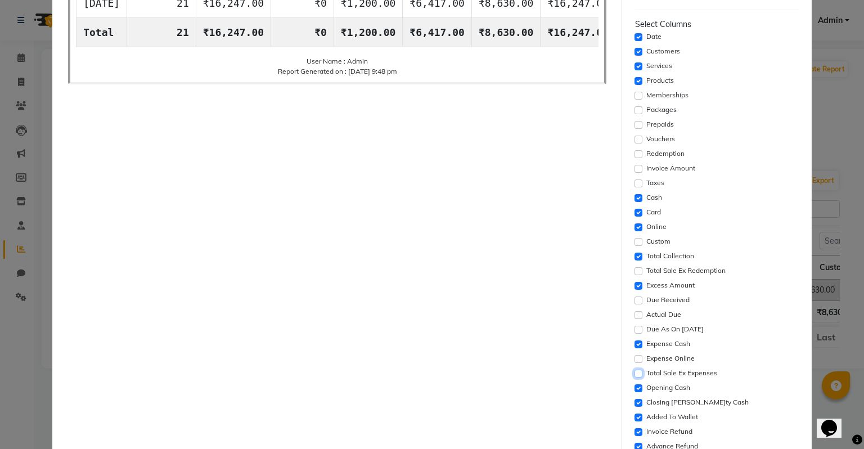
scroll to position [225, 0]
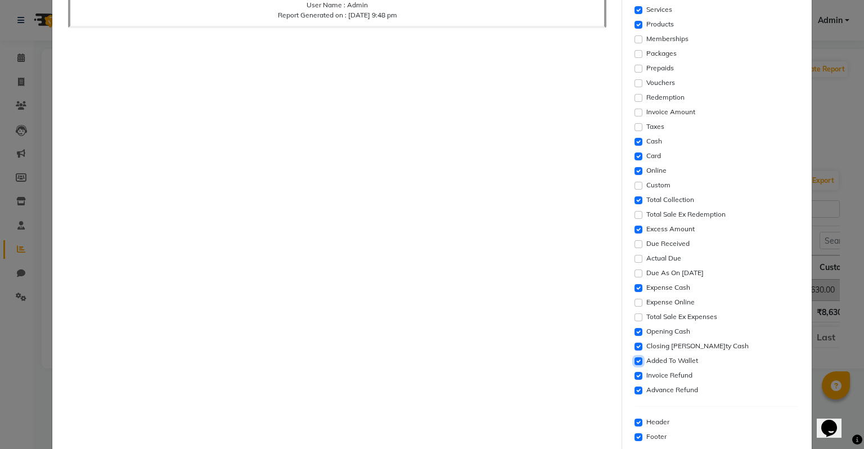
click at [634, 360] on input "checkbox" at bounding box center [638, 361] width 8 height 8
checkbox input "false"
click at [634, 376] on input "checkbox" at bounding box center [638, 376] width 8 height 8
checkbox input "false"
click at [634, 391] on input "checkbox" at bounding box center [638, 390] width 8 height 8
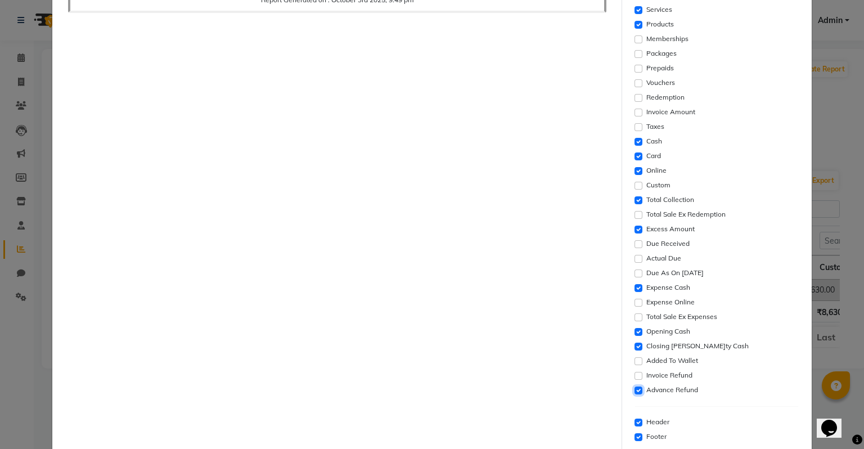
checkbox input "false"
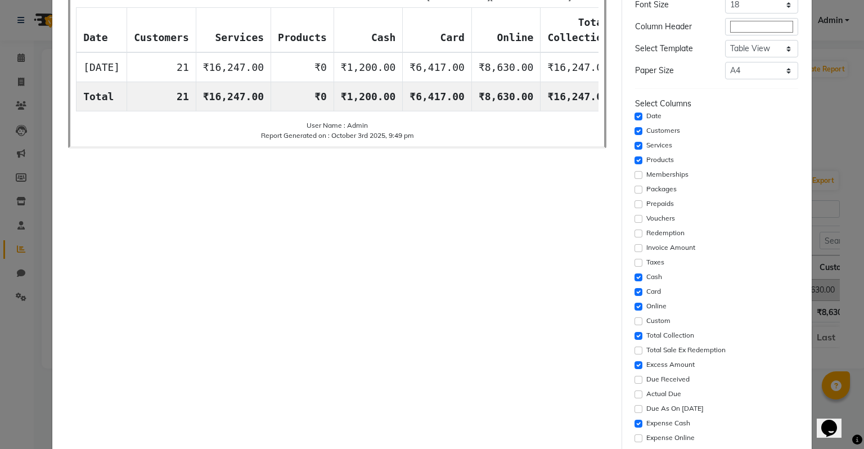
scroll to position [0, 0]
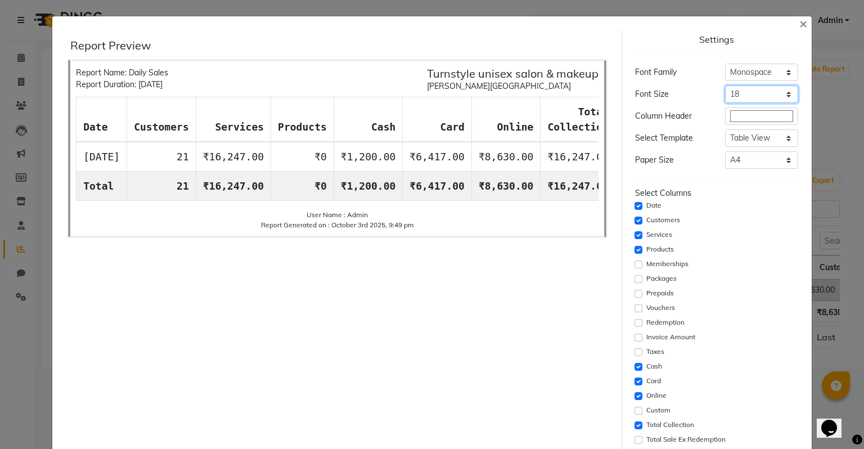
click at [726, 96] on select "Select 8 9 10 11 12 13 14 15 16 17 18 19 20" at bounding box center [761, 93] width 73 height 17
click at [725, 85] on select "Select 8 9 10 11 12 13 14 15 16 17 18 19 20" at bounding box center [761, 93] width 73 height 17
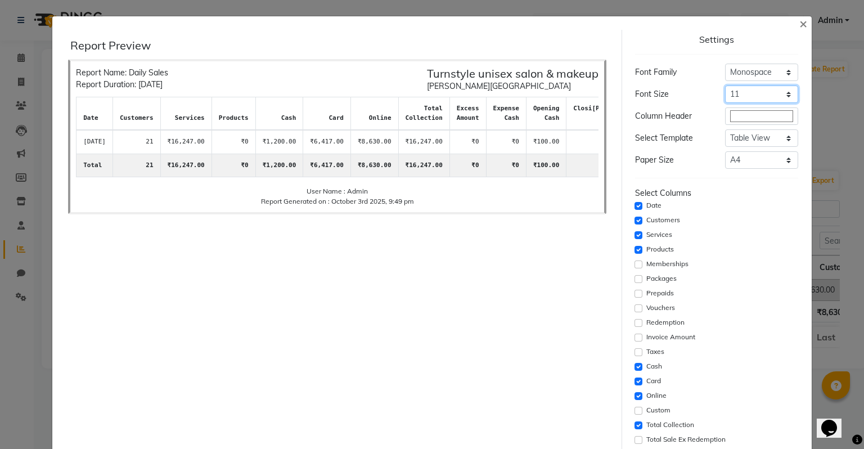
drag, startPoint x: 750, startPoint y: 94, endPoint x: 748, endPoint y: 102, distance: 8.1
click at [750, 94] on select "Select 8 9 10 11 12 13 14 15 16 17 18 19 20" at bounding box center [761, 93] width 73 height 17
select select "8px"
click at [725, 85] on select "Select 8 9 10 11 12 13 14 15 16 17 18 19 20" at bounding box center [761, 93] width 73 height 17
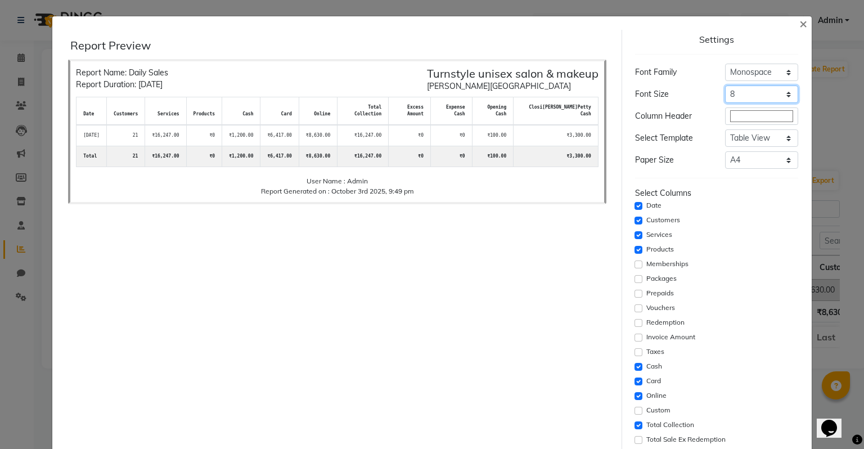
click at [738, 95] on select "Select 8 9 10 11 12 13 14 15 16 17 18 19 20" at bounding box center [761, 93] width 73 height 17
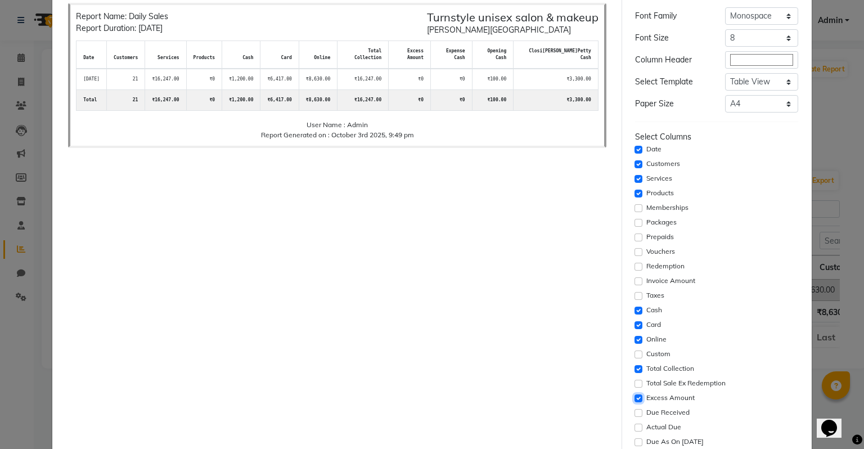
click at [634, 396] on input "checkbox" at bounding box center [638, 398] width 8 height 8
checkbox input "false"
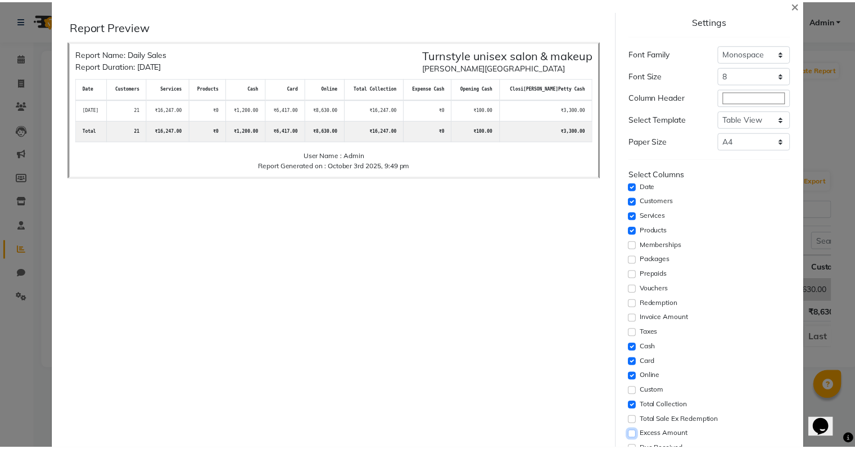
scroll to position [0, 0]
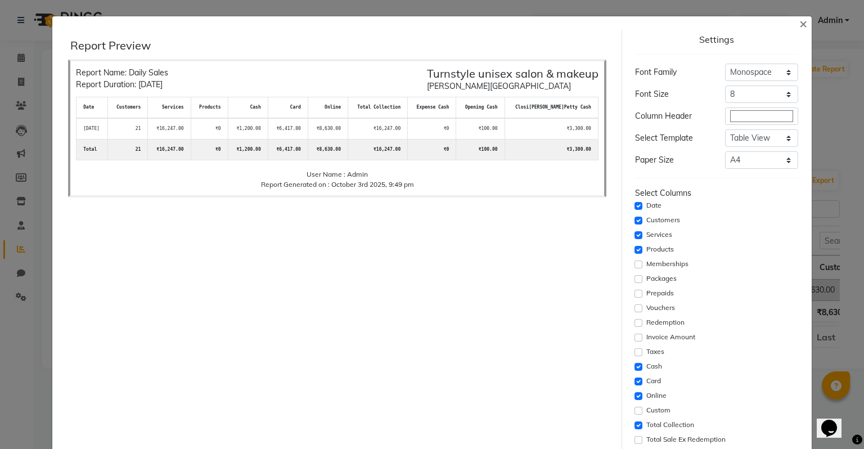
click at [569, 381] on div "Report Preview Report Name: Daily Sales Report Duration: 03-10-2025 Turnstyle u…" at bounding box center [337, 367] width 568 height 675
click at [799, 26] on span "×" at bounding box center [803, 23] width 8 height 17
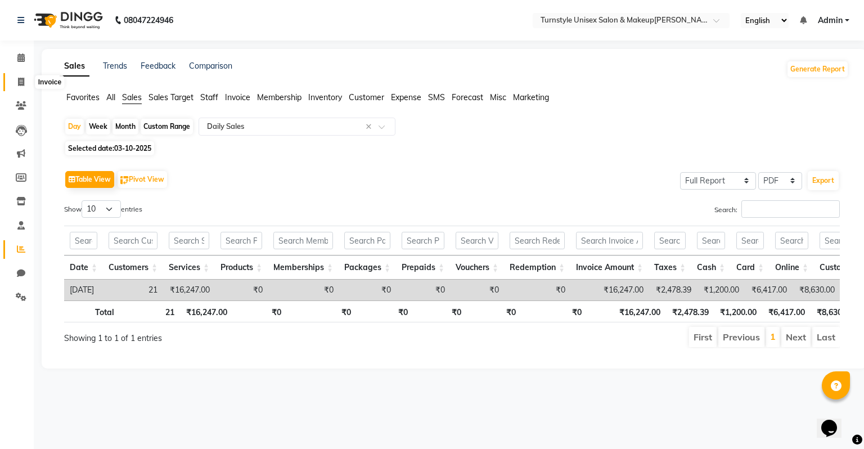
click at [20, 83] on icon at bounding box center [21, 82] width 6 height 8
select select "9091"
select select "service"
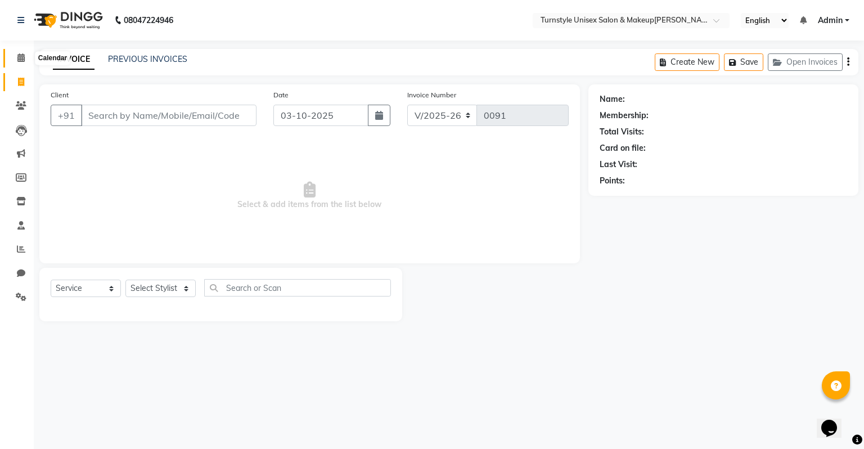
click at [20, 56] on icon at bounding box center [20, 57] width 7 height 8
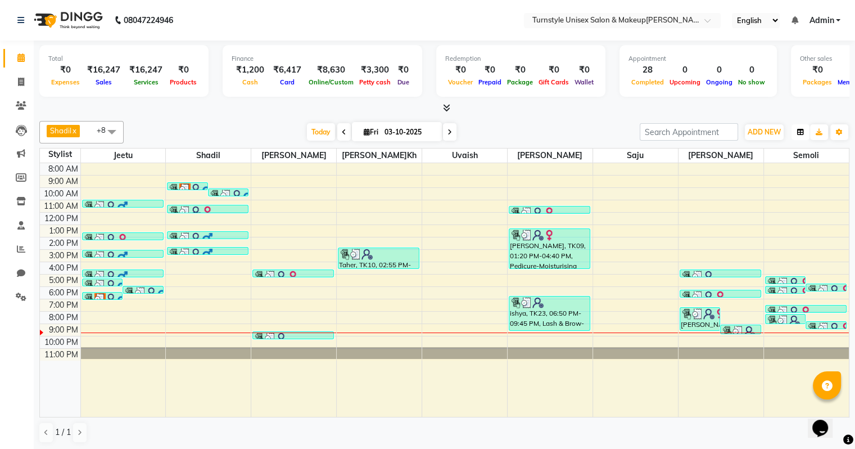
click at [801, 127] on button "button" at bounding box center [801, 132] width 18 height 16
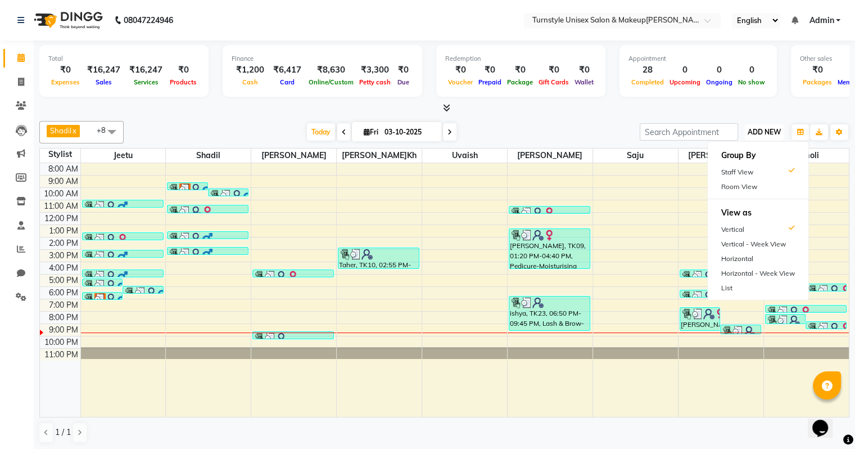
click at [760, 136] on button "ADD NEW Toggle Dropdown" at bounding box center [764, 132] width 39 height 16
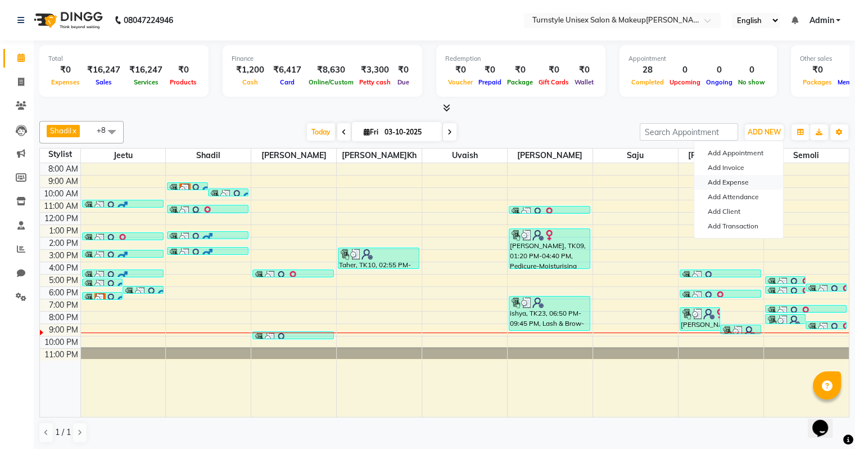
click at [738, 182] on link "Add Expense" at bounding box center [738, 182] width 89 height 15
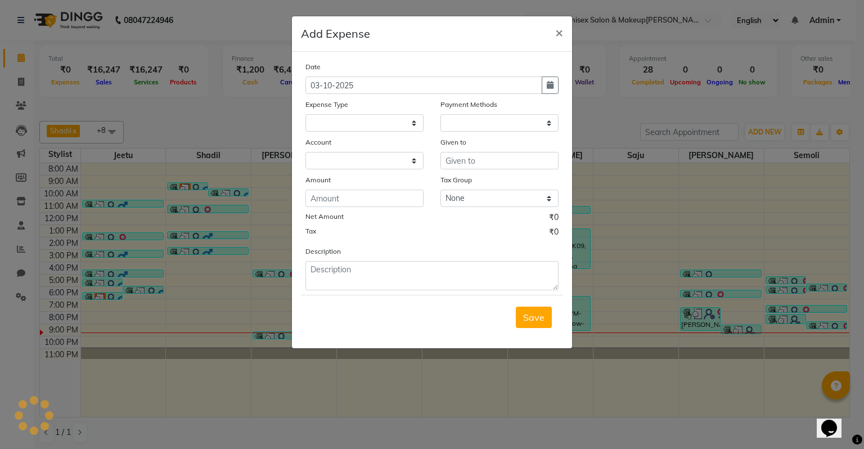
select select "8352"
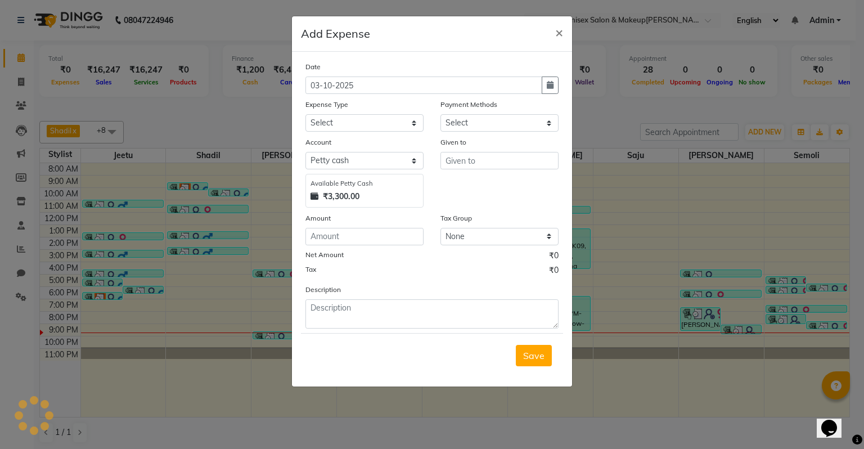
select select "1"
click at [347, 242] on input "number" at bounding box center [364, 236] width 118 height 17
click at [358, 163] on select "Select Petty cash Default account" at bounding box center [364, 160] width 118 height 17
click at [511, 167] on input "text" at bounding box center [499, 160] width 118 height 17
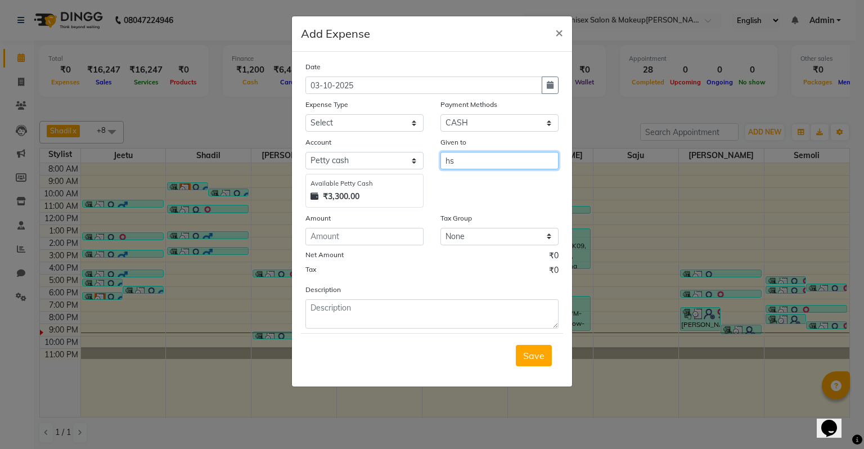
type input "h"
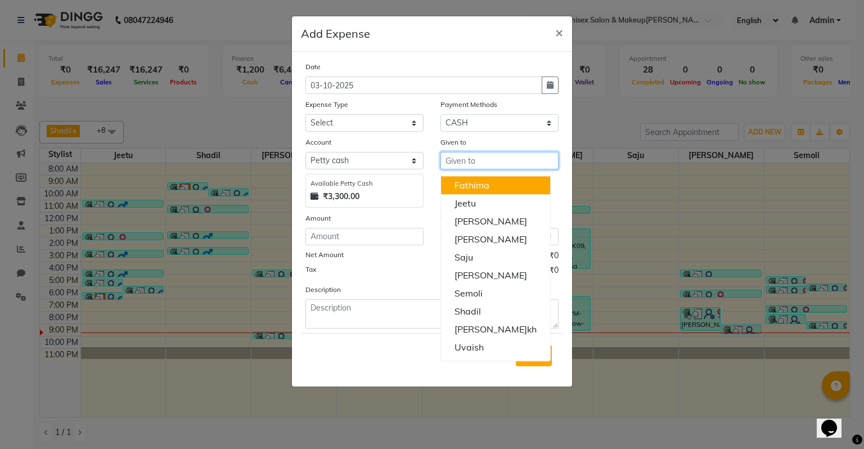
type input "s"
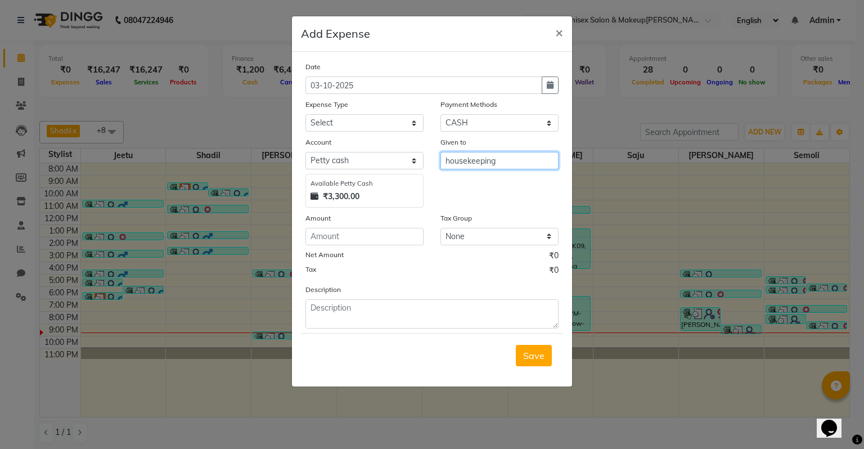
type input "housekeeping"
click at [363, 241] on input "number" at bounding box center [364, 236] width 118 height 17
type input "30"
click at [465, 237] on select "None GST" at bounding box center [499, 236] width 118 height 17
click at [440, 229] on select "None GST" at bounding box center [499, 236] width 118 height 17
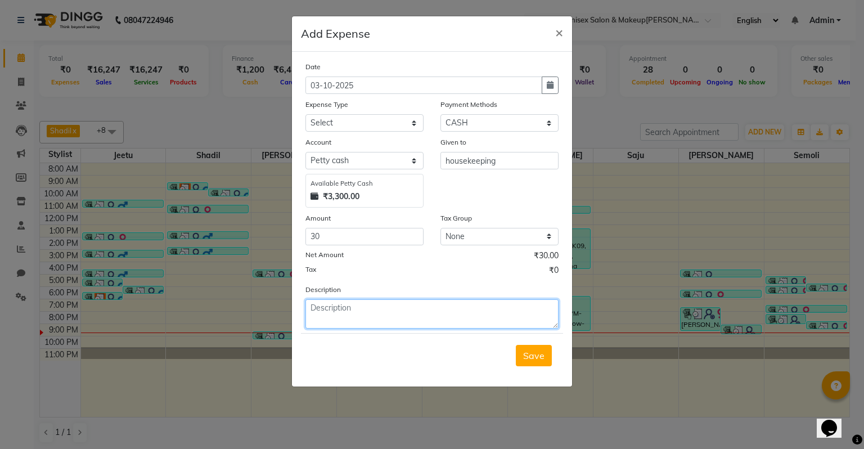
click at [398, 318] on textarea at bounding box center [431, 313] width 253 height 29
type textarea "milk for client"
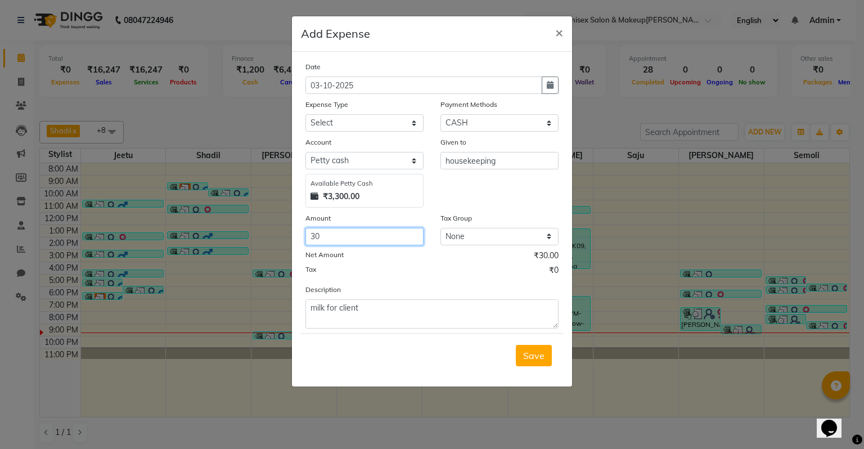
click at [332, 235] on input "30" at bounding box center [364, 236] width 118 height 17
type input "3"
type input "60"
click at [534, 354] on span "Save" at bounding box center [533, 355] width 21 height 11
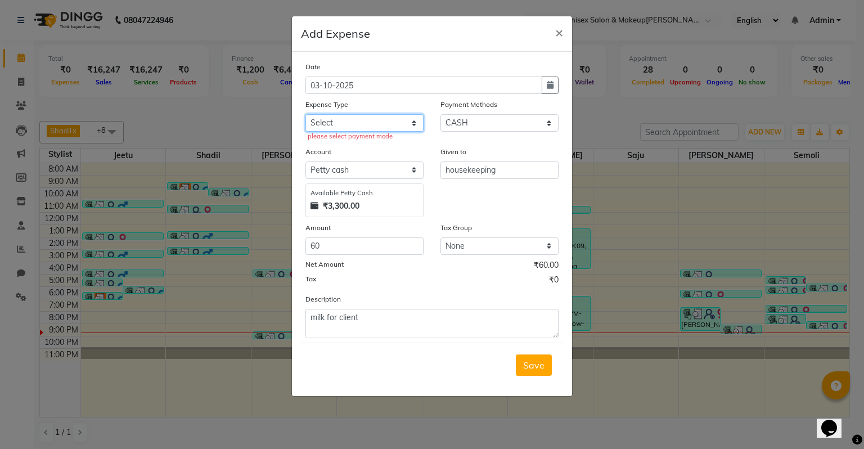
click at [372, 120] on select "Select Advance Salary Bank charges Car maintenance Cash transfer to bank Cash t…" at bounding box center [364, 122] width 118 height 17
select select "18"
click at [305, 115] on select "Select Advance Salary Bank charges Car maintenance Cash transfer to bank Cash t…" at bounding box center [364, 122] width 118 height 17
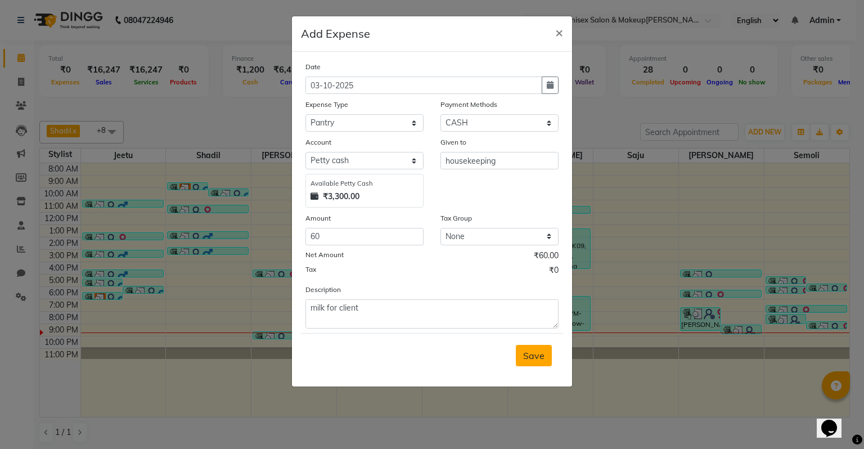
click at [535, 356] on span "Save" at bounding box center [533, 355] width 21 height 11
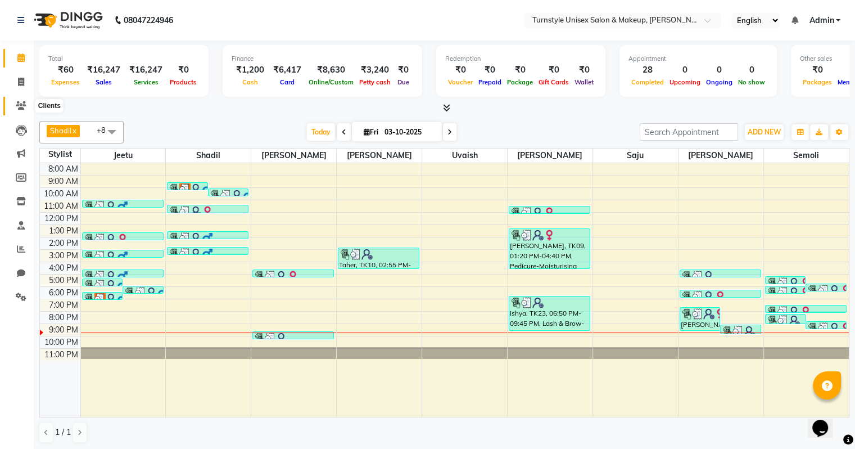
click at [18, 108] on icon at bounding box center [21, 105] width 11 height 8
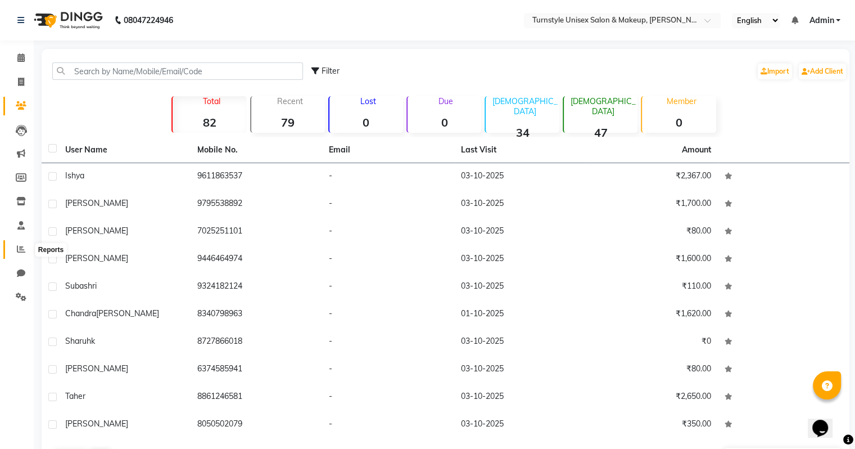
click at [19, 252] on icon at bounding box center [21, 249] width 8 height 8
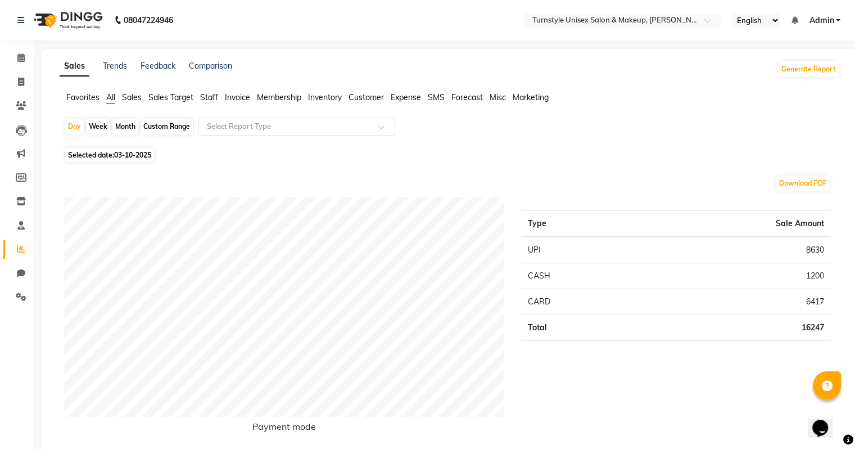
click at [209, 99] on span "Staff" at bounding box center [209, 97] width 18 height 10
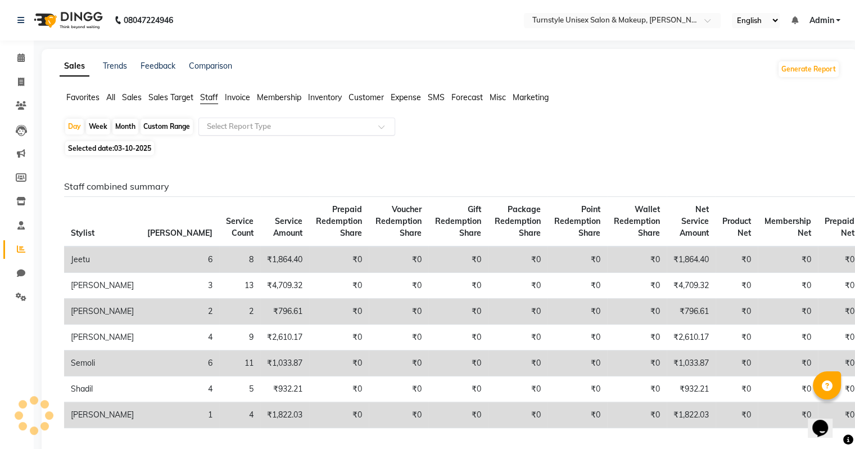
click at [257, 127] on input "text" at bounding box center [286, 126] width 162 height 11
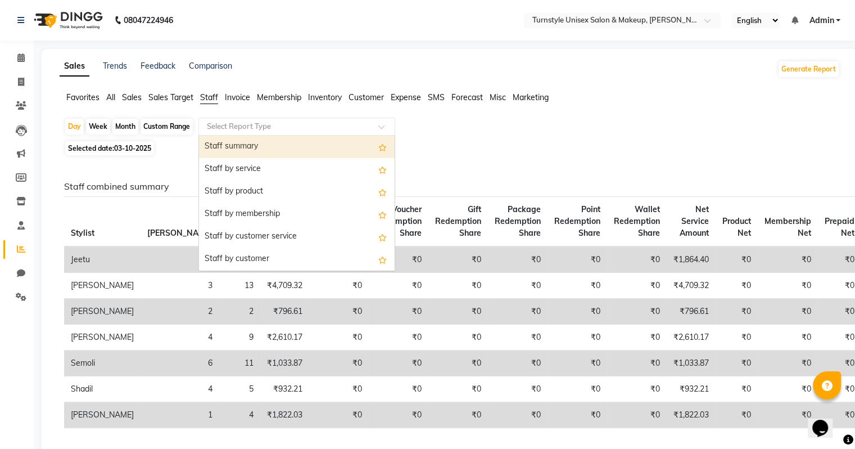
click at [256, 148] on div "Staff summary" at bounding box center [297, 147] width 196 height 22
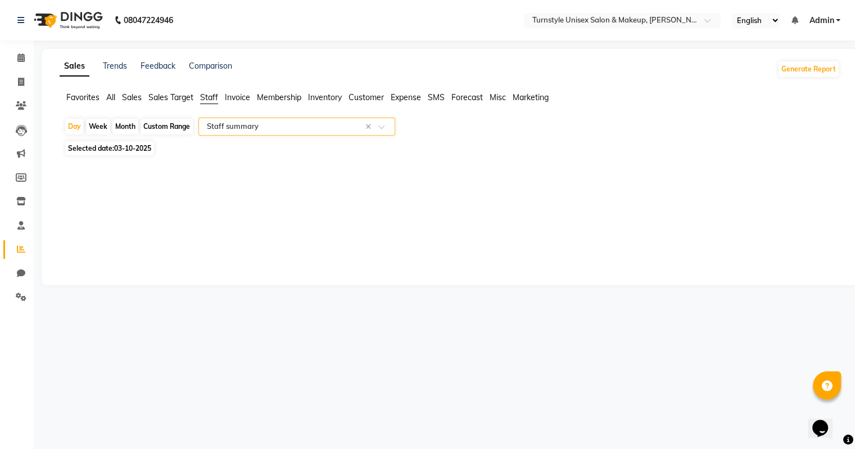
select select "full_report"
select select "pdf"
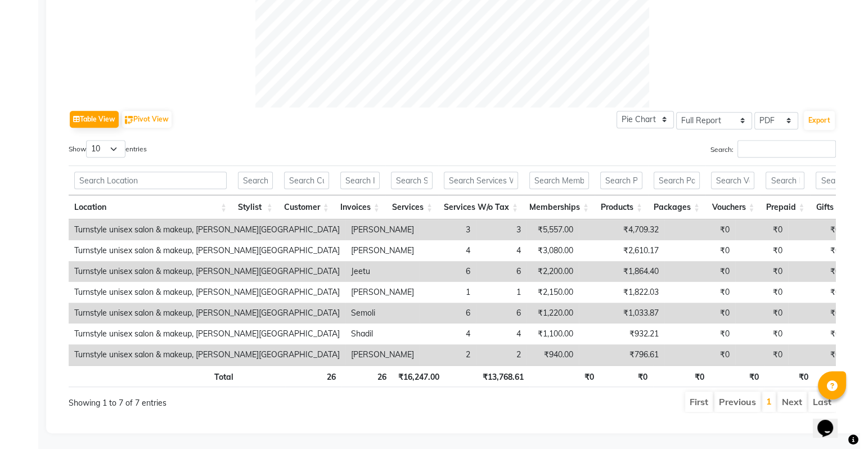
scroll to position [484, 0]
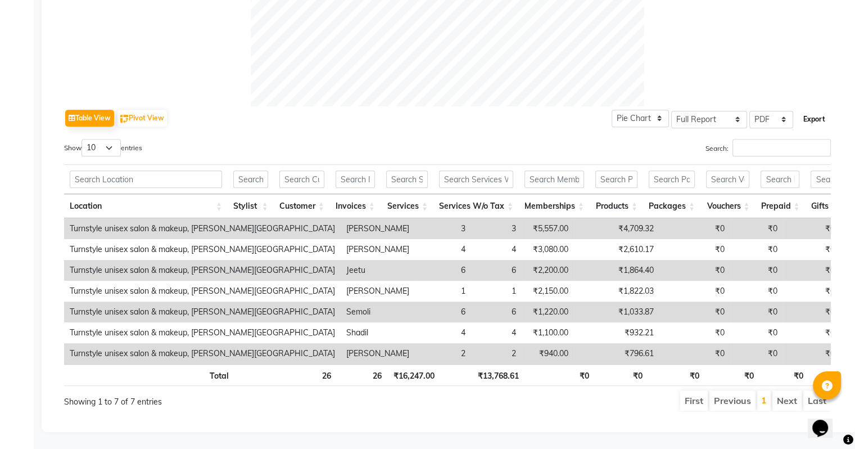
click at [815, 110] on button "Export" at bounding box center [814, 119] width 31 height 19
select select "monospace"
select select "8px"
select select "template_1"
select select "A4"
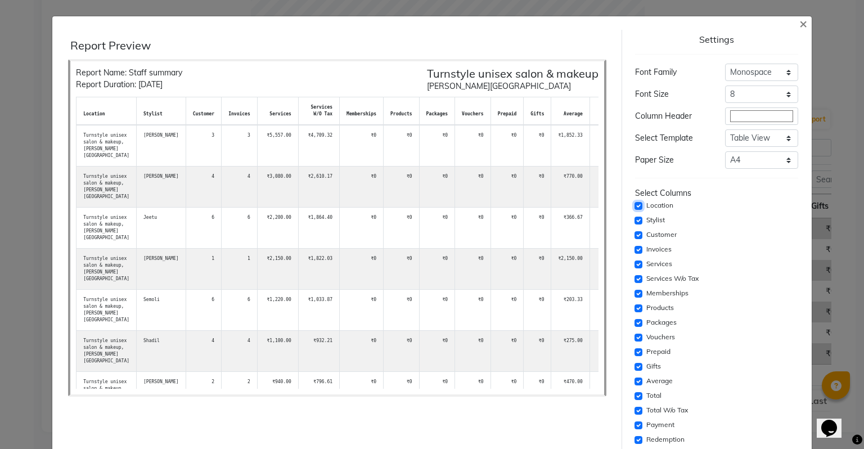
click at [634, 204] on input "checkbox" at bounding box center [638, 206] width 8 height 8
checkbox input "false"
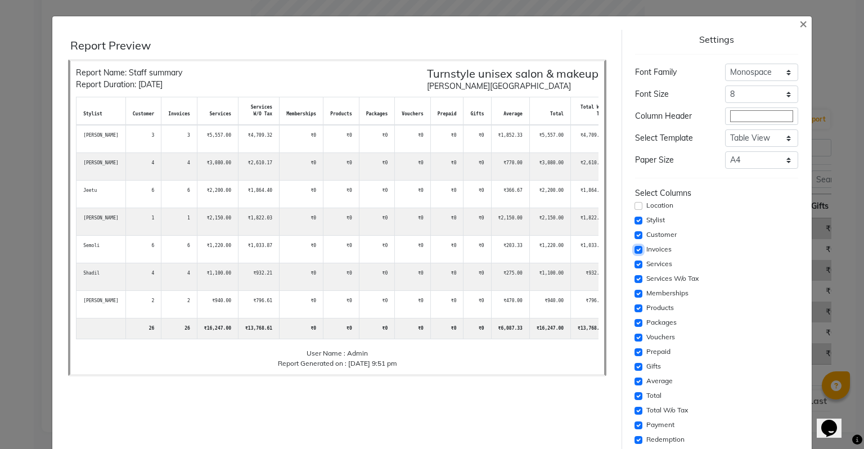
click at [634, 249] on input "checkbox" at bounding box center [638, 250] width 8 height 8
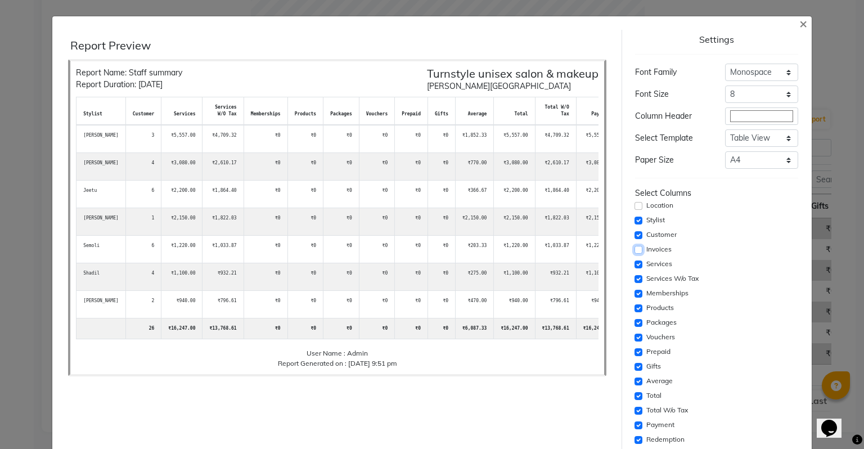
click at [634, 249] on input "checkbox" at bounding box center [638, 250] width 8 height 8
checkbox input "true"
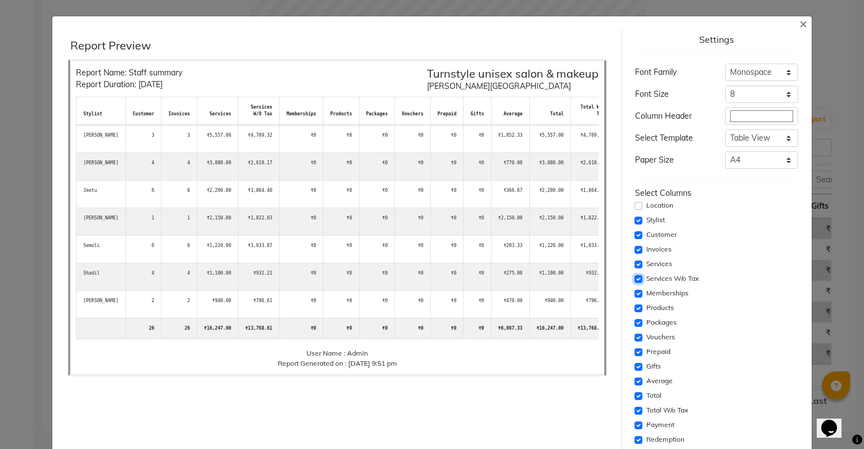
click at [634, 280] on input "checkbox" at bounding box center [638, 279] width 8 height 8
checkbox input "false"
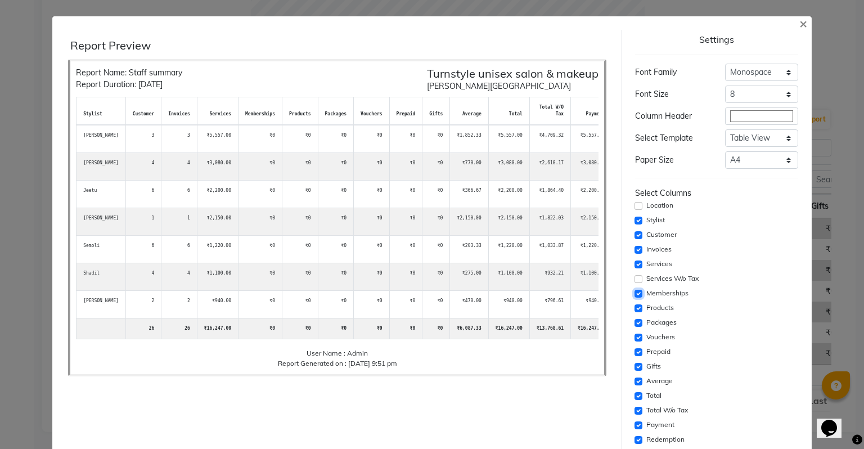
click at [634, 292] on input "checkbox" at bounding box center [638, 294] width 8 height 8
checkbox input "false"
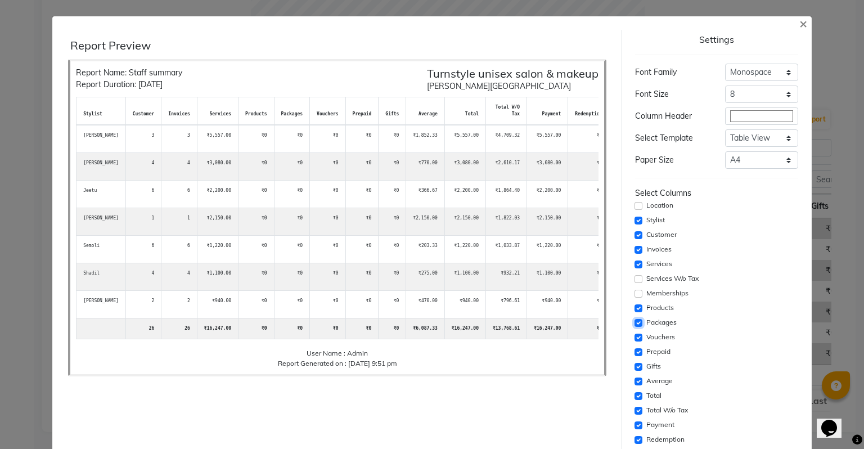
click at [634, 323] on input "checkbox" at bounding box center [638, 323] width 8 height 8
checkbox input "false"
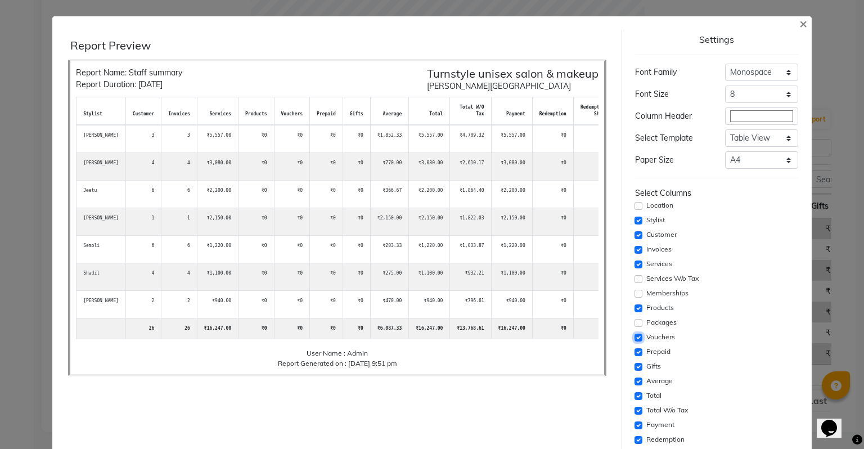
click at [634, 340] on input "checkbox" at bounding box center [638, 337] width 8 height 8
checkbox input "false"
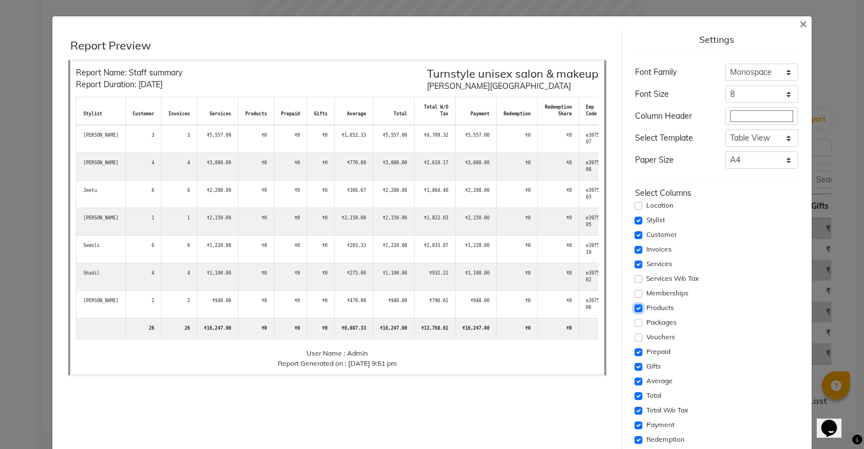
click at [634, 309] on input "checkbox" at bounding box center [638, 308] width 8 height 8
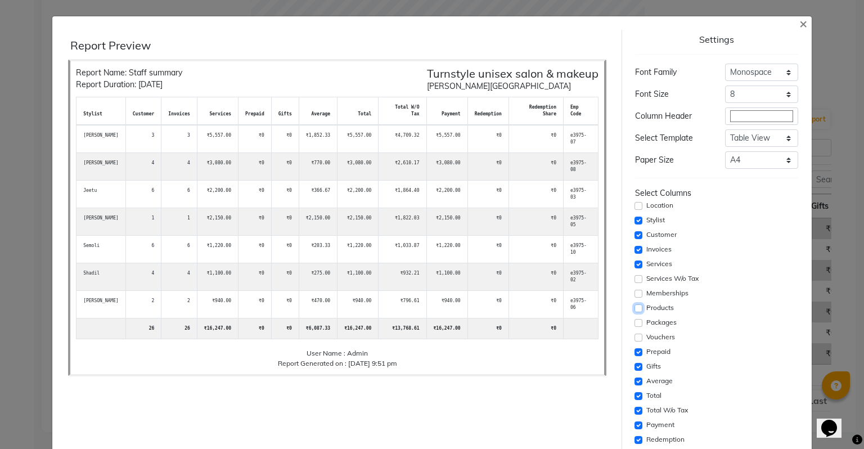
click at [634, 309] on input "checkbox" at bounding box center [638, 308] width 8 height 8
checkbox input "true"
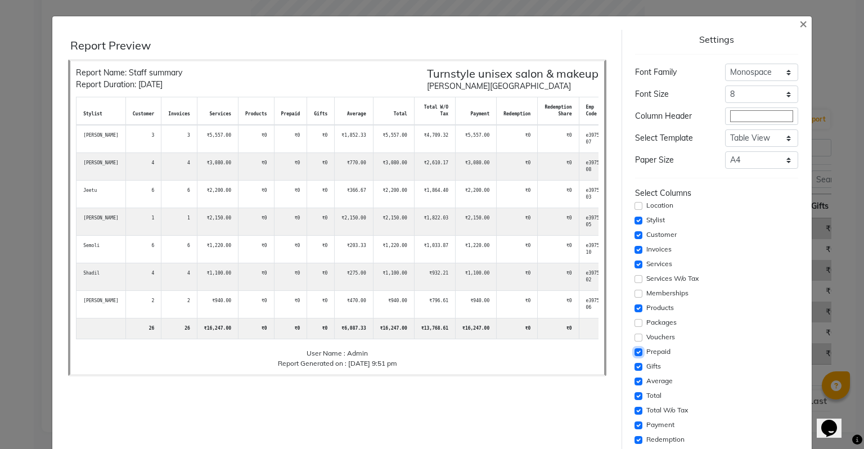
click at [634, 354] on input "checkbox" at bounding box center [638, 352] width 8 height 8
checkbox input "false"
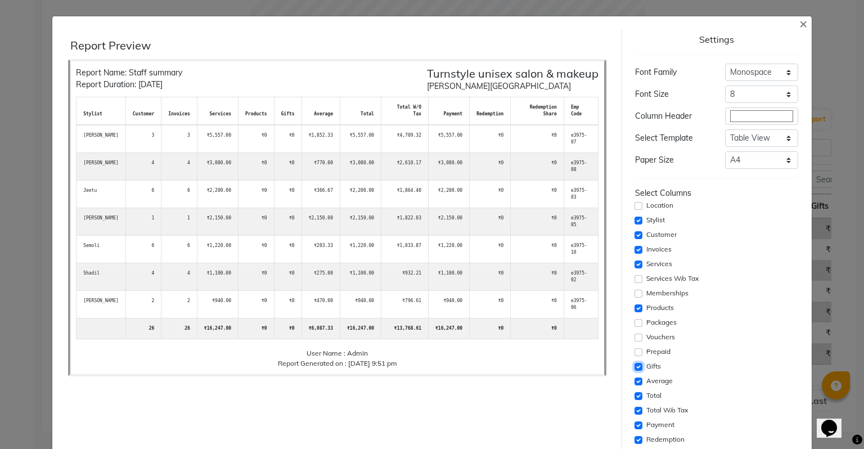
click at [634, 368] on input "checkbox" at bounding box center [638, 367] width 8 height 8
checkbox input "false"
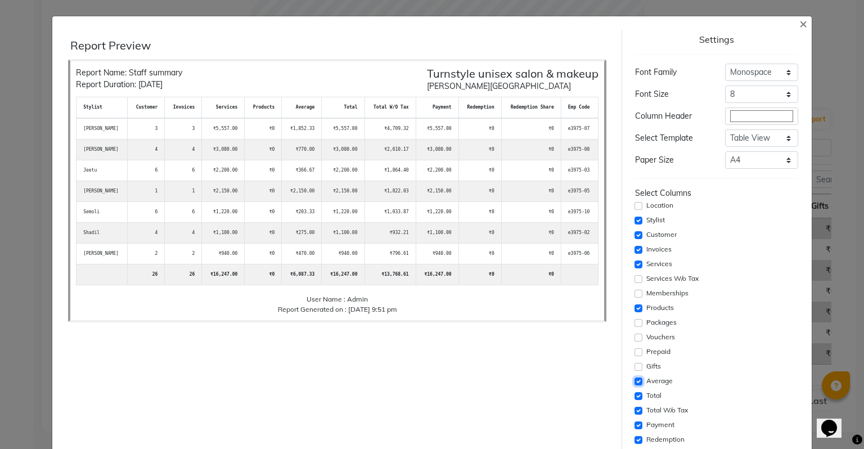
click at [634, 382] on input "checkbox" at bounding box center [638, 381] width 8 height 8
checkbox input "false"
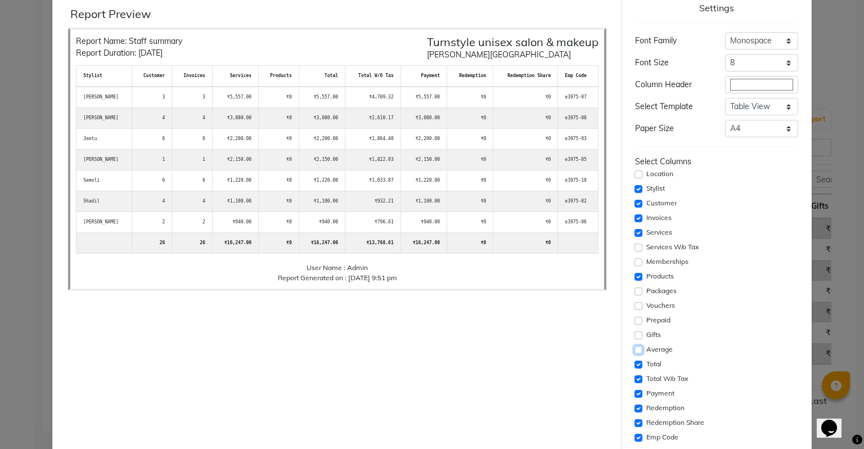
scroll to position [56, 0]
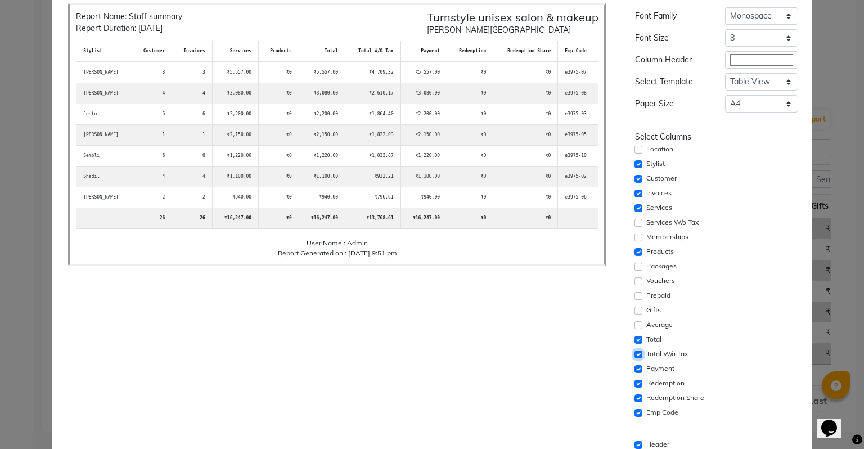
click at [634, 354] on input "checkbox" at bounding box center [638, 354] width 8 height 8
checkbox input "false"
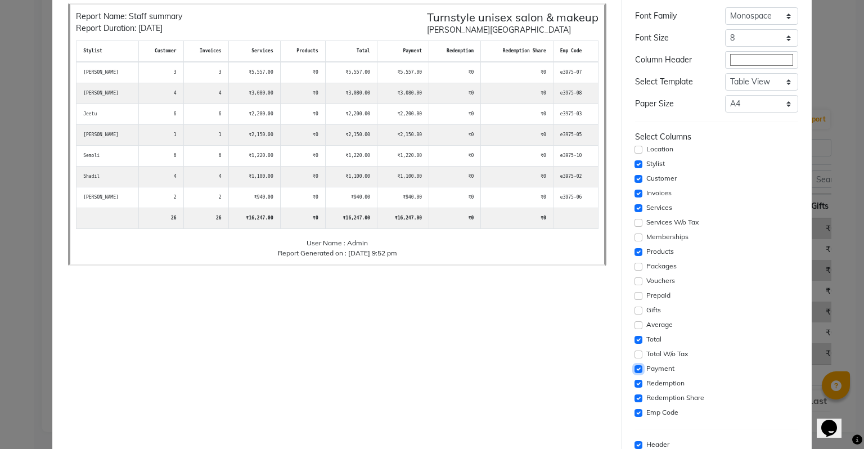
click at [634, 368] on input "checkbox" at bounding box center [638, 369] width 8 height 8
checkbox input "false"
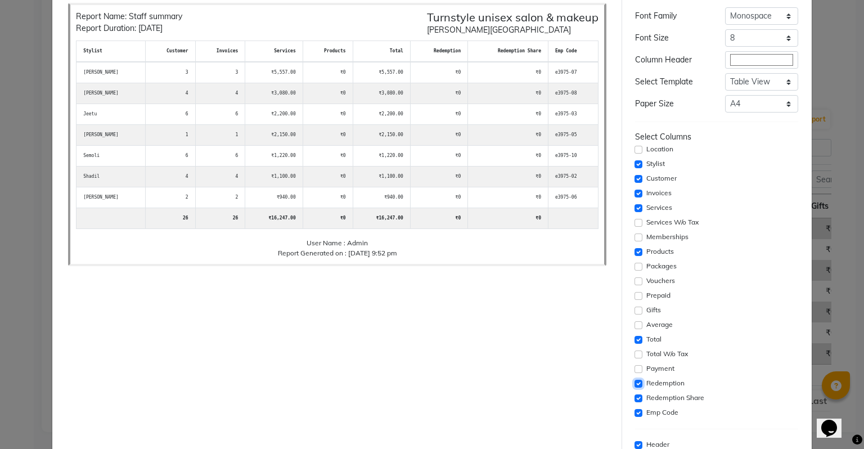
click at [635, 383] on input "checkbox" at bounding box center [638, 384] width 8 height 8
checkbox input "false"
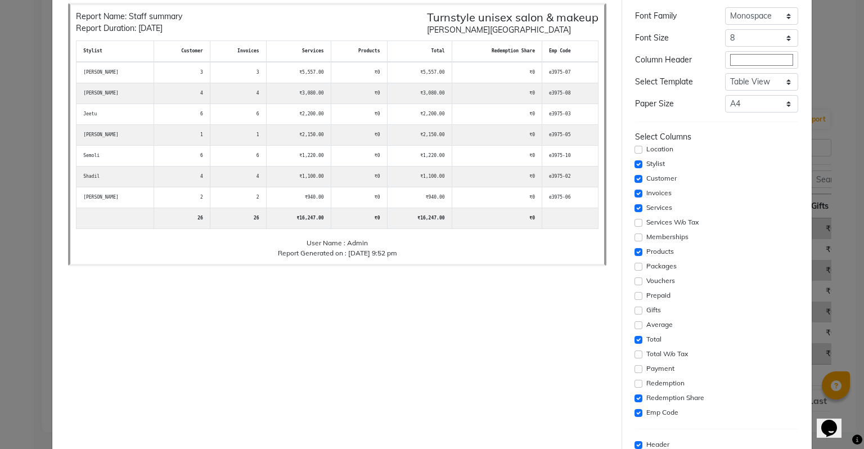
click at [635, 401] on div "Redemption Share" at bounding box center [716, 397] width 163 height 13
click at [634, 413] on input "checkbox" at bounding box center [638, 413] width 8 height 8
checkbox input "false"
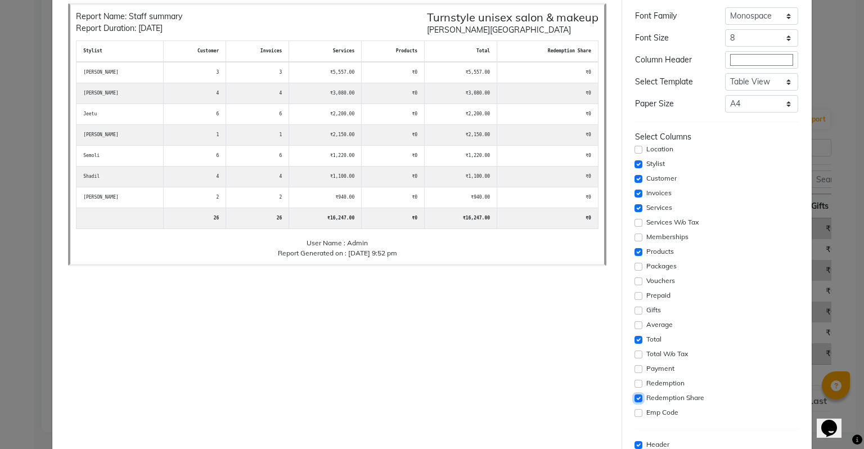
click at [634, 401] on input "checkbox" at bounding box center [638, 398] width 8 height 8
checkbox input "false"
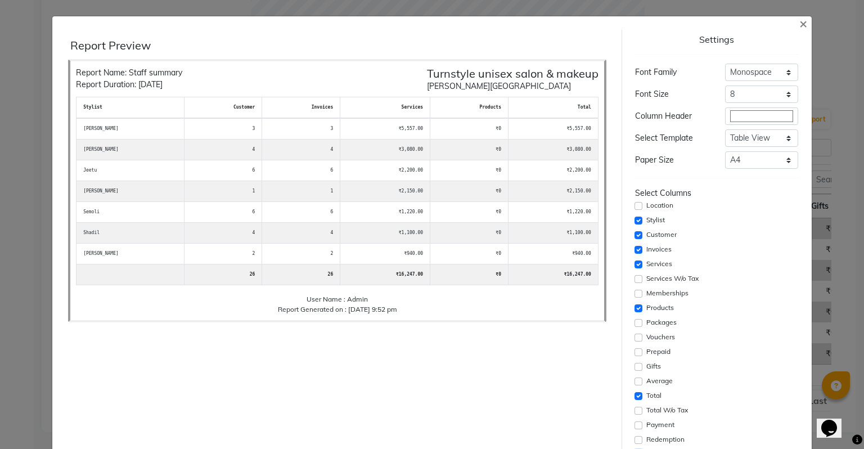
scroll to position [0, 0]
click at [726, 97] on select "Select 8 9 10 11 12 13 14 15 16 17 18 19 20" at bounding box center [761, 93] width 73 height 17
select select "18px"
click at [725, 85] on select "Select 8 9 10 11 12 13 14 15 16 17 18 19 20" at bounding box center [761, 93] width 73 height 17
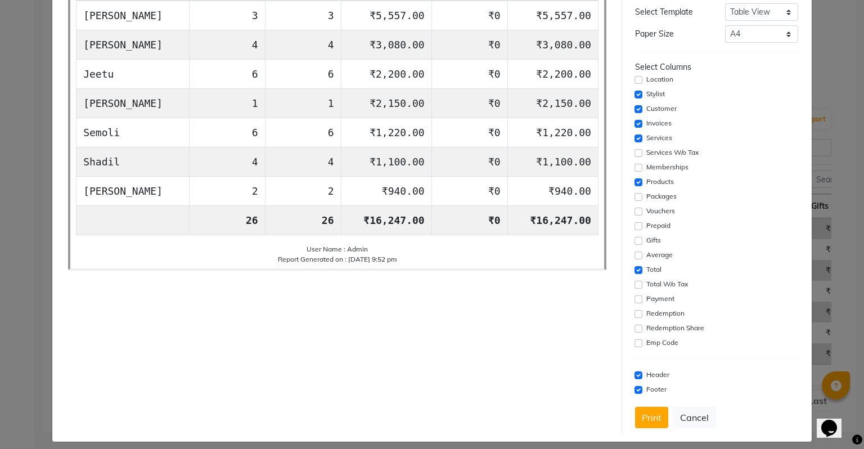
scroll to position [134, 0]
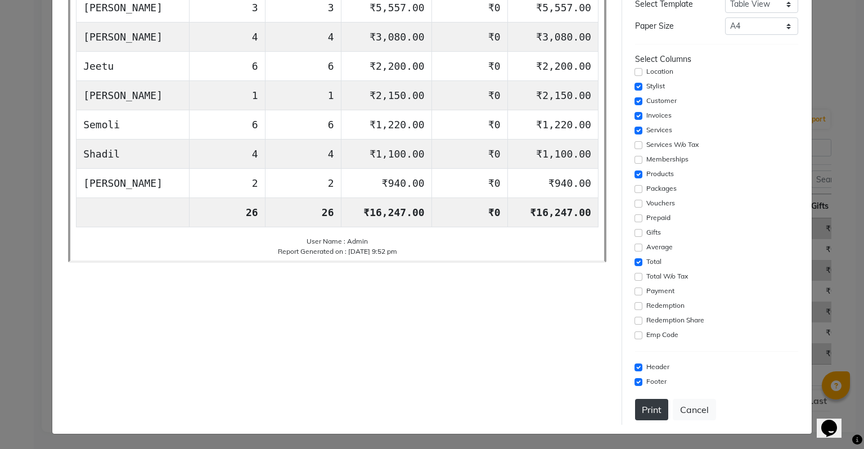
click at [647, 409] on button "Print" at bounding box center [651, 409] width 33 height 21
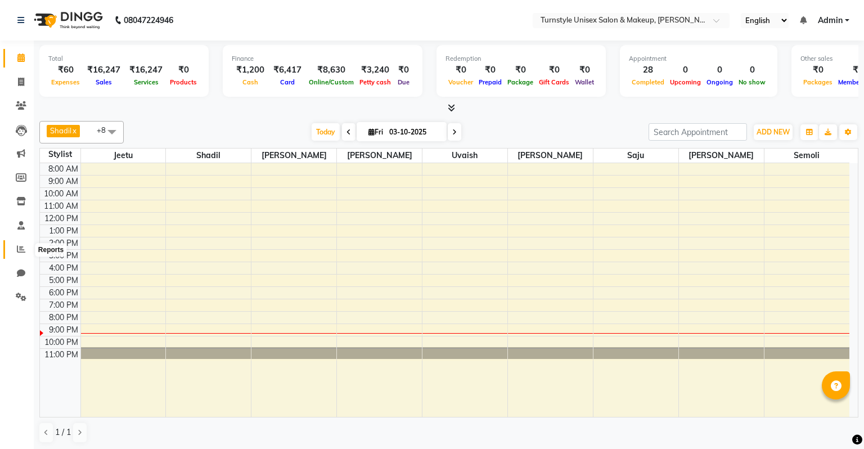
click at [17, 243] on span at bounding box center [21, 249] width 20 height 13
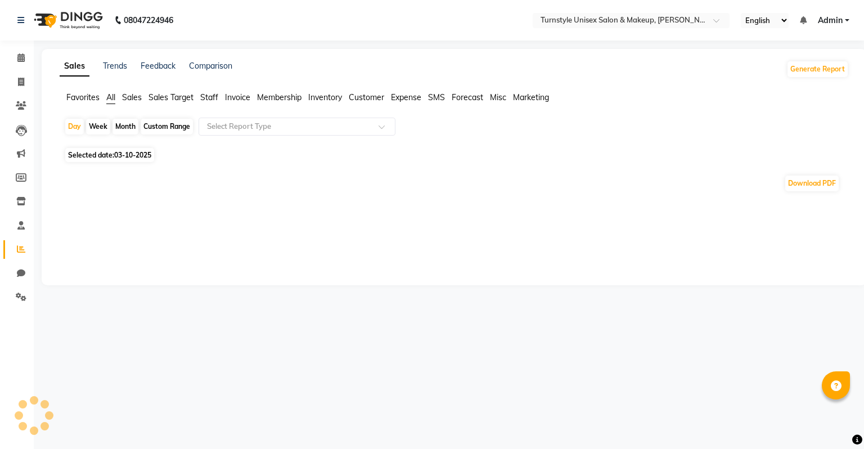
click at [236, 116] on app-reports "Favorites All Sales Sales Target Staff Invoice Membership Inventory Customer Ex…" at bounding box center [454, 147] width 802 height 110
click at [236, 119] on div "Select Report Type" at bounding box center [296, 127] width 197 height 18
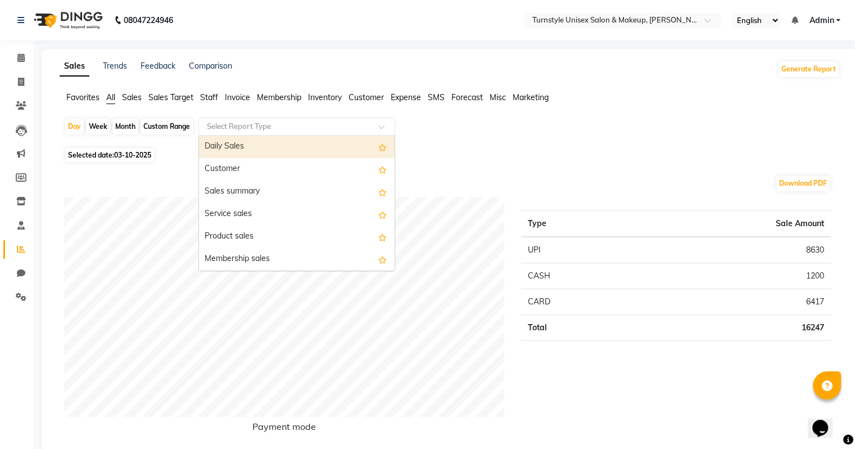
click at [398, 98] on span "Expense" at bounding box center [406, 97] width 30 height 10
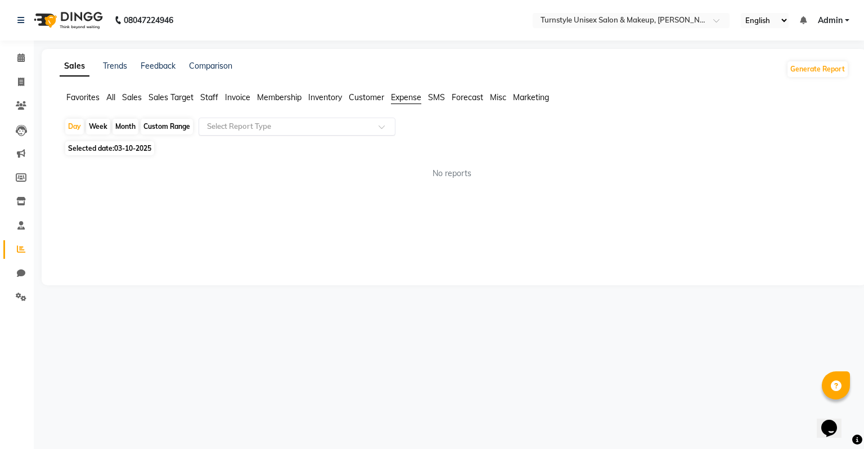
click at [239, 129] on input "text" at bounding box center [286, 126] width 162 height 11
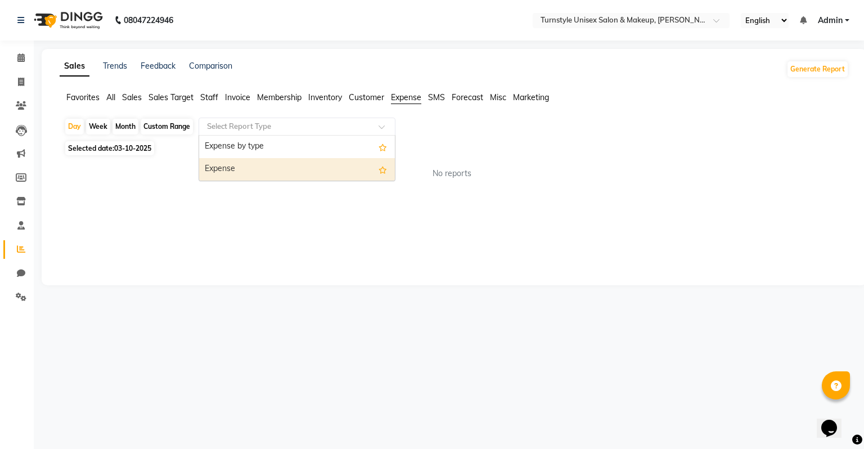
click at [242, 171] on div "Expense" at bounding box center [297, 169] width 196 height 22
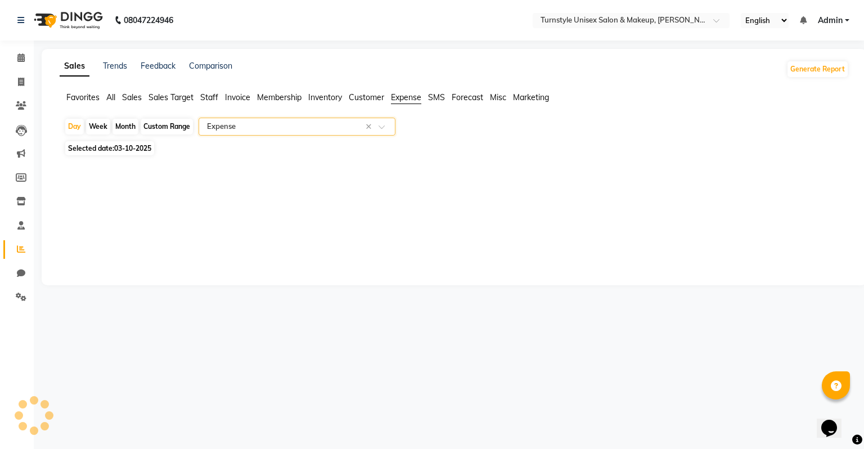
select select "full_report"
select select "pdf"
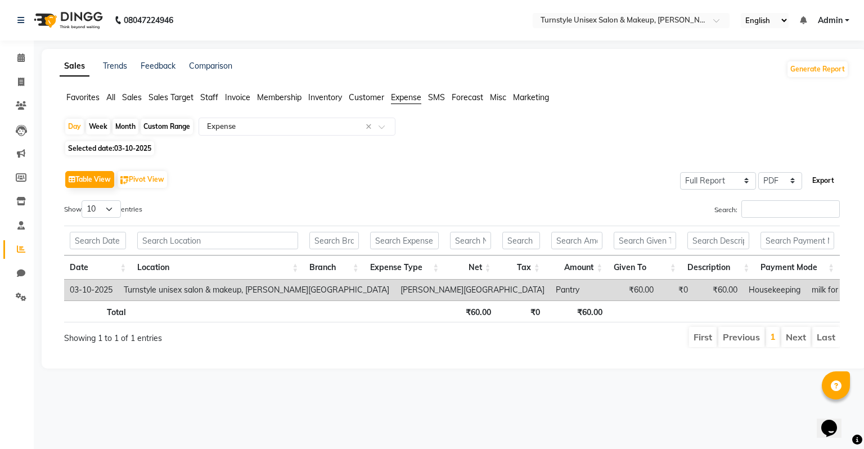
click at [816, 180] on button "Export" at bounding box center [822, 180] width 31 height 19
select select "monospace"
select select "18px"
select select "template_1"
select select "A4"
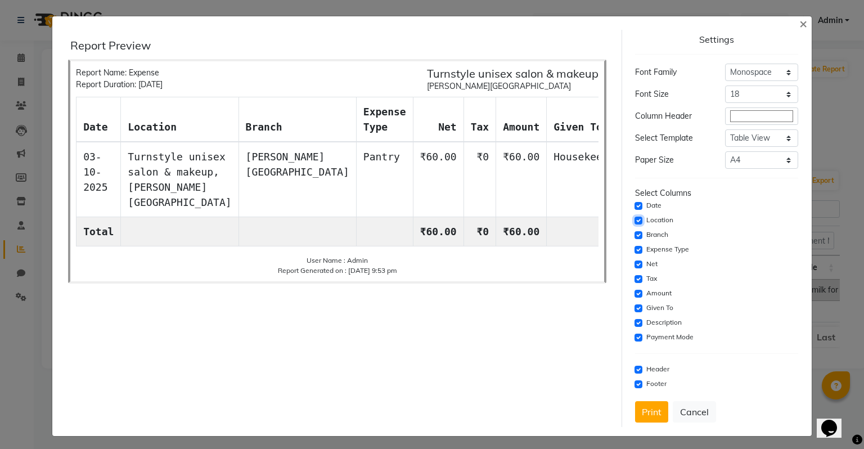
click at [634, 222] on input "checkbox" at bounding box center [638, 220] width 8 height 8
checkbox input "false"
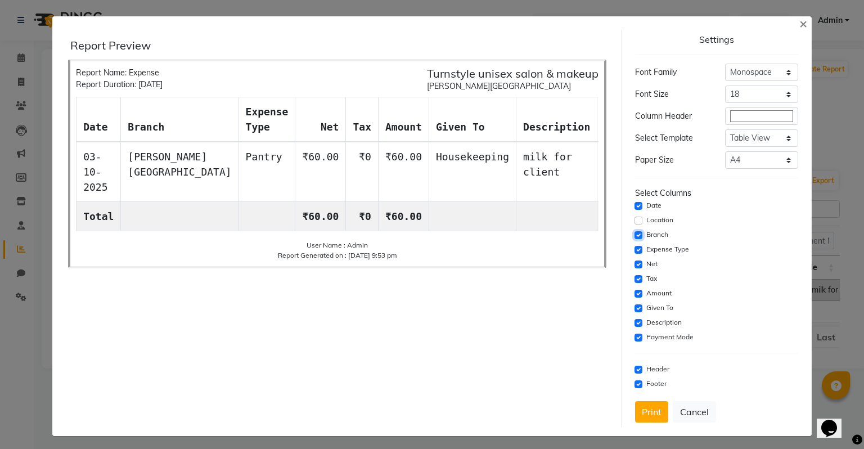
click at [634, 237] on input "checkbox" at bounding box center [638, 235] width 8 height 8
checkbox input "false"
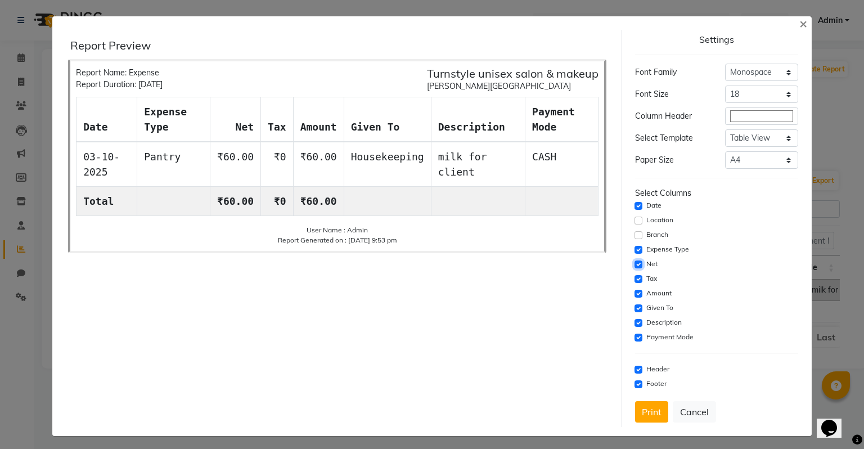
click at [634, 261] on input "checkbox" at bounding box center [638, 264] width 8 height 8
checkbox input "false"
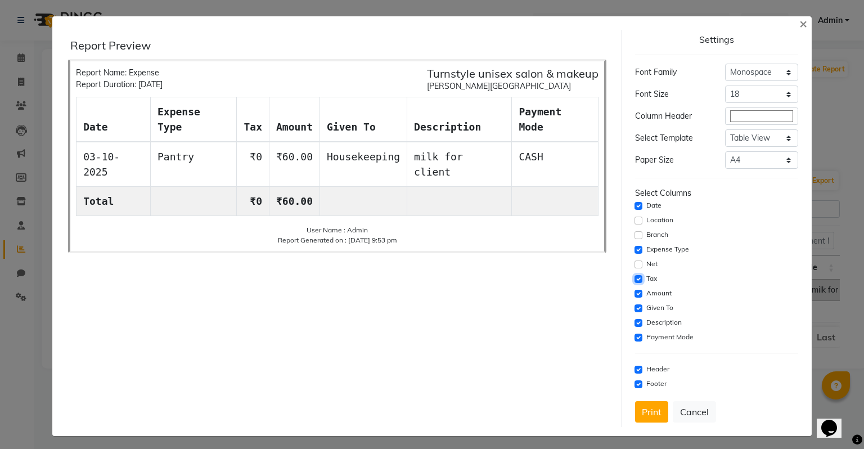
click at [634, 275] on input "checkbox" at bounding box center [638, 279] width 8 height 8
checkbox input "false"
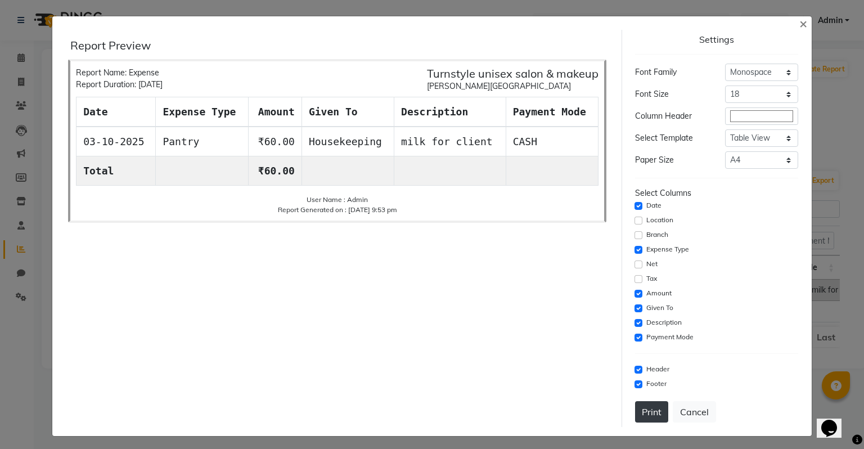
click at [647, 408] on button "Print" at bounding box center [651, 411] width 33 height 21
click at [799, 26] on span "×" at bounding box center [803, 23] width 8 height 17
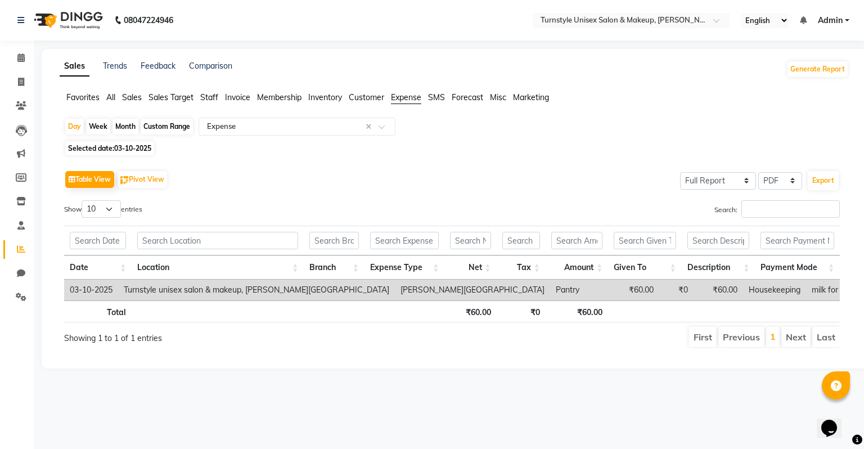
click at [129, 99] on span "Sales" at bounding box center [132, 97] width 20 height 10
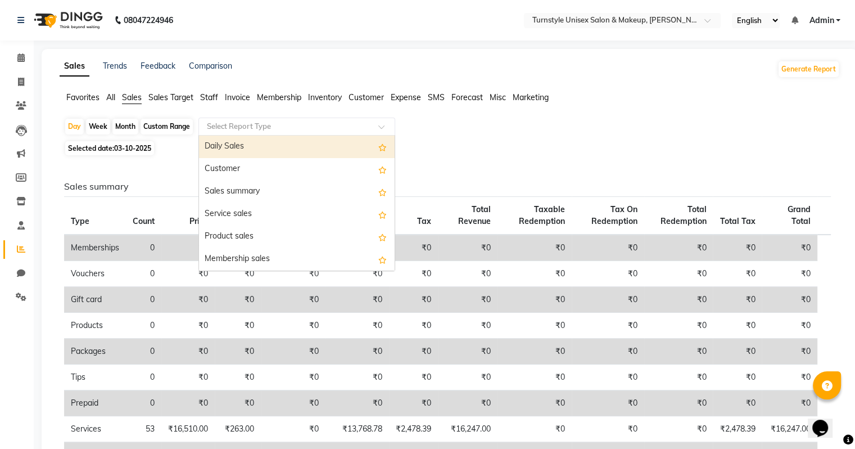
click at [292, 129] on input "text" at bounding box center [286, 126] width 162 height 11
click at [276, 142] on div "Daily Sales" at bounding box center [297, 147] width 196 height 22
select select "full_report"
select select "pdf"
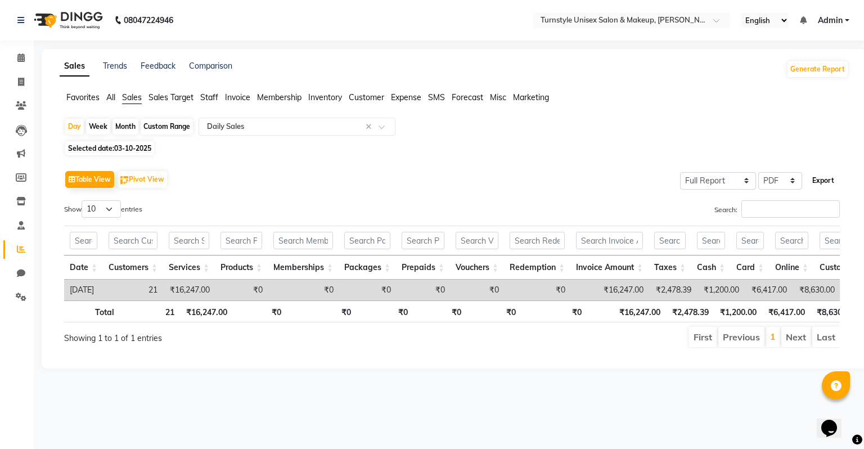
click at [820, 179] on button "Export" at bounding box center [822, 180] width 31 height 19
select select "monospace"
select select "18px"
select select "template_1"
select select "A4"
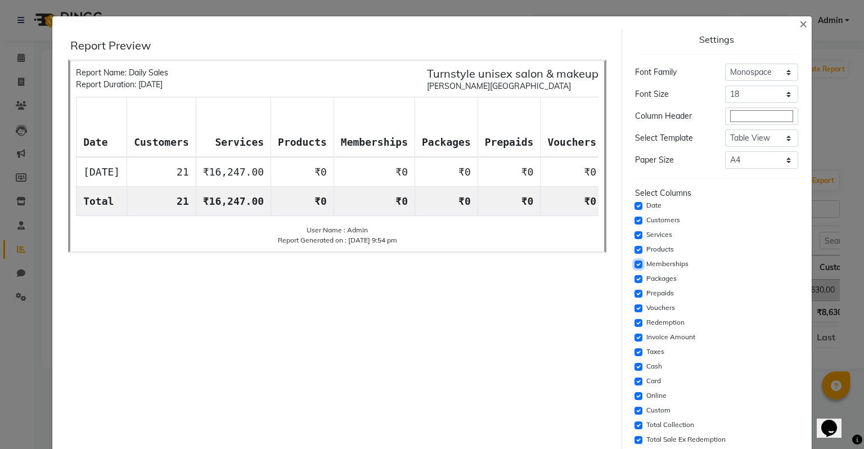
click at [634, 267] on input "checkbox" at bounding box center [638, 264] width 8 height 8
checkbox input "false"
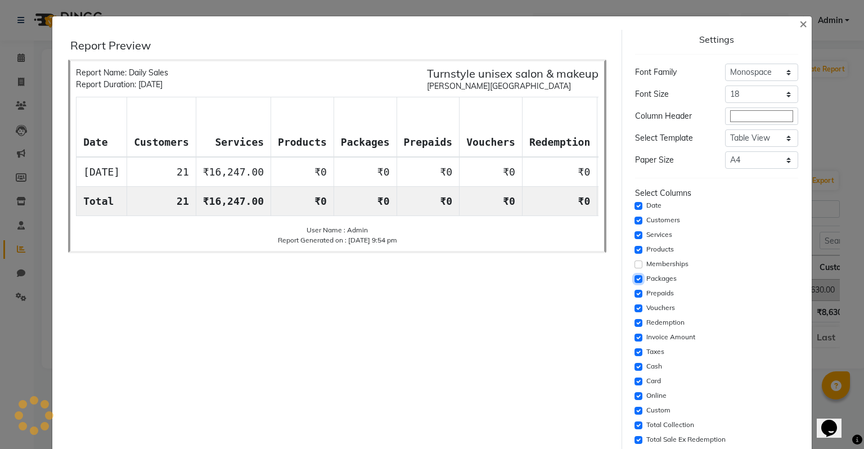
click at [634, 281] on input "checkbox" at bounding box center [638, 279] width 8 height 8
checkbox input "false"
click at [634, 290] on input "checkbox" at bounding box center [638, 294] width 8 height 8
checkbox input "false"
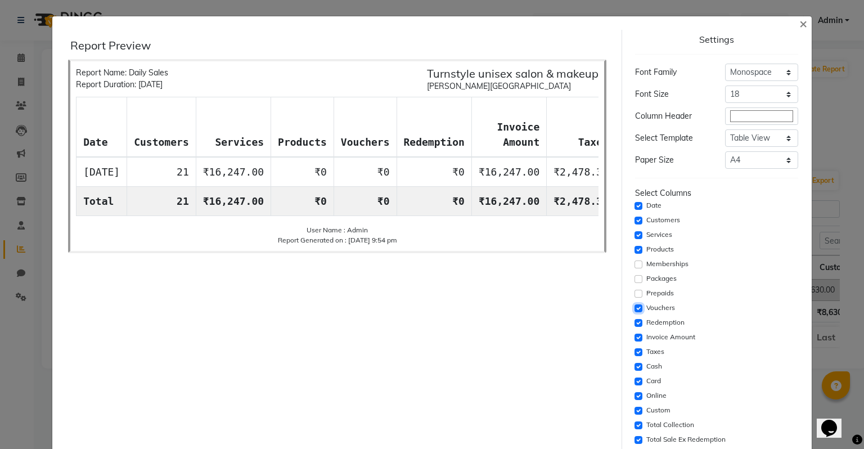
click at [634, 309] on input "checkbox" at bounding box center [638, 308] width 8 height 8
checkbox input "false"
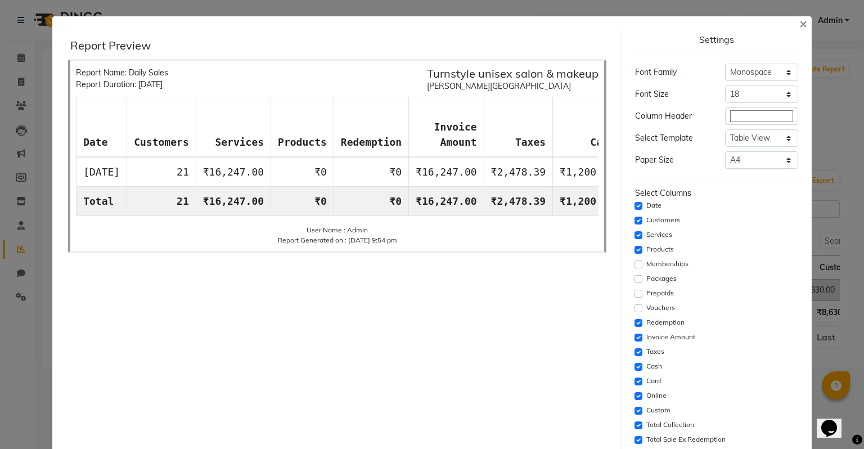
click at [635, 316] on div "Redemption" at bounding box center [716, 322] width 163 height 13
click at [634, 321] on input "checkbox" at bounding box center [638, 323] width 8 height 8
checkbox input "false"
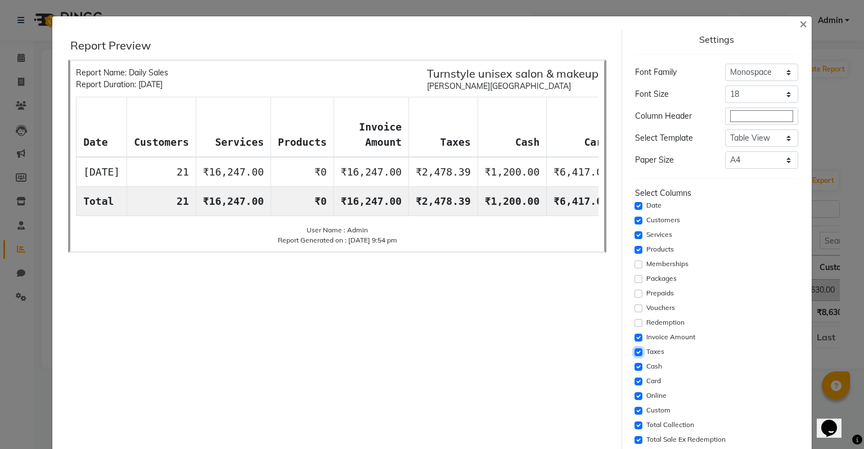
click at [634, 348] on input "checkbox" at bounding box center [638, 352] width 8 height 8
checkbox input "false"
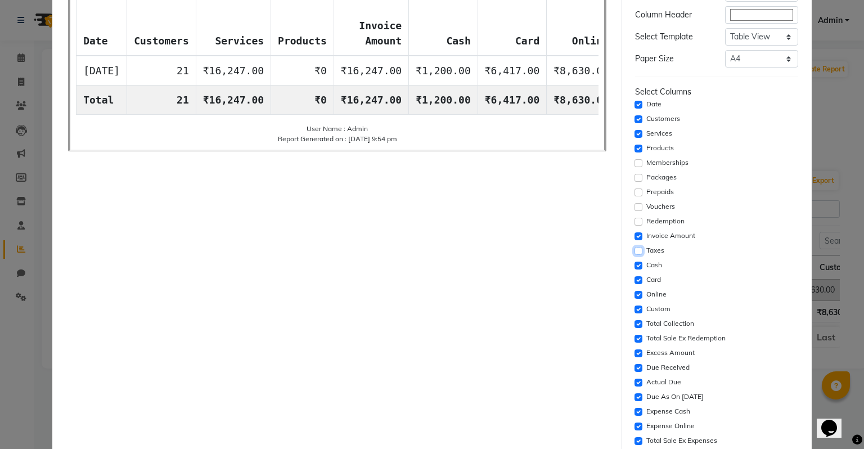
scroll to position [112, 0]
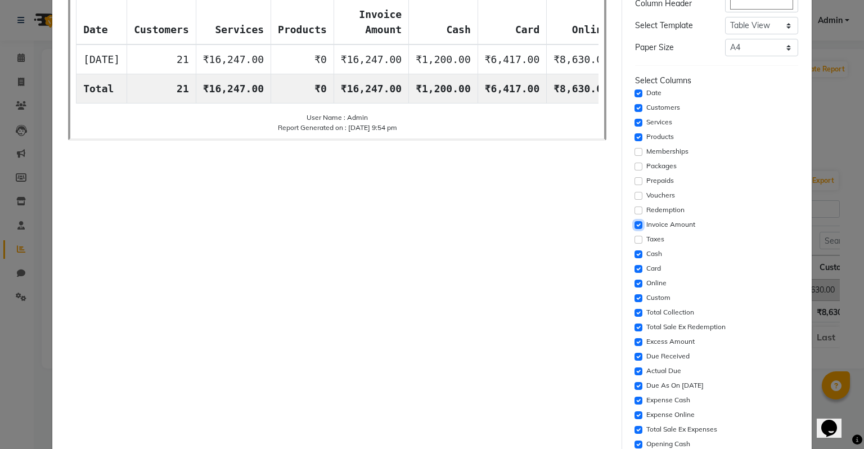
click at [634, 223] on input "checkbox" at bounding box center [638, 225] width 8 height 8
checkbox input "false"
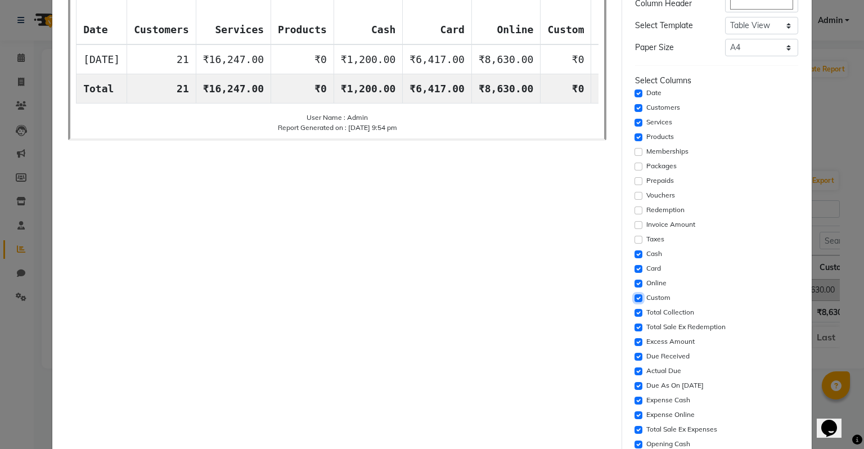
click at [634, 297] on input "checkbox" at bounding box center [638, 298] width 8 height 8
checkbox input "false"
click at [634, 327] on input "checkbox" at bounding box center [638, 327] width 8 height 8
checkbox input "false"
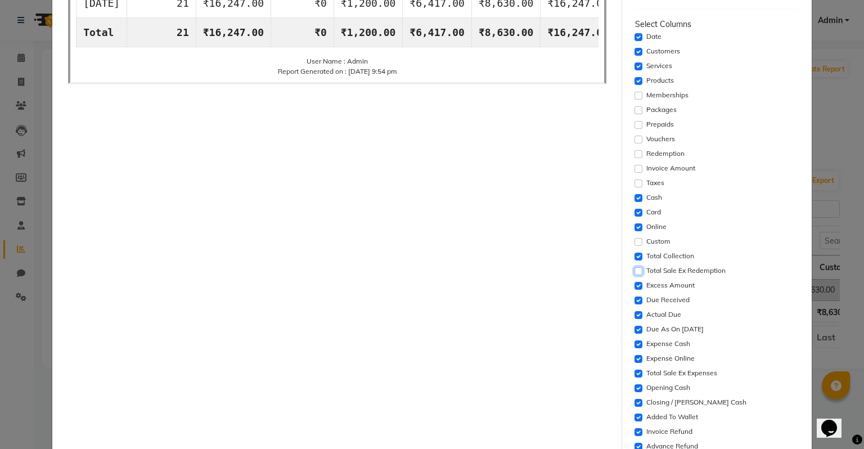
scroll to position [225, 0]
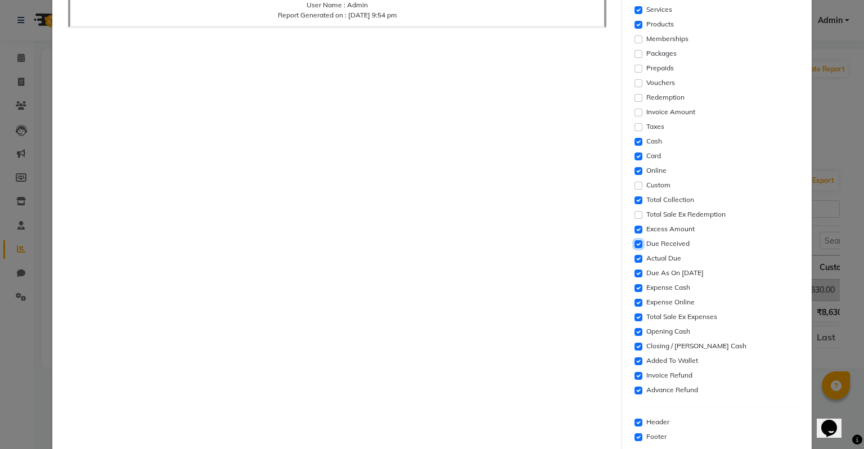
click at [634, 244] on input "checkbox" at bounding box center [638, 244] width 8 height 8
checkbox input "false"
click at [634, 260] on input "checkbox" at bounding box center [638, 259] width 8 height 8
checkbox input "false"
click at [634, 273] on input "checkbox" at bounding box center [638, 273] width 8 height 8
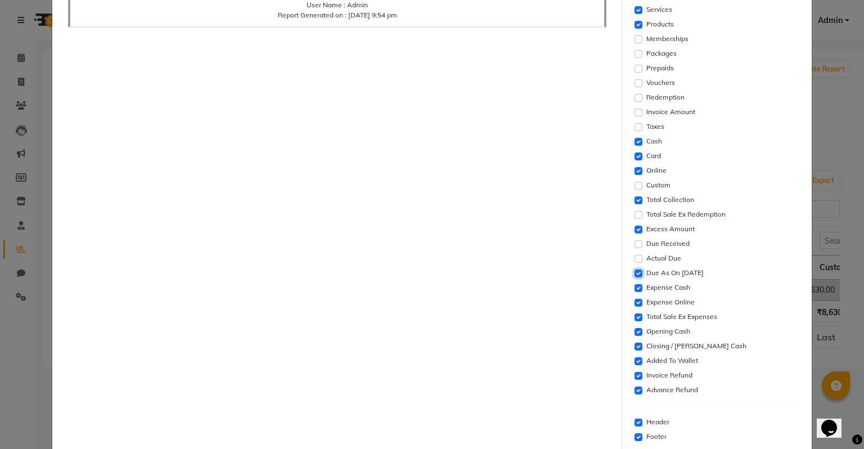
checkbox input "false"
click at [634, 286] on input "checkbox" at bounding box center [638, 288] width 8 height 8
checkbox input "true"
click at [634, 226] on input "checkbox" at bounding box center [638, 229] width 8 height 8
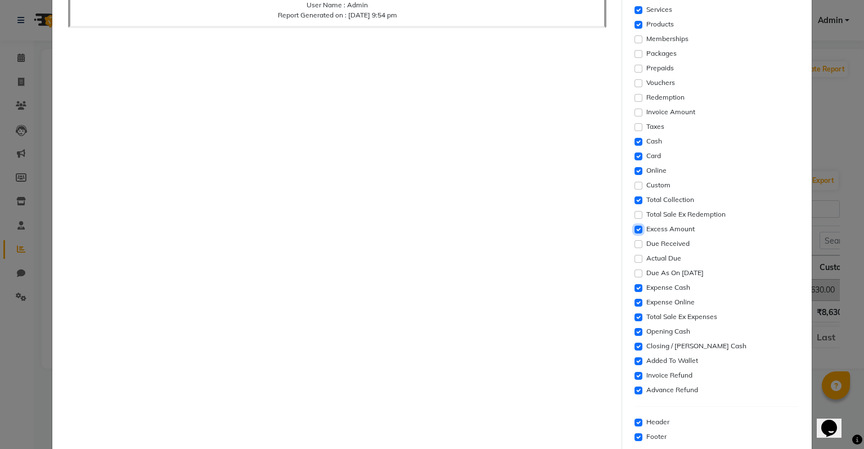
checkbox input "false"
click at [634, 302] on input "checkbox" at bounding box center [638, 303] width 8 height 8
checkbox input "false"
click at [634, 315] on input "checkbox" at bounding box center [638, 317] width 8 height 8
checkbox input "false"
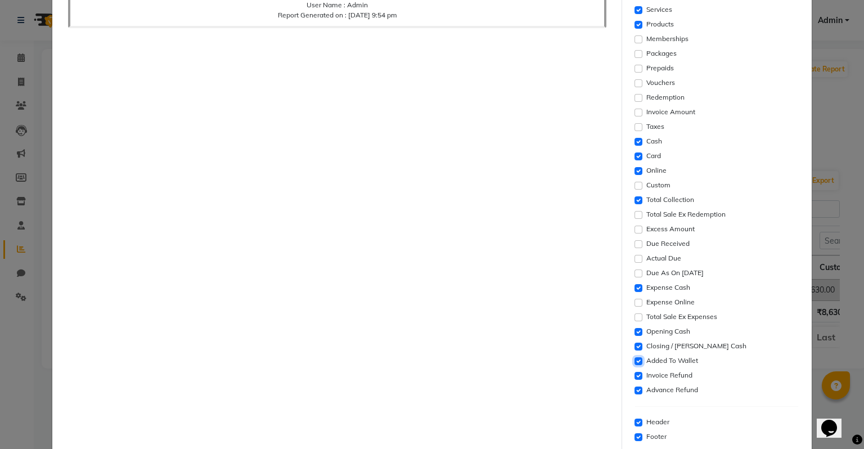
click at [634, 363] on input "checkbox" at bounding box center [638, 361] width 8 height 8
checkbox input "false"
click at [634, 376] on input "checkbox" at bounding box center [638, 376] width 8 height 8
checkbox input "false"
click at [634, 389] on input "checkbox" at bounding box center [638, 390] width 8 height 8
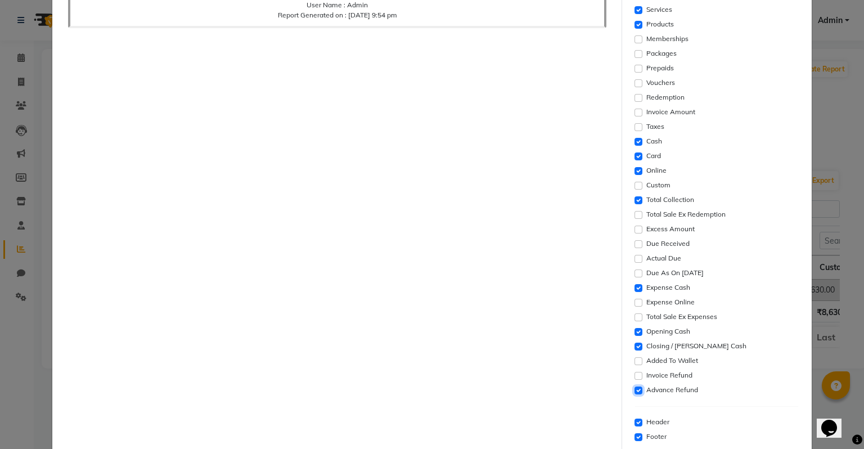
checkbox input "false"
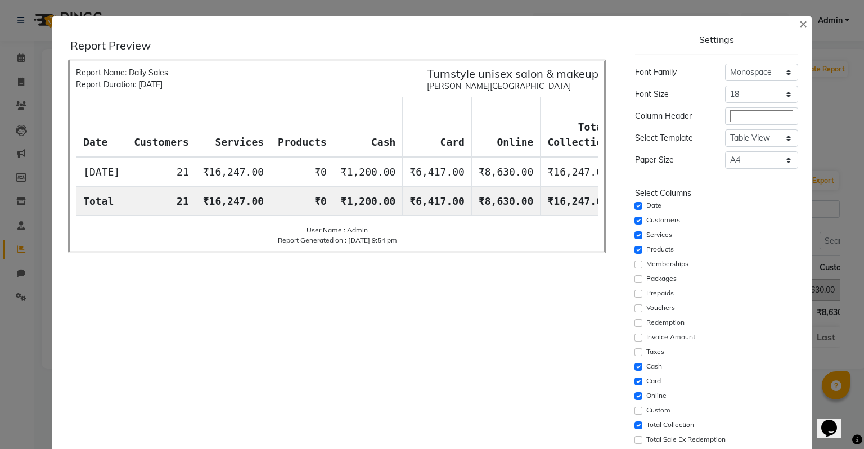
scroll to position [280, 0]
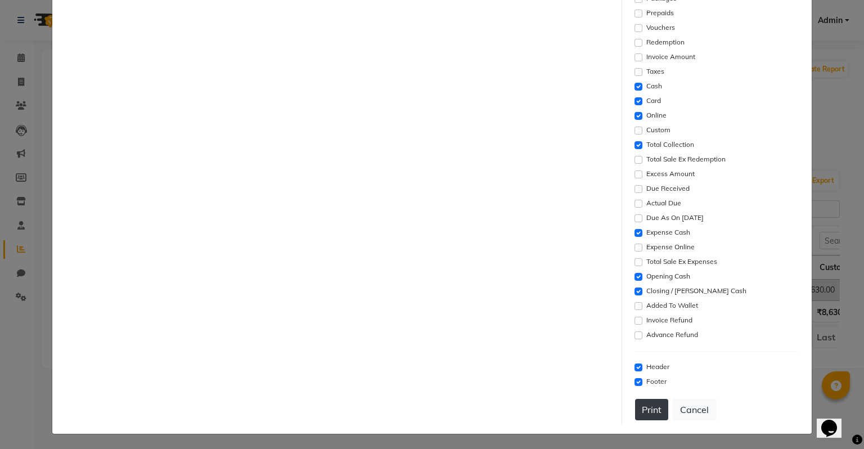
click at [650, 401] on button "Print" at bounding box center [651, 409] width 33 height 21
